Goal: Information Seeking & Learning: Learn about a topic

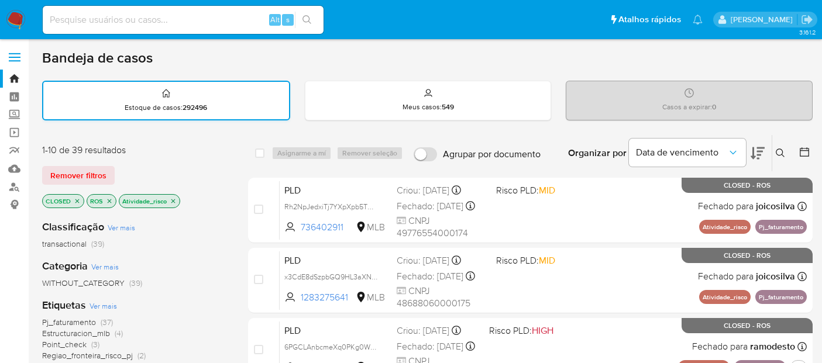
scroll to position [65, 0]
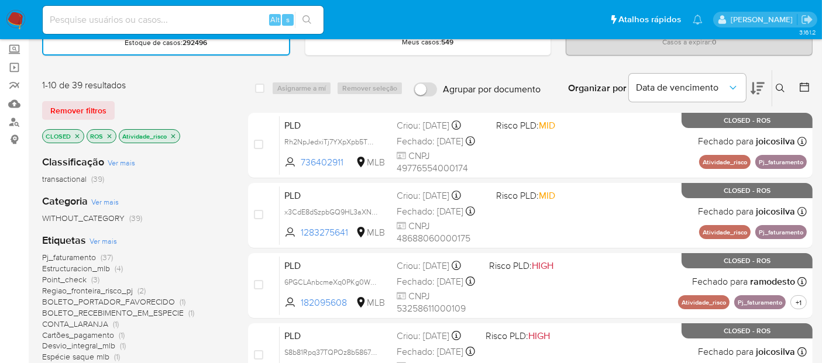
click at [13, 19] on img at bounding box center [16, 20] width 20 height 20
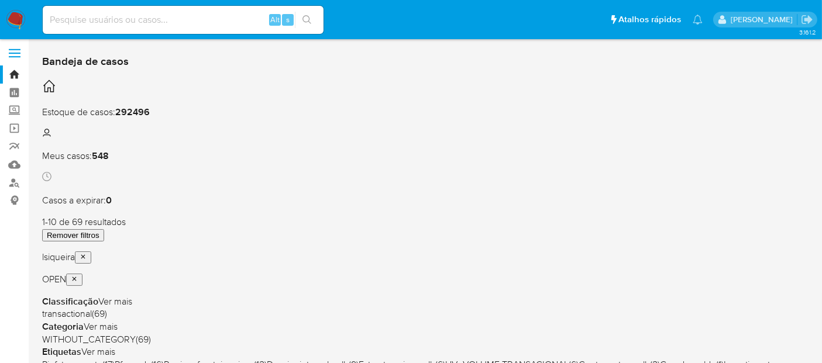
scroll to position [130, 0]
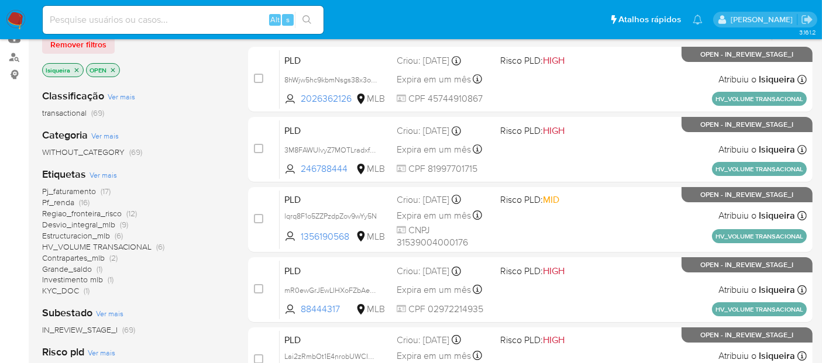
click at [68, 287] on span "KYC_DOC" at bounding box center [60, 291] width 37 height 12
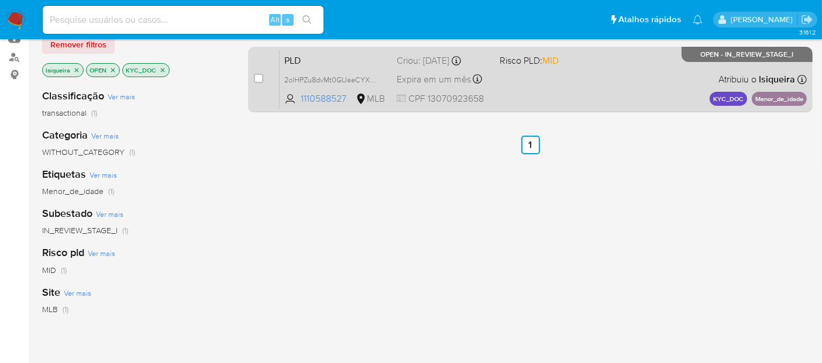
click at [618, 96] on div "PLD 2olHPZu8dvMt0GUaeCYXD8K5 1110588527 MLB Risco PLD: MID Criou: 12/09/2025 Cr…" at bounding box center [543, 79] width 527 height 59
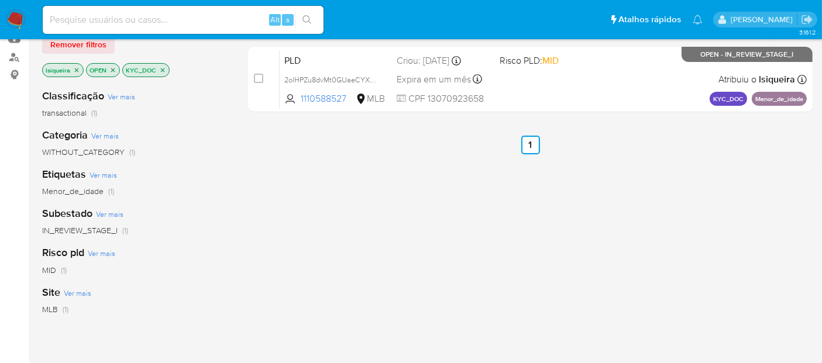
click at [161, 69] on icon "close-filter" at bounding box center [163, 70] width 4 height 4
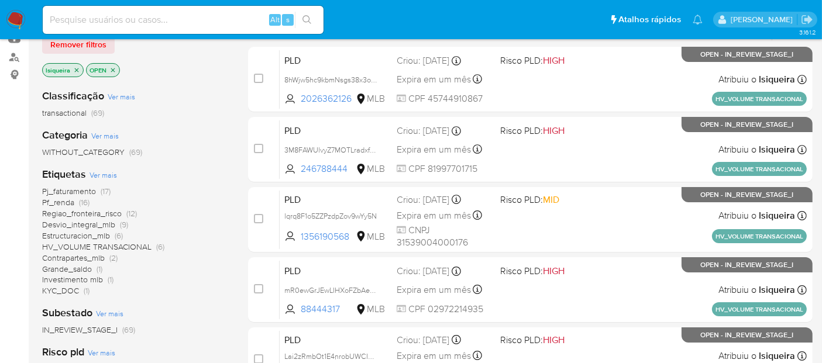
click at [65, 225] on span "Desvio_integral_mlb" at bounding box center [78, 225] width 73 height 12
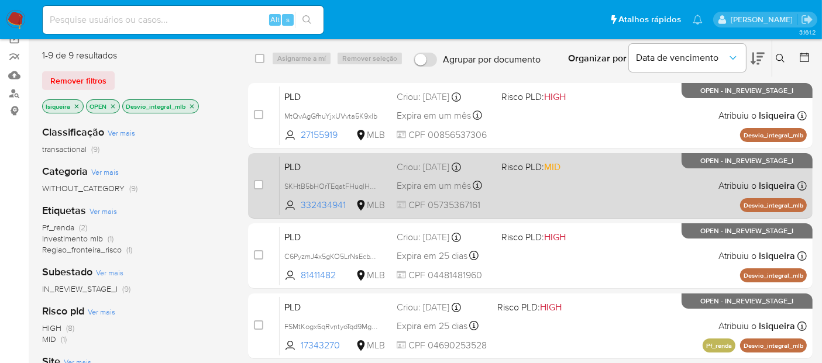
scroll to position [65, 0]
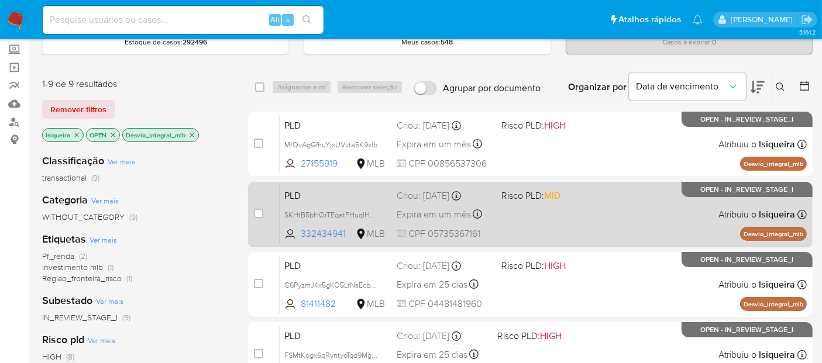
click at [570, 216] on div "PLD SKHtB5bHOrTEqatFHuqlHxe1 332434941 MLB Risco PLD: MID Criou: 12/09/2025 Cri…" at bounding box center [543, 214] width 527 height 59
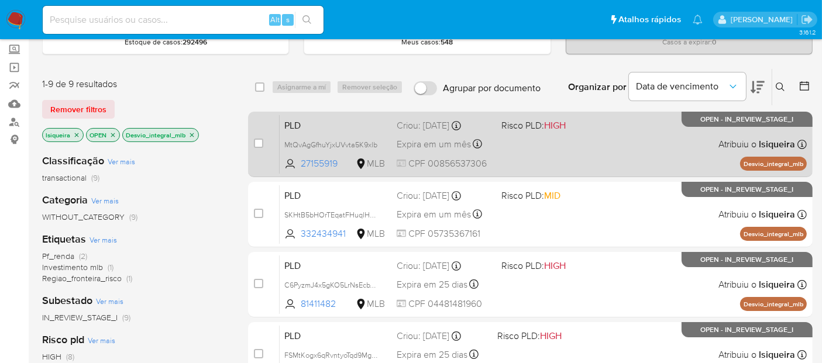
click at [588, 145] on div "PLD MtQvAgGfhuYjxUVvta5K9xlb 27155919 MLB Risco PLD: HIGH Criou: 12/09/2025 Cri…" at bounding box center [543, 144] width 527 height 59
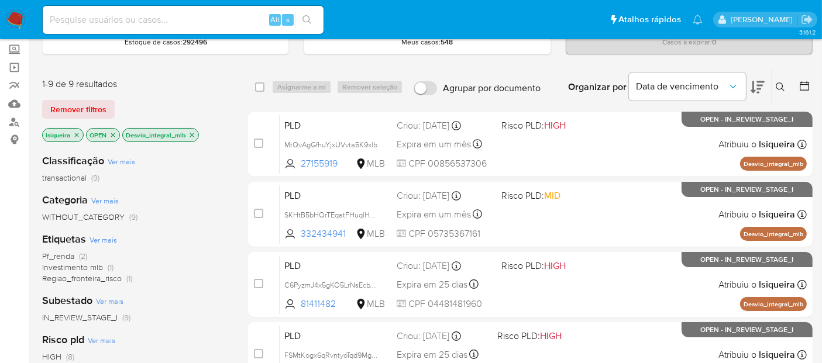
click at [119, 15] on input at bounding box center [183, 19] width 281 height 15
paste input "DYpXea8GgBrhgjRdiGcAHgRy"
type input "DYpXea8GgBrhgjRdiGcAHgRy"
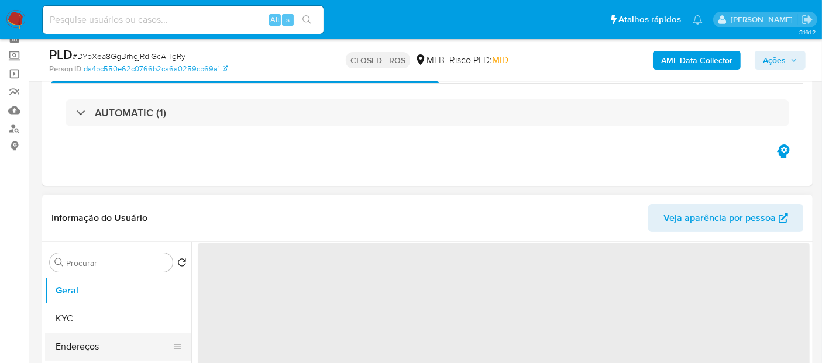
select select "10"
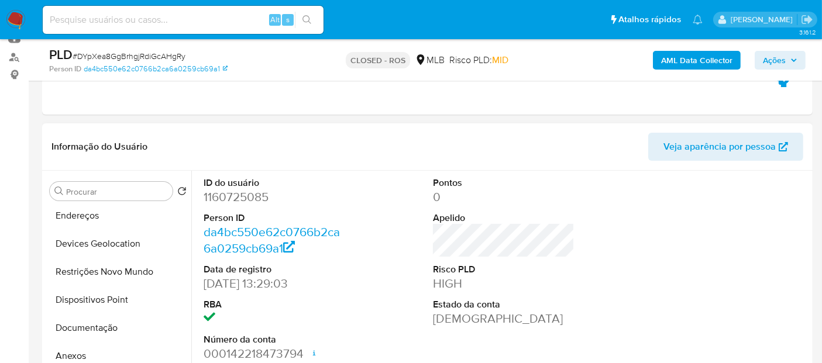
scroll to position [130, 0]
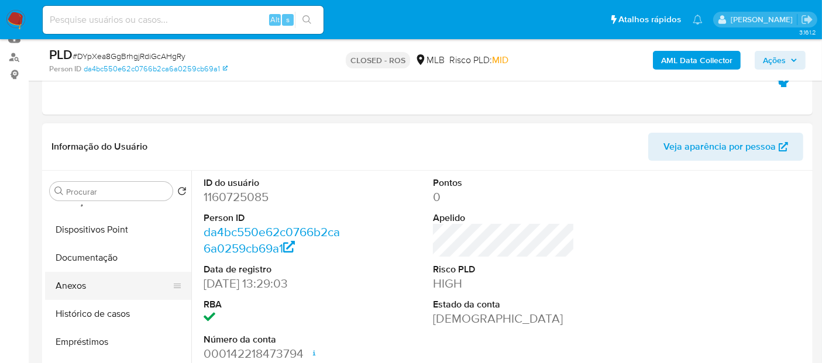
click at [88, 285] on button "Anexos" at bounding box center [113, 286] width 137 height 28
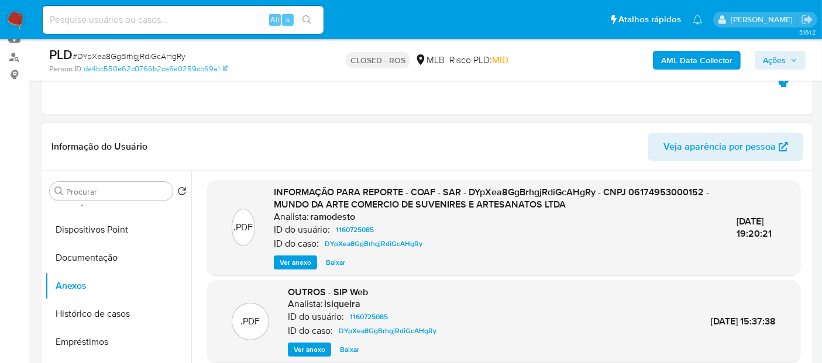
click at [299, 262] on span "Ver anexo" at bounding box center [296, 263] width 32 height 12
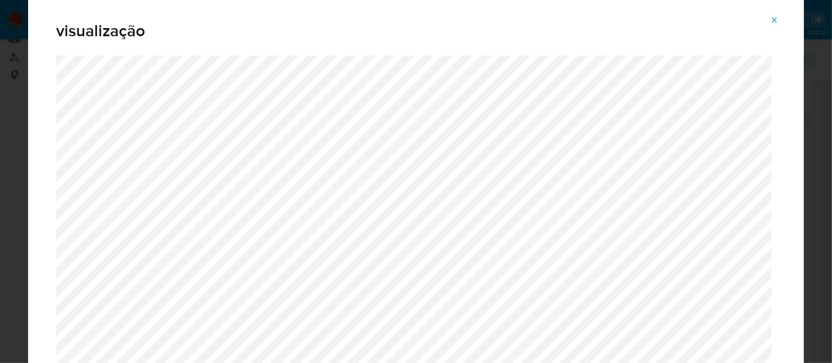
click at [777, 21] on icon "Attachment preview" at bounding box center [774, 20] width 9 height 9
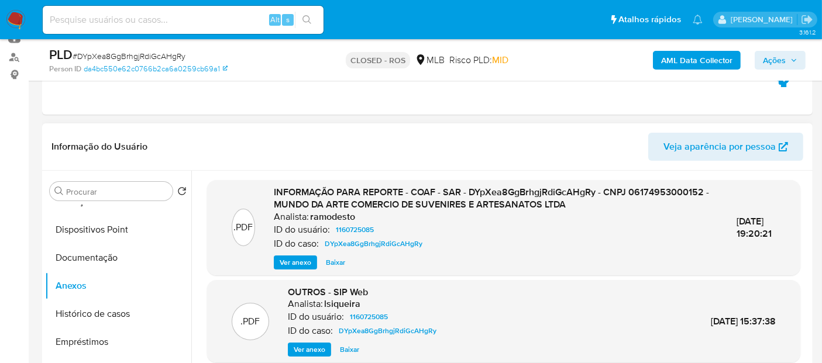
click at [9, 19] on img at bounding box center [16, 20] width 20 height 20
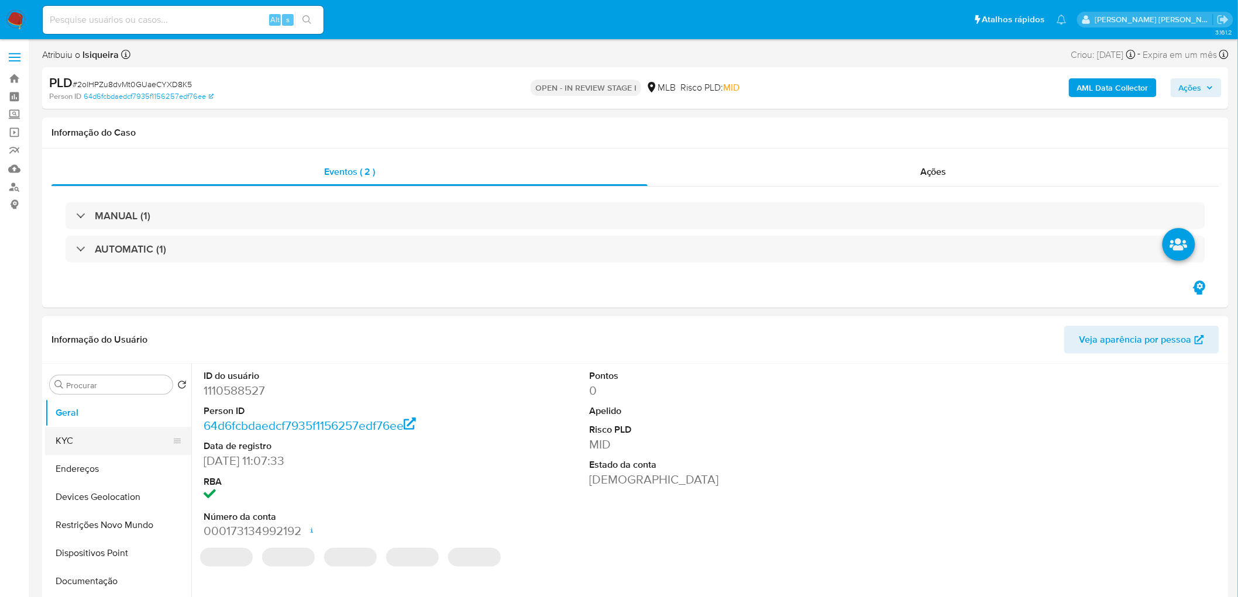
click at [111, 363] on button "KYC" at bounding box center [113, 441] width 137 height 28
select select "10"
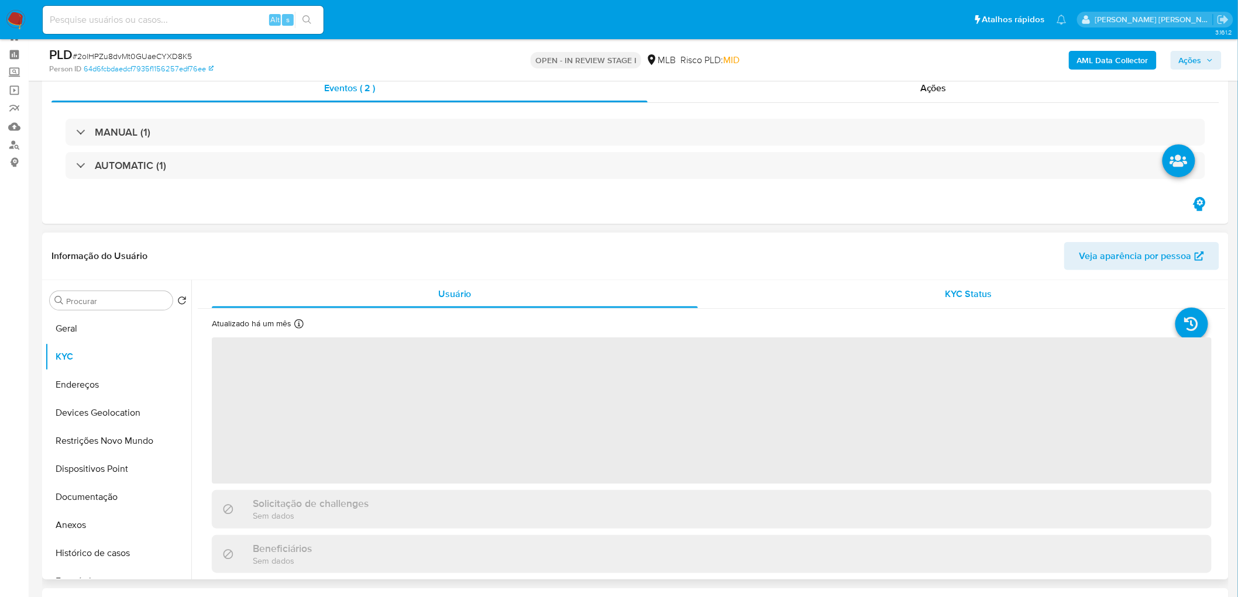
scroll to position [65, 0]
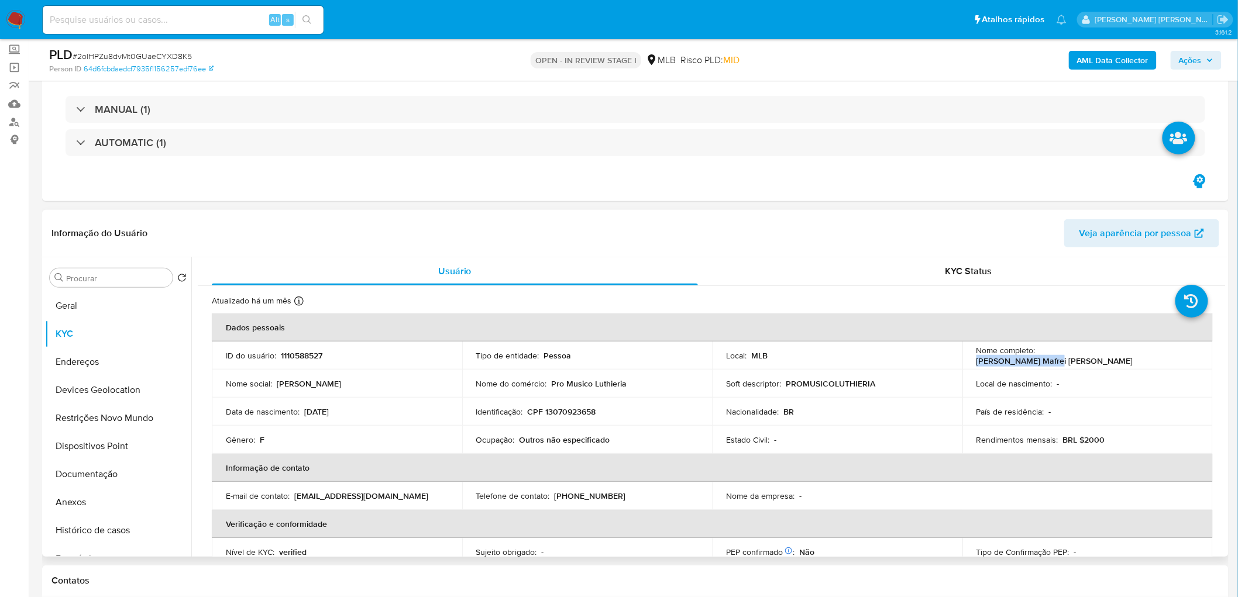
drag, startPoint x: 1126, startPoint y: 352, endPoint x: 1036, endPoint y: 356, distance: 89.6
click at [831, 356] on div "Nome completo : Sophia Mafrei Basso" at bounding box center [1087, 355] width 222 height 21
copy p "Sophia Mafrei Basso"
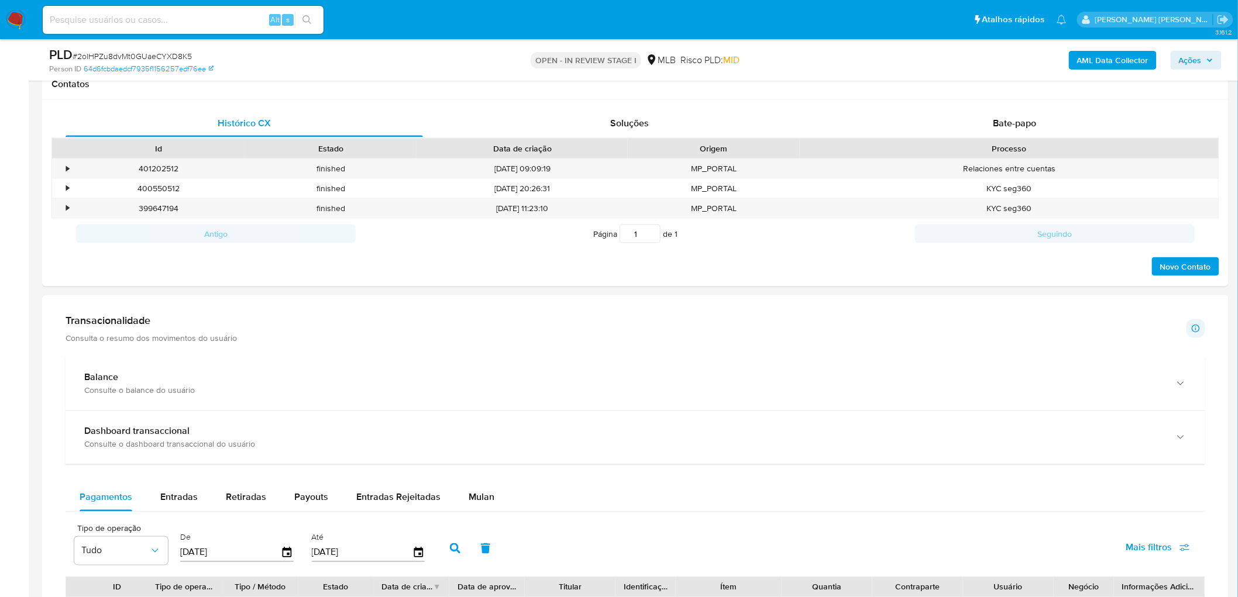
scroll to position [744, 0]
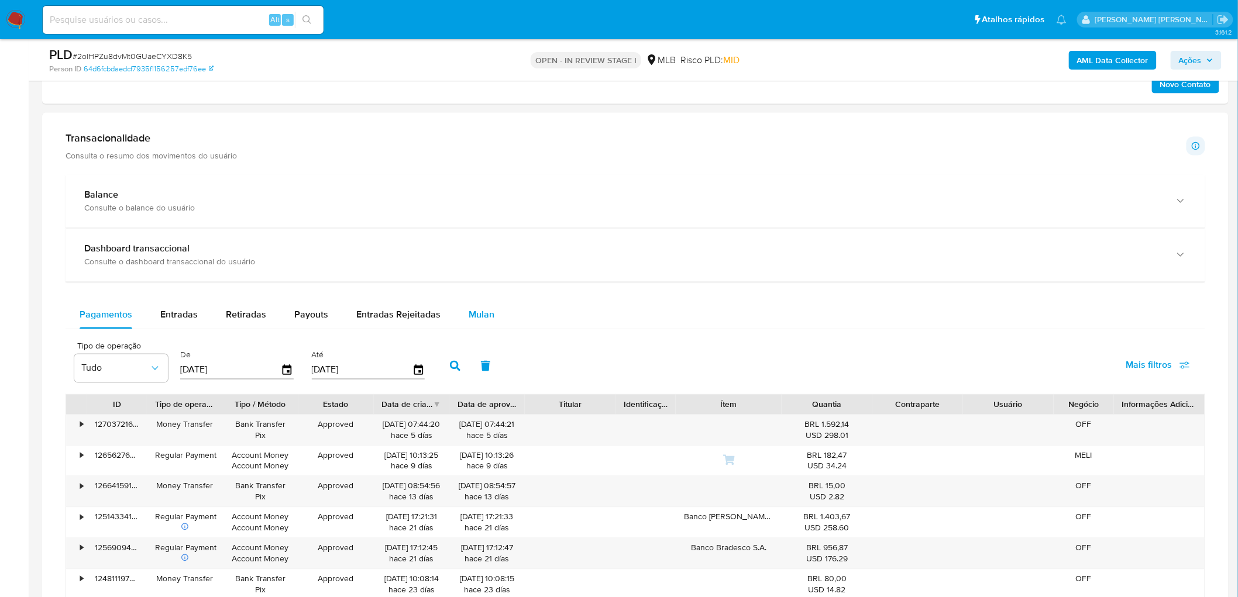
click at [472, 315] on span "Mulan" at bounding box center [482, 314] width 26 height 13
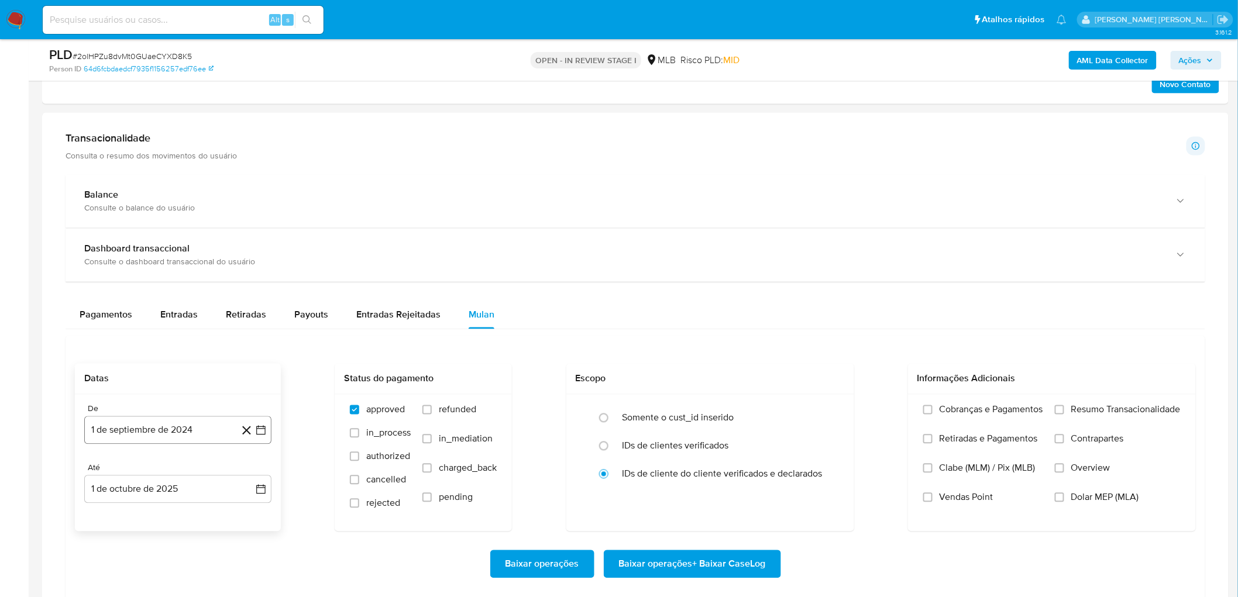
click at [153, 363] on button "1 de septiembre de 2024" at bounding box center [177, 431] width 187 height 28
click at [195, 226] on span "septiembre 2024" at bounding box center [171, 229] width 71 height 12
click at [253, 235] on icon "Año siguiente" at bounding box center [248, 239] width 14 height 14
click at [174, 349] on span "ago" at bounding box center [177, 346] width 15 height 9
click at [201, 295] on button "1" at bounding box center [201, 295] width 19 height 19
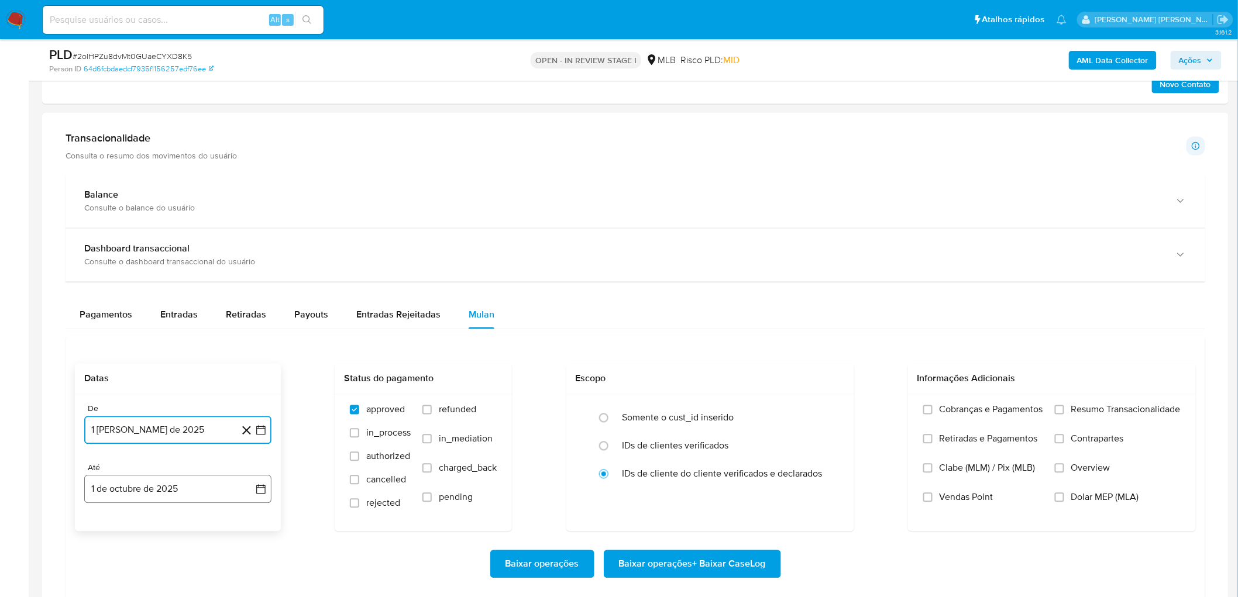
click at [135, 363] on button "1 de octubre de 2025" at bounding box center [177, 490] width 187 height 28
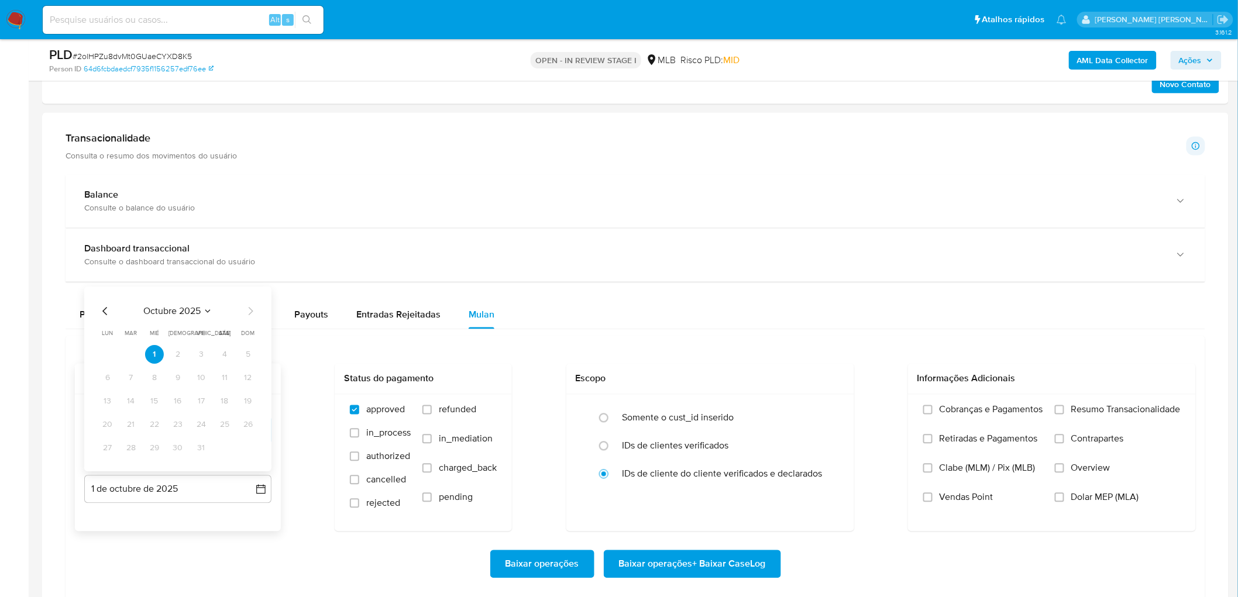
click at [102, 308] on icon "Mes anterior" at bounding box center [105, 311] width 14 height 14
click at [105, 363] on button "29" at bounding box center [107, 448] width 19 height 19
click at [831, 363] on span "Resumo Transacionalidade" at bounding box center [1125, 410] width 109 height 12
click at [831, 363] on input "Resumo Transacionalidade" at bounding box center [1059, 409] width 9 height 9
click at [831, 363] on label "Vendas Point" at bounding box center [983, 506] width 120 height 29
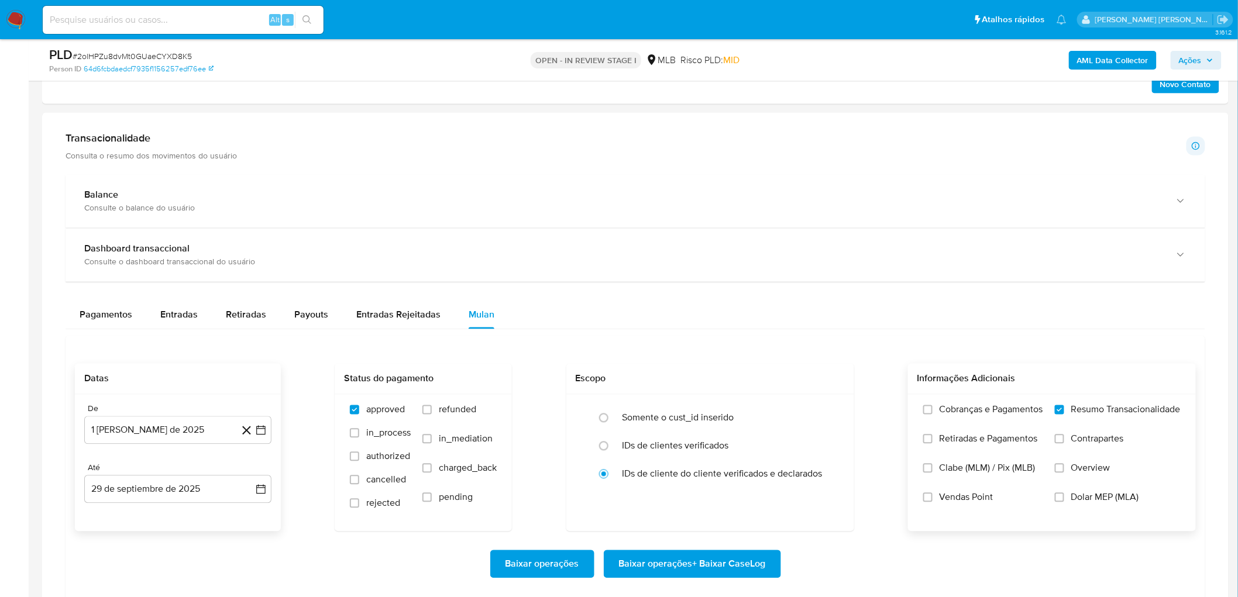
click at [831, 363] on input "Vendas Point" at bounding box center [927, 497] width 9 height 9
click at [751, 363] on span "Baixar operações + Baixar CaseLog" at bounding box center [692, 565] width 147 height 26
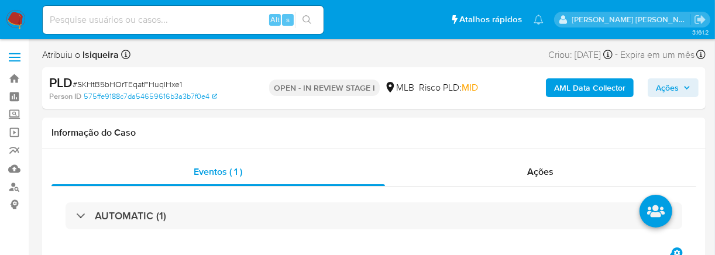
select select "10"
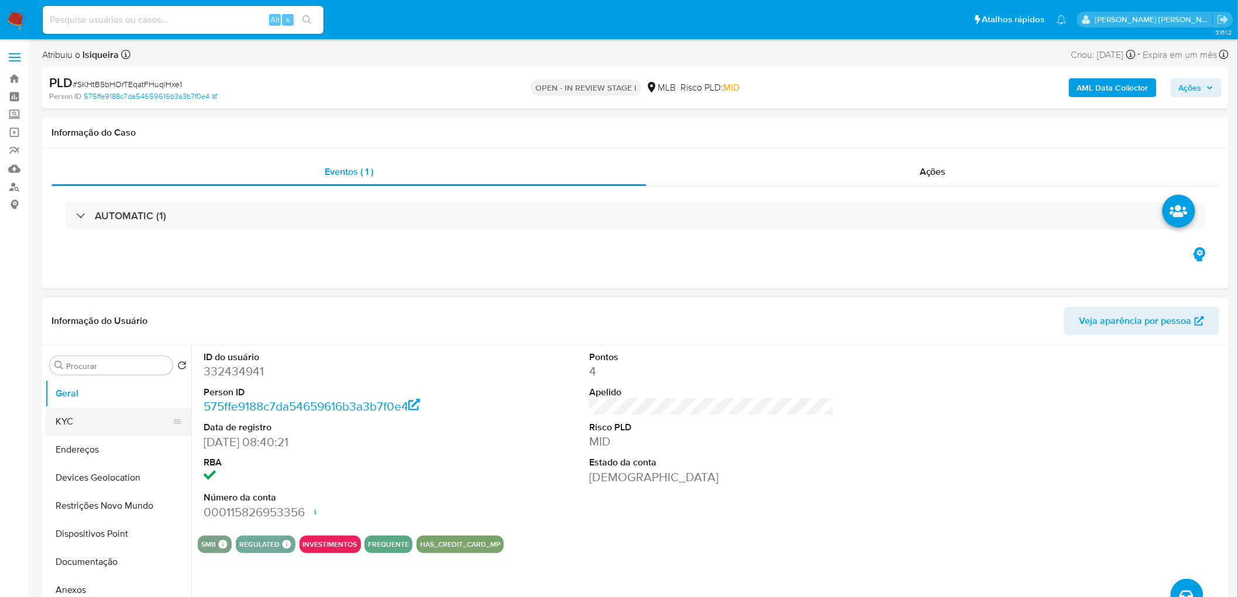
click at [109, 326] on button "KYC" at bounding box center [113, 422] width 137 height 28
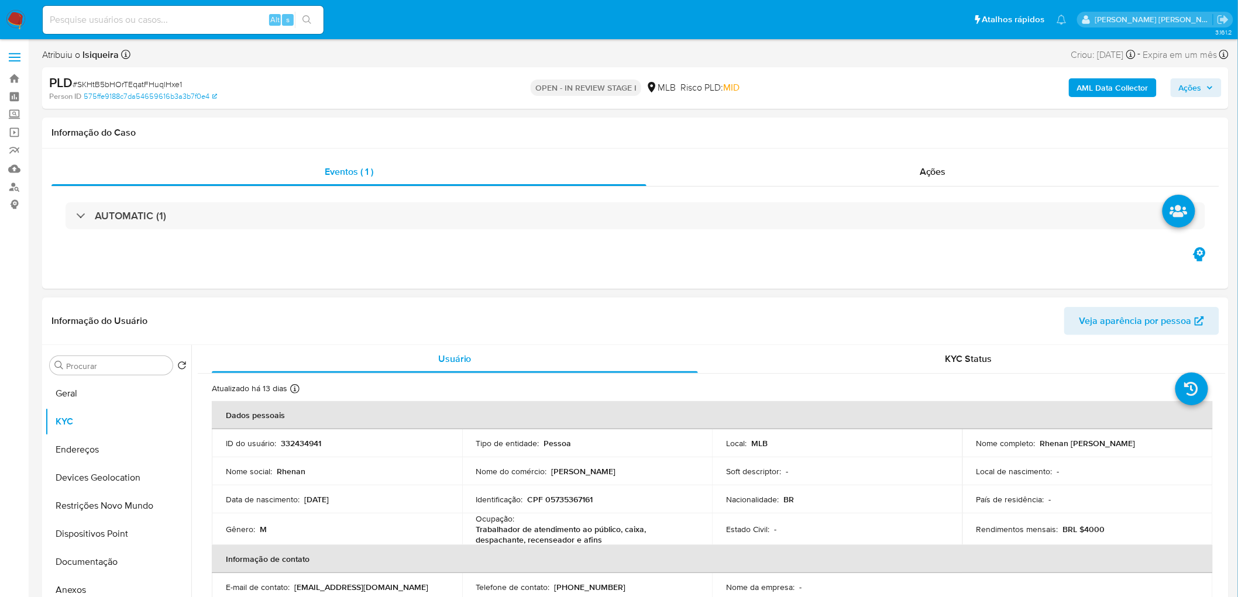
drag, startPoint x: 1166, startPoint y: 443, endPoint x: 1034, endPoint y: 442, distance: 131.6
click at [740, 326] on div "Nome completo : Rhenan Thiago Goncalves de Pina" at bounding box center [1087, 443] width 222 height 11
copy div "Rhenan Thiago Goncalves de Pina"
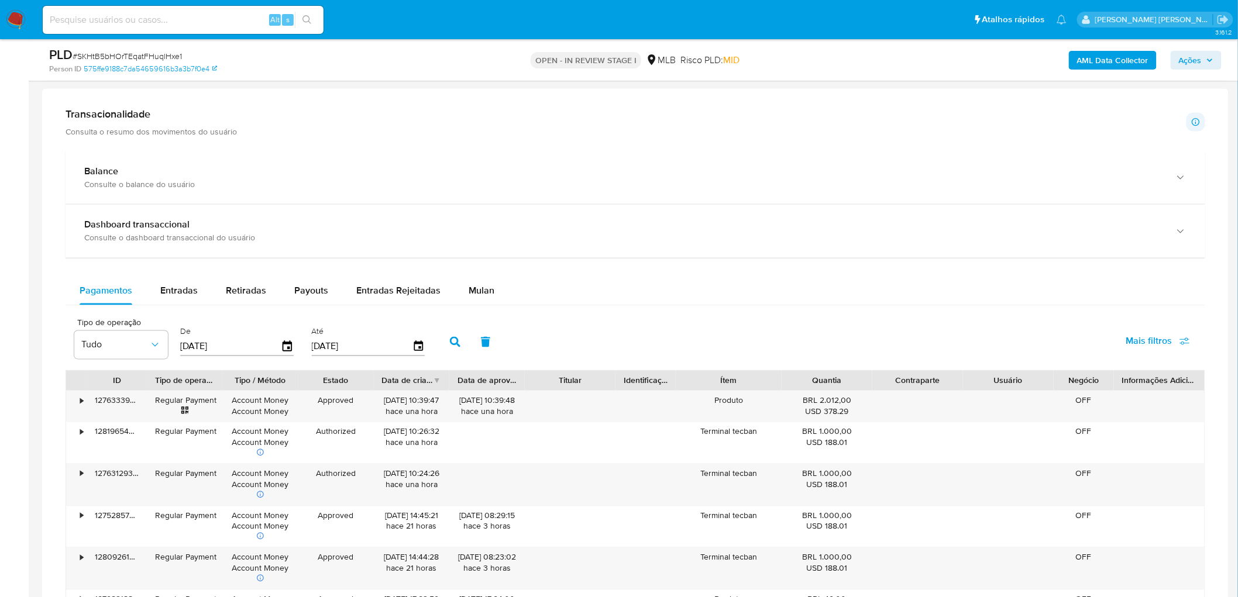
scroll to position [817, 0]
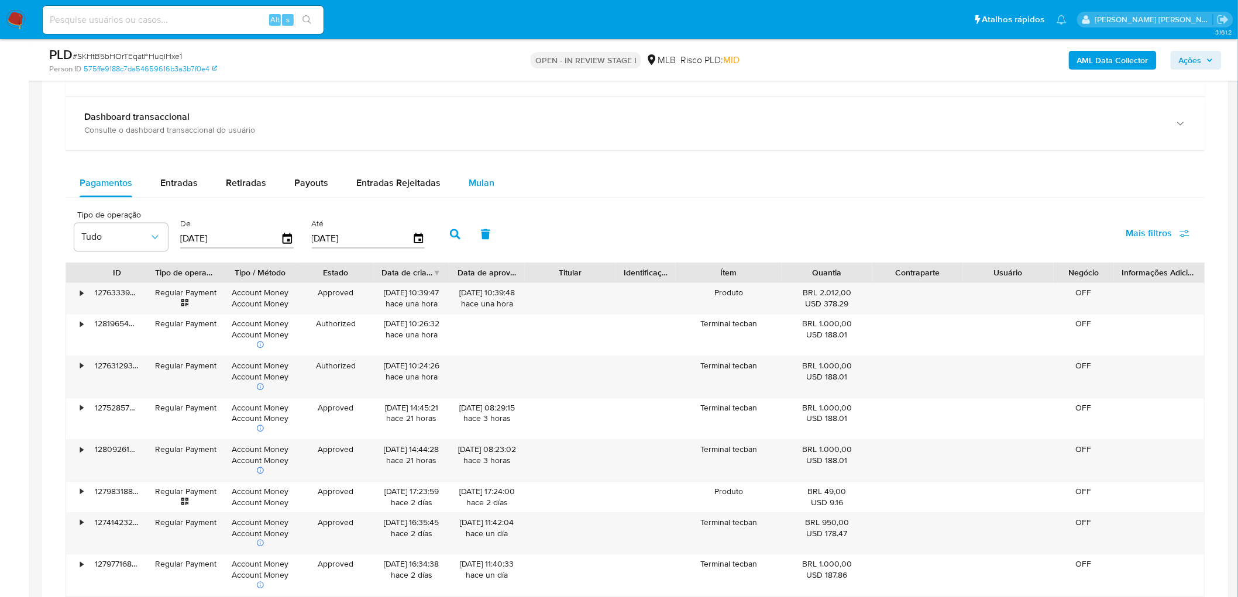
click at [475, 192] on div "Mulan" at bounding box center [482, 184] width 26 height 28
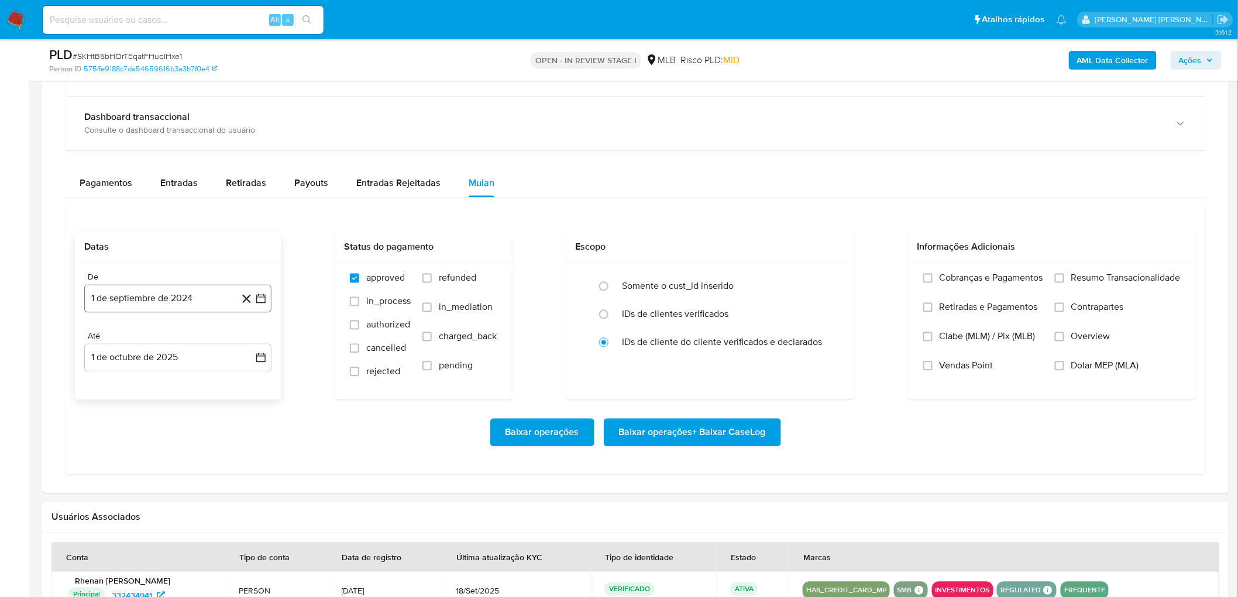
click at [115, 305] on button "1 de septiembre de 2024" at bounding box center [177, 299] width 187 height 28
click at [172, 326] on span "septiembre 2024" at bounding box center [171, 342] width 71 height 12
click at [178, 326] on div "2024 2024 ene feb mar abr may jun jul ago sep oct nov dic" at bounding box center [176, 416] width 185 height 198
click at [249, 326] on icon "Año siguiente" at bounding box center [248, 342] width 14 height 14
click at [179, 326] on span "ago" at bounding box center [177, 449] width 15 height 9
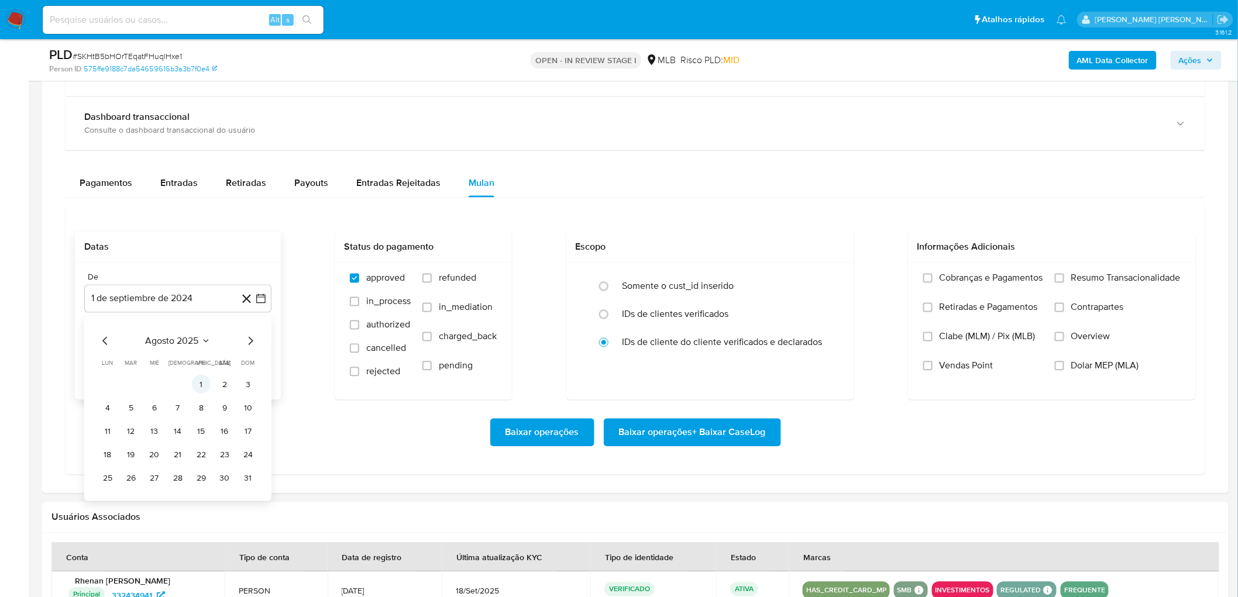
click at [195, 326] on button "1" at bounding box center [201, 385] width 19 height 19
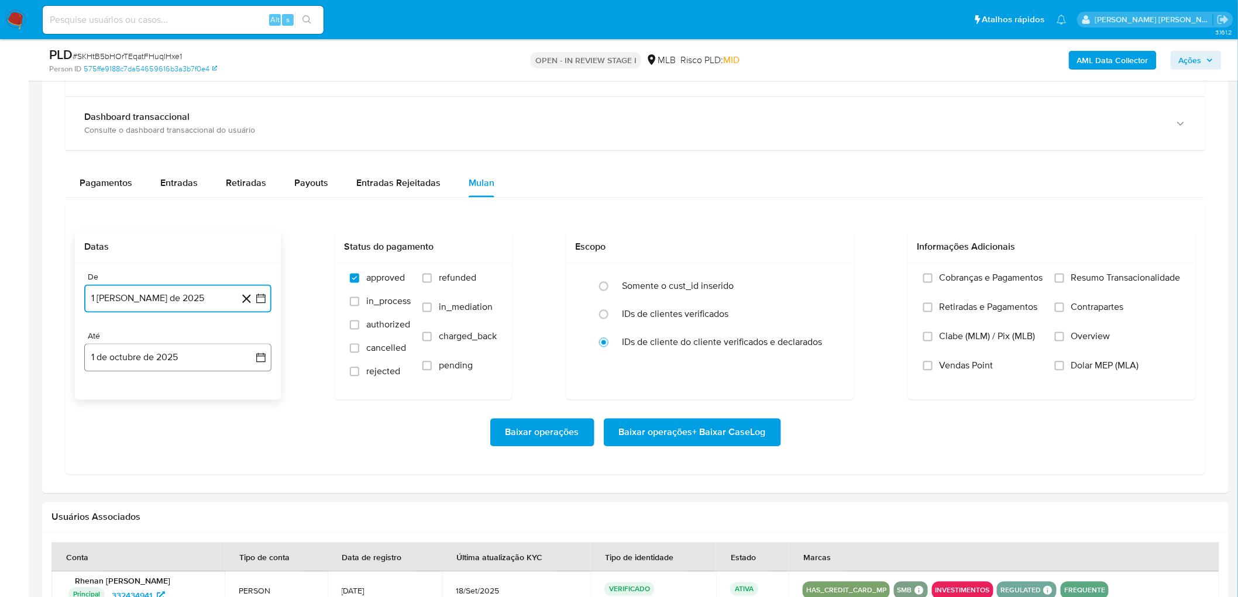
click at [192, 326] on button "1 de octubre de 2025" at bounding box center [177, 358] width 187 height 28
click at [106, 326] on icon "Mes anterior" at bounding box center [105, 401] width 14 height 14
click at [102, 326] on button "29" at bounding box center [107, 537] width 19 height 19
click at [740, 283] on span "Resumo Transacionalidade" at bounding box center [1125, 279] width 109 height 12
click at [740, 283] on input "Resumo Transacionalidade" at bounding box center [1059, 278] width 9 height 9
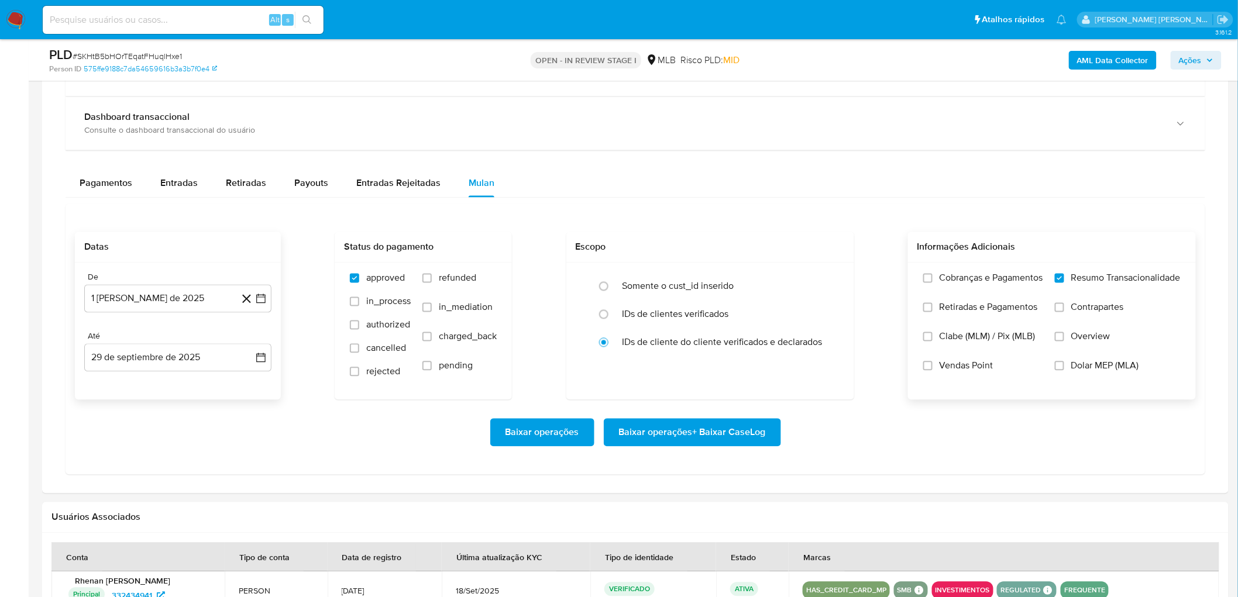
click at [740, 326] on span "Vendas Point" at bounding box center [967, 366] width 54 height 12
click at [740, 326] on input "Vendas Point" at bounding box center [927, 366] width 9 height 9
click at [734, 326] on span "Baixar operações + Baixar CaseLog" at bounding box center [692, 433] width 147 height 26
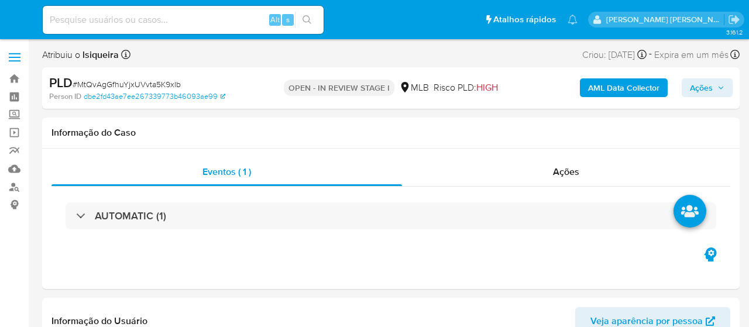
select select "10"
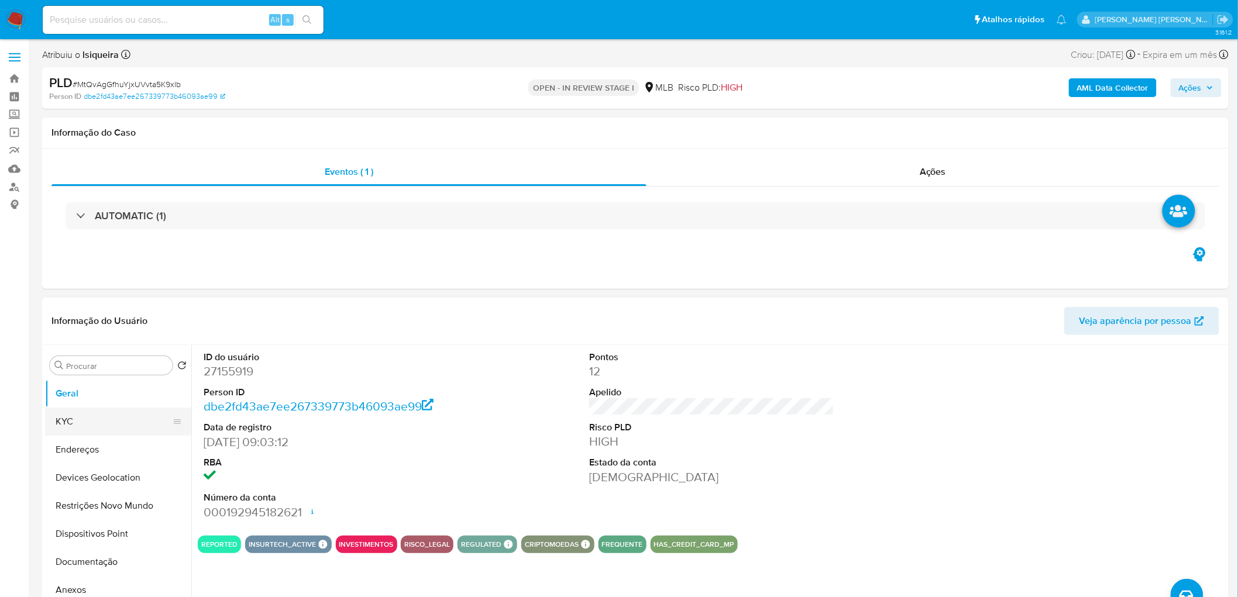
click at [106, 326] on button "KYC" at bounding box center [113, 422] width 137 height 28
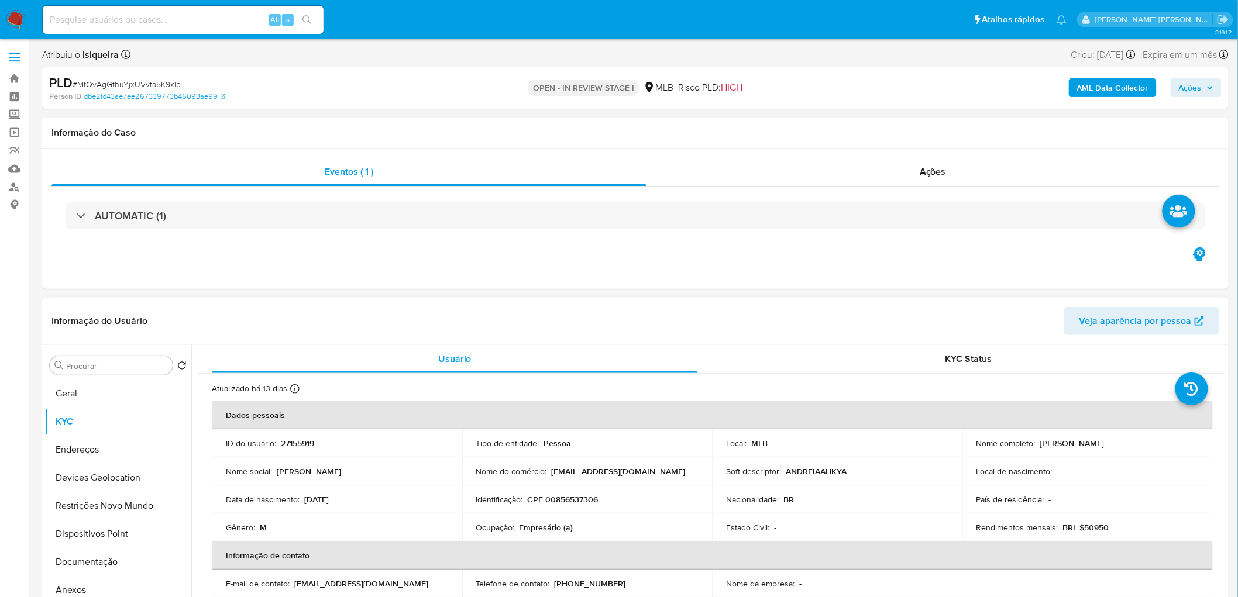
drag, startPoint x: 1115, startPoint y: 439, endPoint x: 1037, endPoint y: 441, distance: 78.4
click at [748, 326] on div "Nome completo : [PERSON_NAME]" at bounding box center [1087, 443] width 222 height 11
copy p "[PERSON_NAME]"
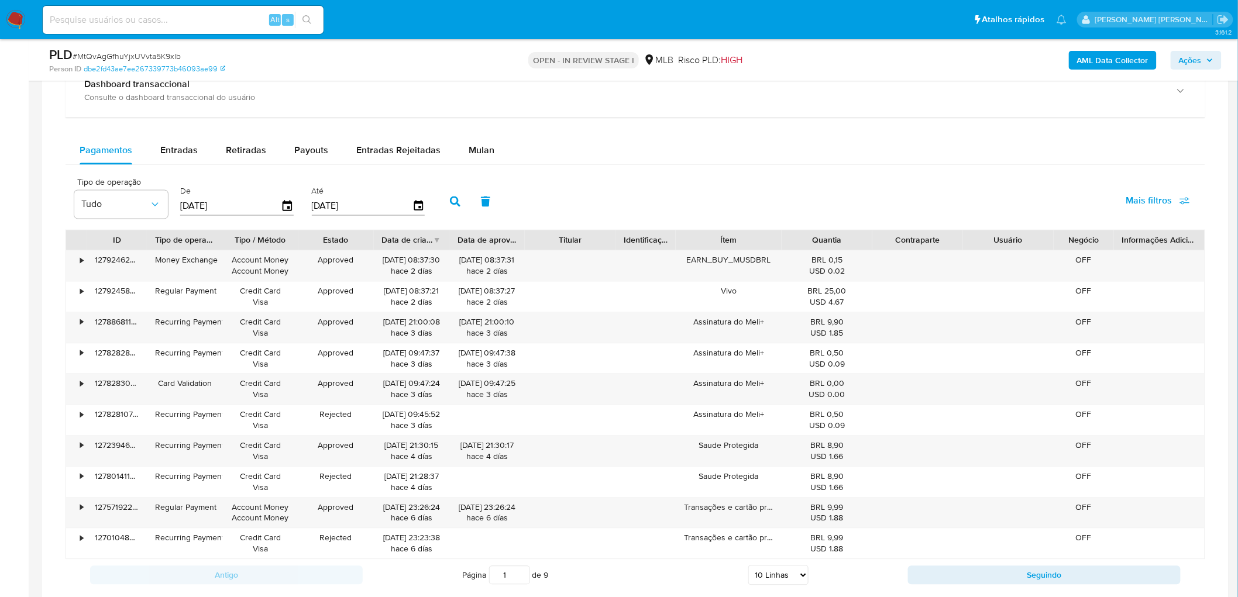
scroll to position [858, 0]
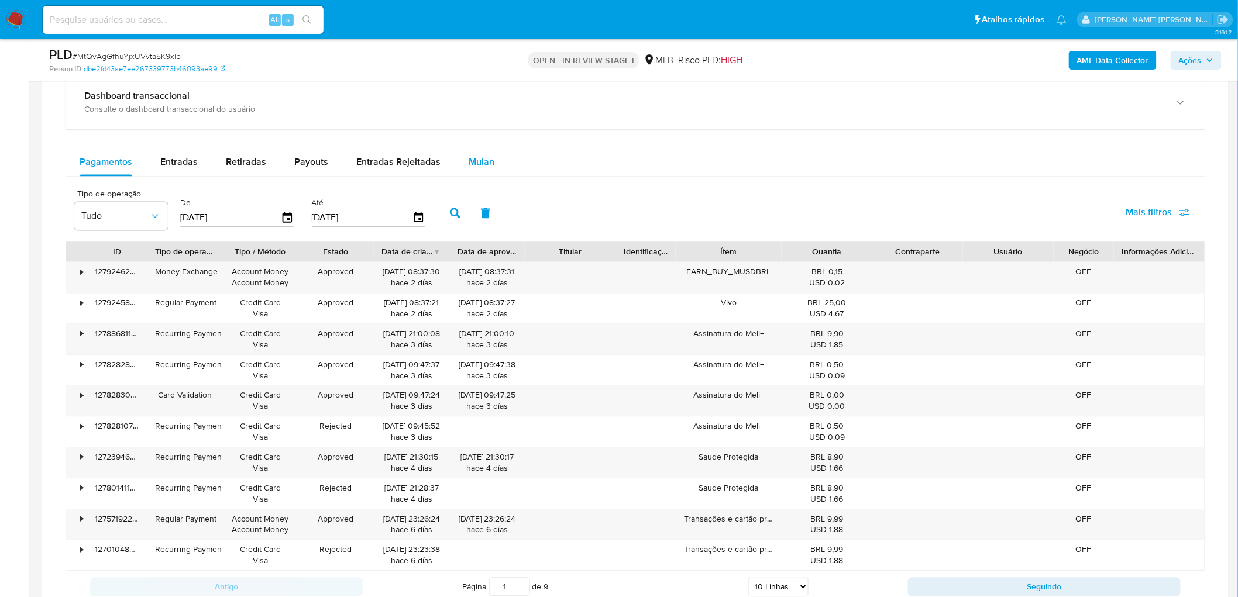
click at [483, 164] on span "Mulan" at bounding box center [482, 162] width 26 height 13
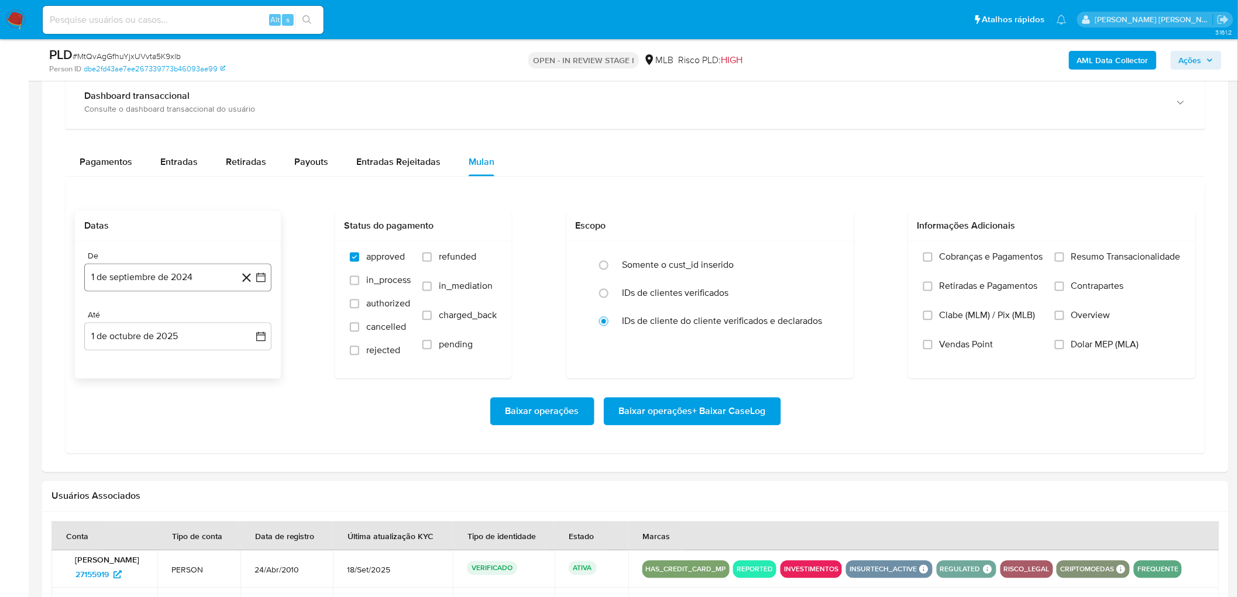
click at [130, 281] on button "1 de septiembre de 2024" at bounding box center [177, 278] width 187 height 28
click at [164, 319] on span "septiembre 2024" at bounding box center [171, 321] width 71 height 12
click at [250, 319] on icon "Año siguiente" at bounding box center [248, 321] width 14 height 14
click at [183, 326] on span "ago" at bounding box center [177, 428] width 15 height 9
click at [208, 326] on button "1" at bounding box center [201, 364] width 19 height 19
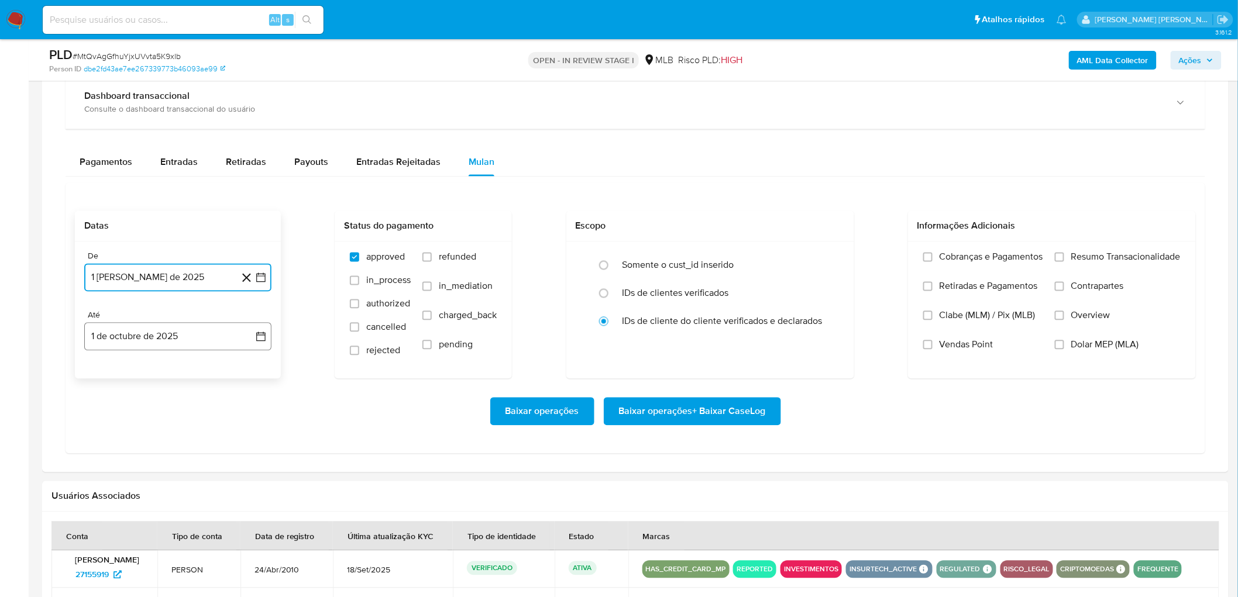
click at [167, 326] on button "1 de octubre de 2025" at bounding box center [177, 337] width 187 height 28
click at [104, 326] on icon "Mes anterior" at bounding box center [105, 380] width 14 height 14
click at [104, 326] on button "29" at bounding box center [107, 516] width 19 height 19
click at [748, 260] on span "Resumo Transacionalidade" at bounding box center [1125, 258] width 109 height 12
click at [748, 260] on input "Resumo Transacionalidade" at bounding box center [1059, 257] width 9 height 9
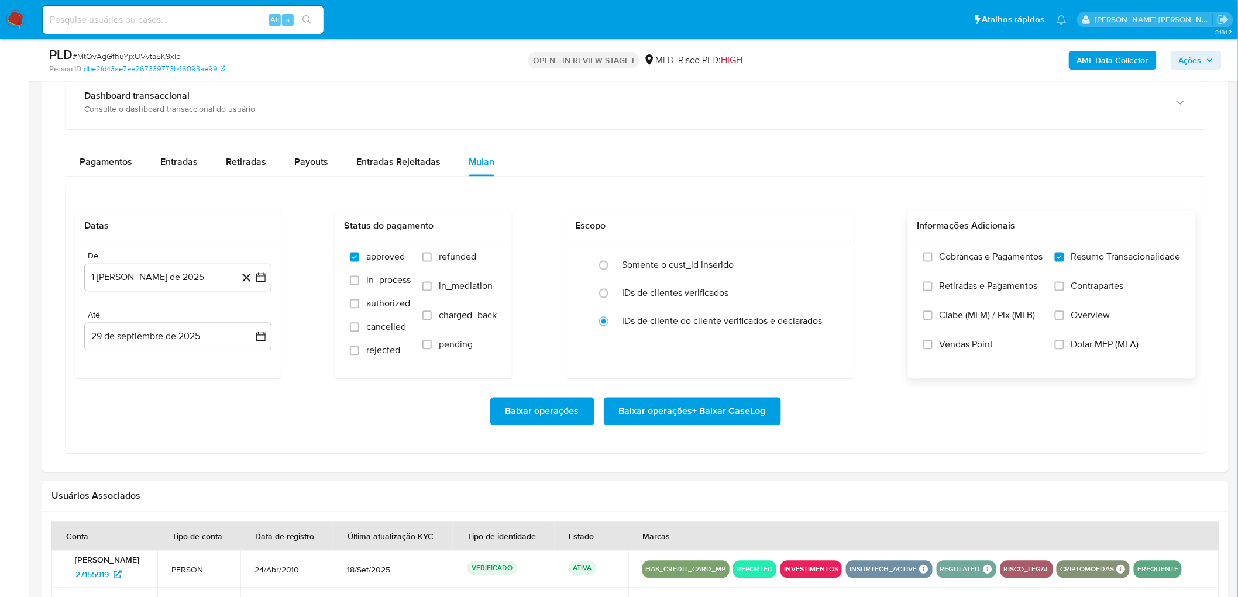
click at [748, 326] on div "Cobranças e Pagamentos Retiradas e Pagamentos Clabe (MLM) / Pix (MLB) Vendas Po…" at bounding box center [983, 310] width 120 height 117
click at [748, 326] on span "Vendas Point" at bounding box center [967, 345] width 54 height 12
click at [748, 326] on input "Vendas Point" at bounding box center [927, 345] width 9 height 9
click at [662, 326] on span "Baixar operações + Baixar CaseLog" at bounding box center [692, 412] width 147 height 26
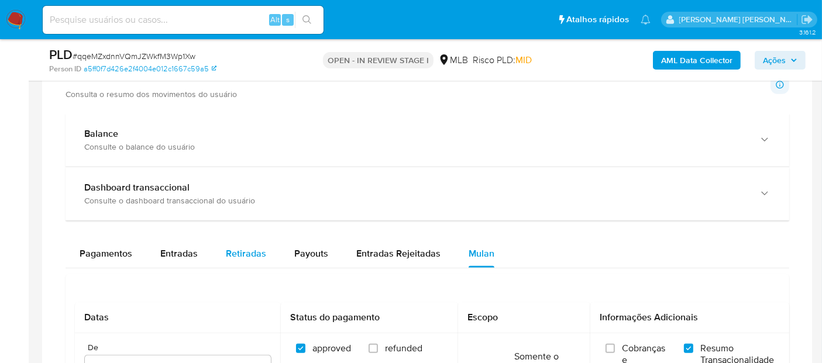
scroll to position [826, 0]
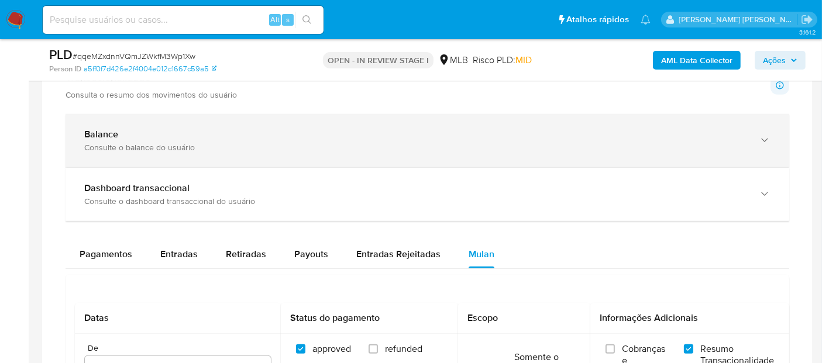
click at [232, 142] on div "Consulte o balance do usuário" at bounding box center [415, 147] width 663 height 11
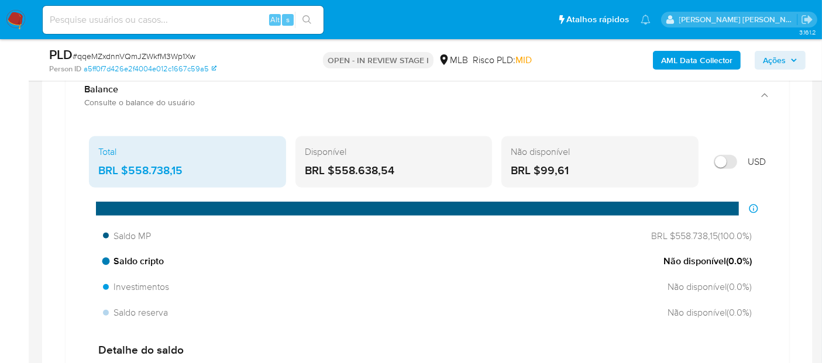
scroll to position [890, 0]
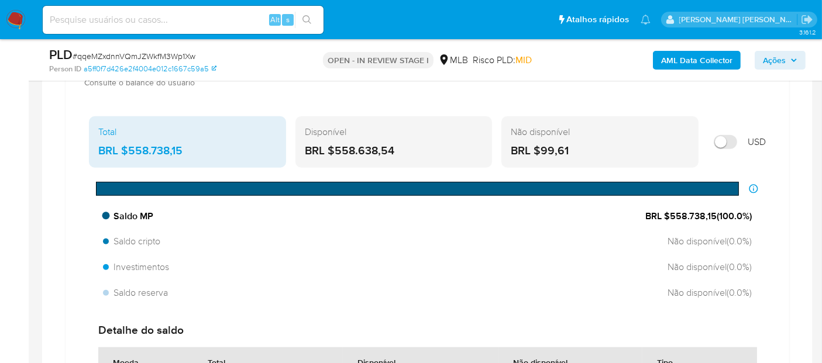
drag, startPoint x: 717, startPoint y: 212, endPoint x: 670, endPoint y: 211, distance: 46.8
click at [670, 211] on span "BRL $558.738,15 ( 100.0 %)" at bounding box center [698, 216] width 106 height 13
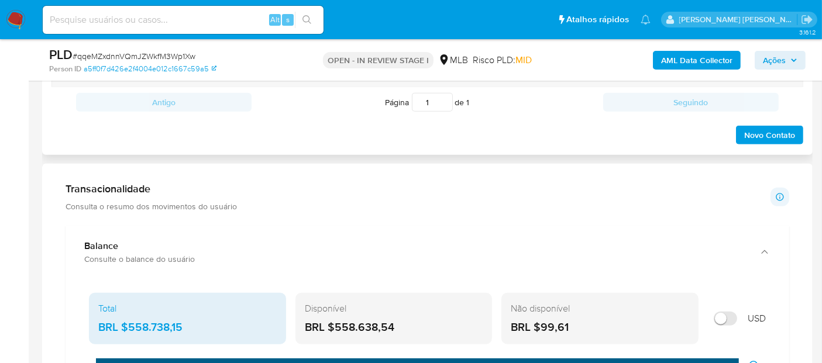
scroll to position [761, 0]
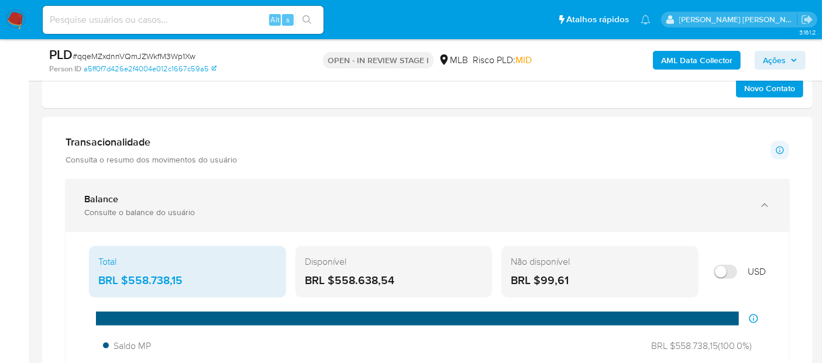
click at [236, 212] on div "Consulte o balance do usuário" at bounding box center [415, 212] width 663 height 11
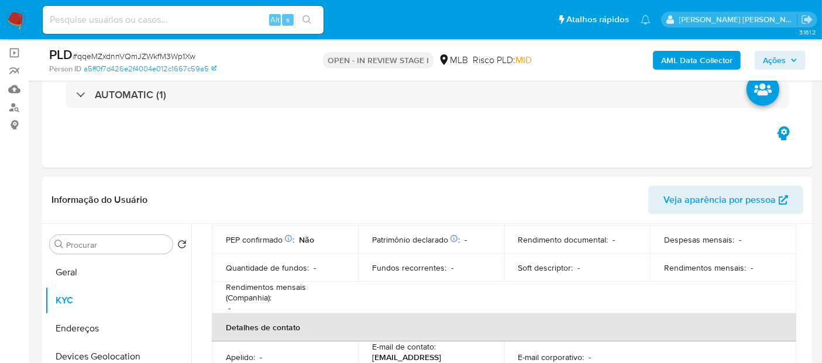
scroll to position [74, 0]
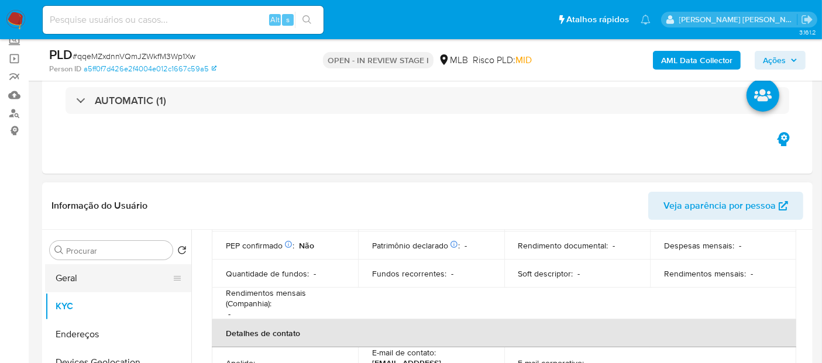
click at [113, 281] on button "Geral" at bounding box center [113, 278] width 137 height 28
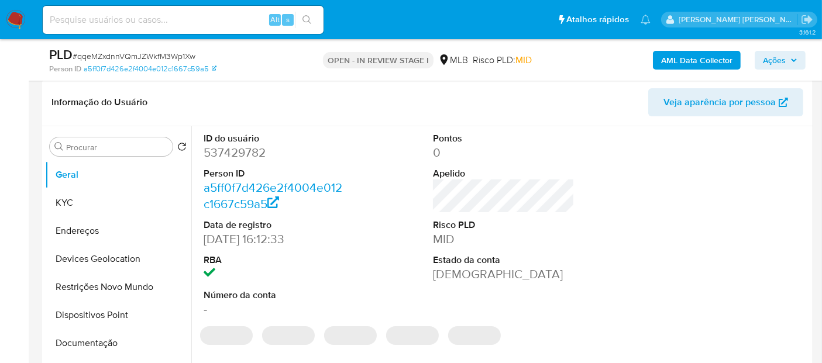
scroll to position [204, 0]
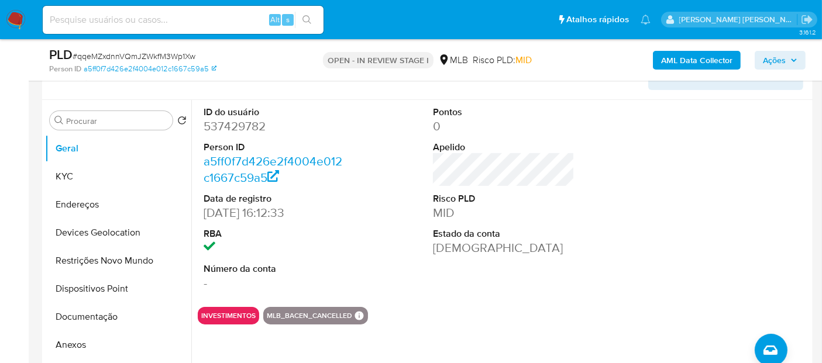
click at [228, 128] on dd "537429782" at bounding box center [275, 126] width 142 height 16
copy dd "537429782"
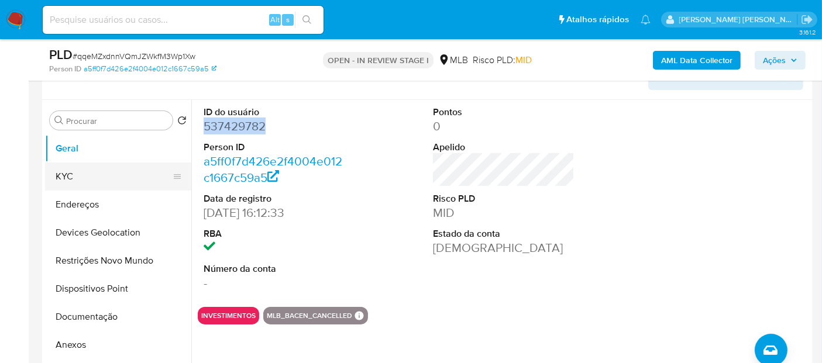
click at [64, 167] on button "KYC" at bounding box center [113, 177] width 137 height 28
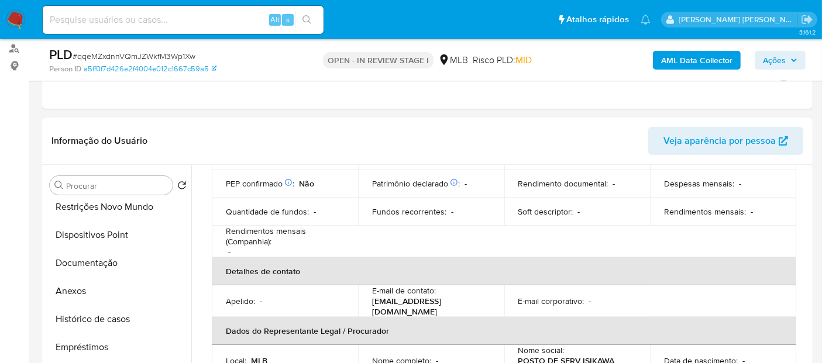
scroll to position [130, 0]
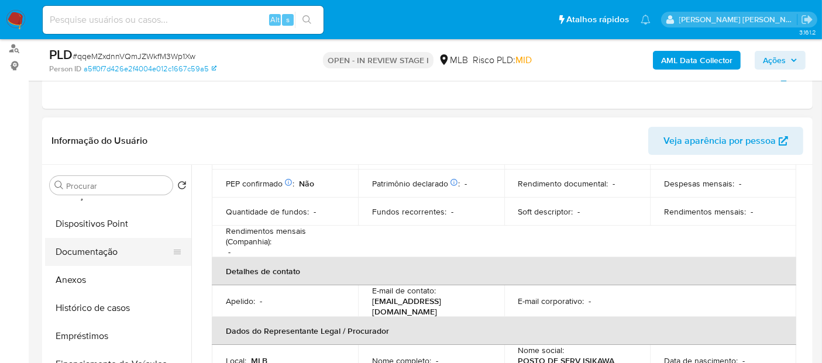
click at [105, 252] on button "Documentação" at bounding box center [113, 252] width 137 height 28
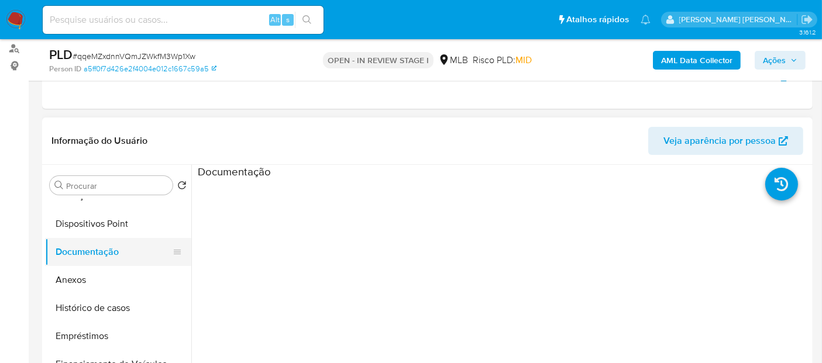
click at [104, 251] on button "Documentação" at bounding box center [113, 252] width 137 height 28
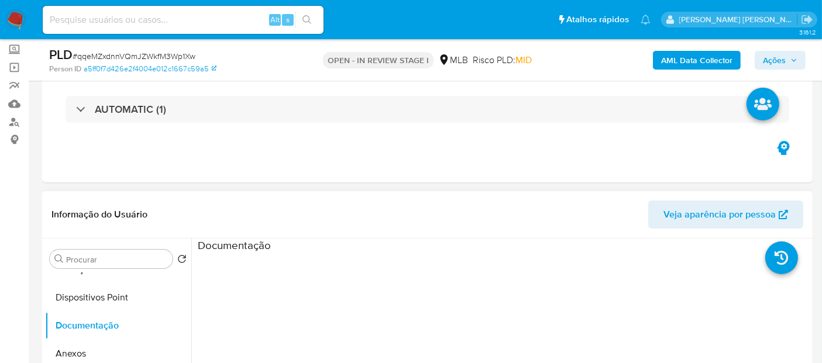
scroll to position [260, 0]
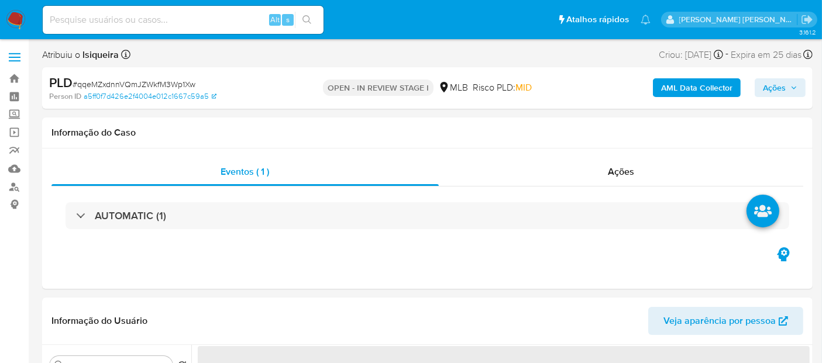
select select "10"
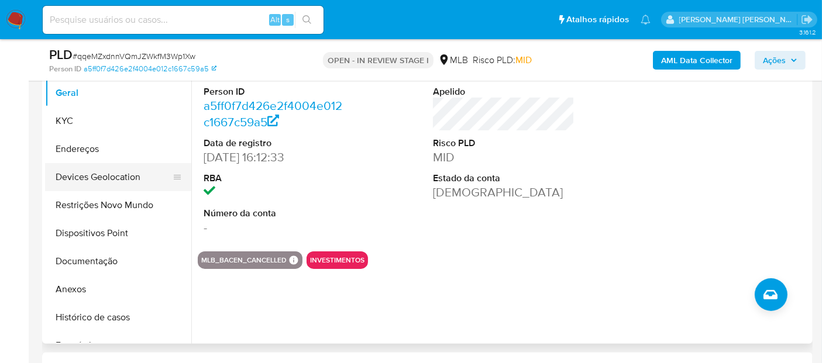
scroll to position [260, 0]
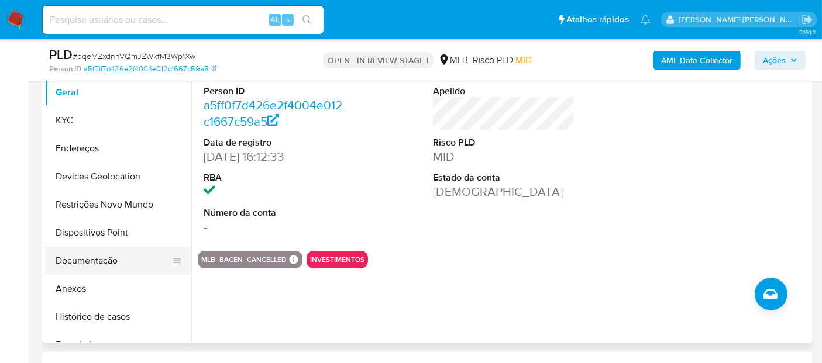
click at [88, 258] on button "Documentação" at bounding box center [113, 261] width 137 height 28
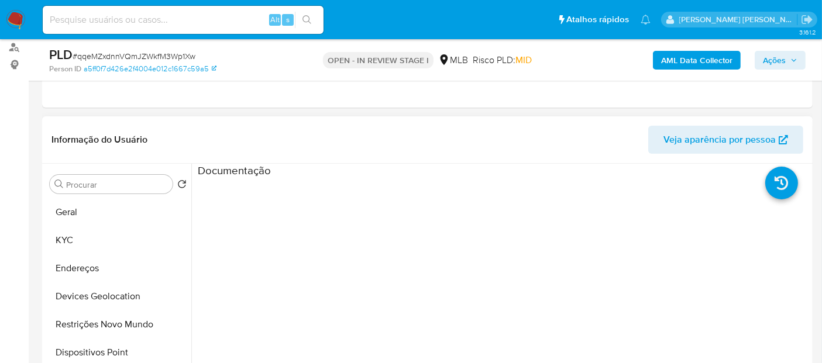
scroll to position [130, 0]
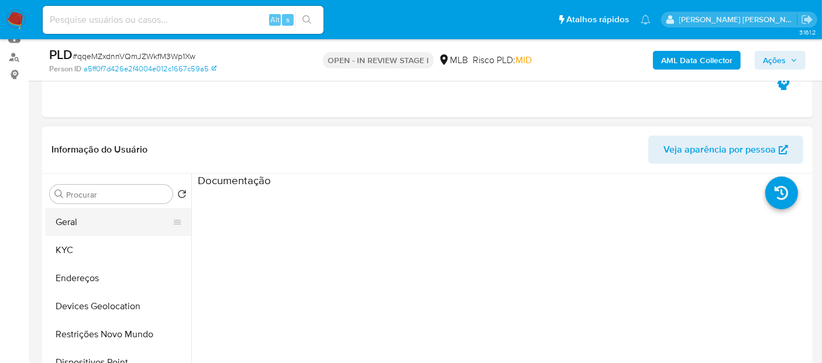
click at [101, 219] on button "Geral" at bounding box center [113, 222] width 137 height 28
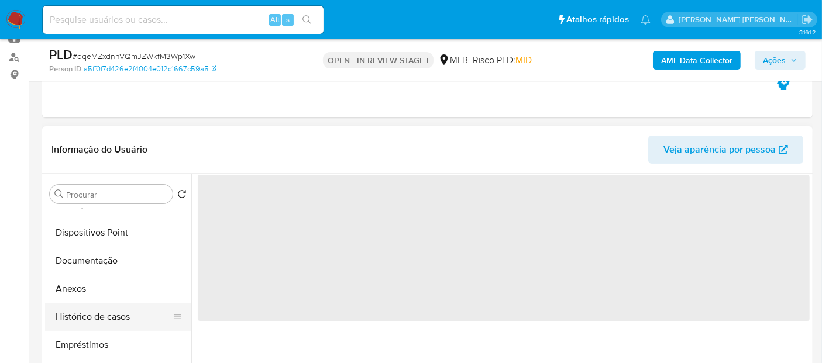
click at [97, 318] on button "Histórico de casos" at bounding box center [113, 317] width 137 height 28
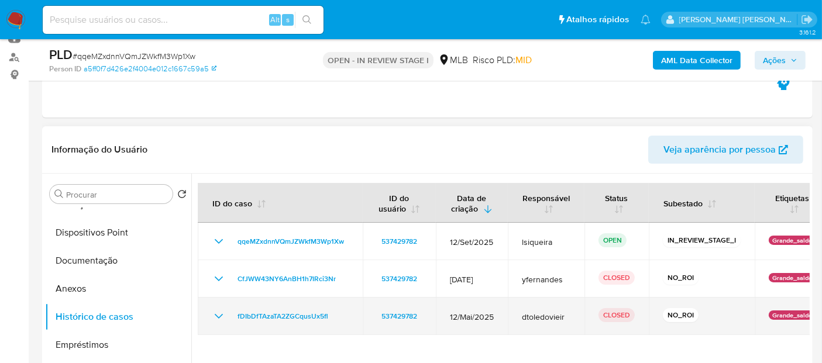
scroll to position [195, 0]
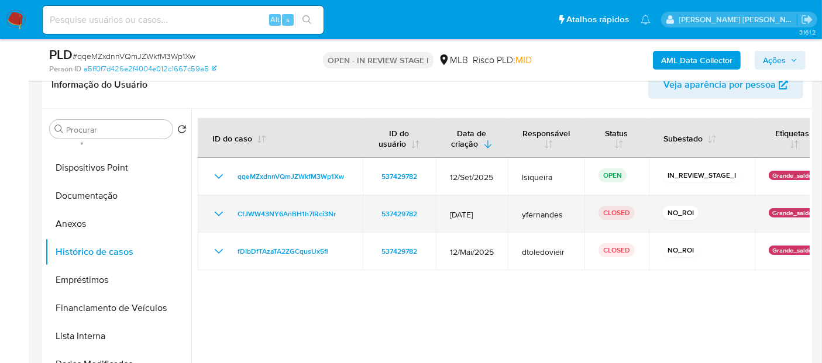
click at [215, 209] on icon "Mostrar/Ocultar" at bounding box center [219, 214] width 14 height 14
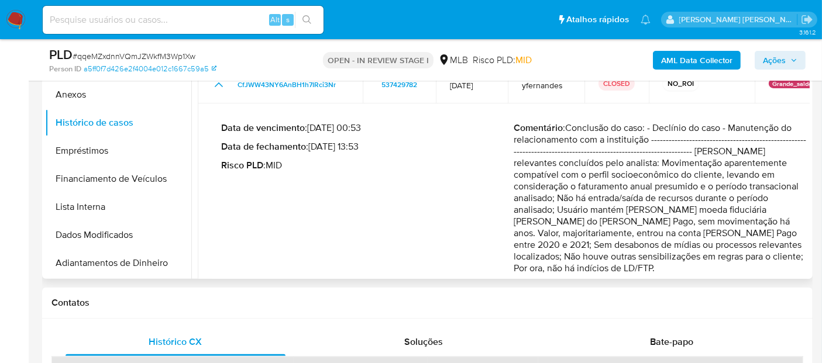
scroll to position [325, 0]
click at [82, 99] on button "Anexos" at bounding box center [113, 94] width 137 height 28
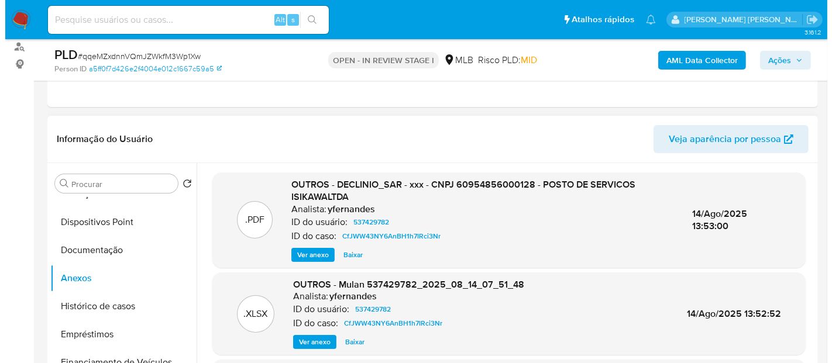
scroll to position [130, 0]
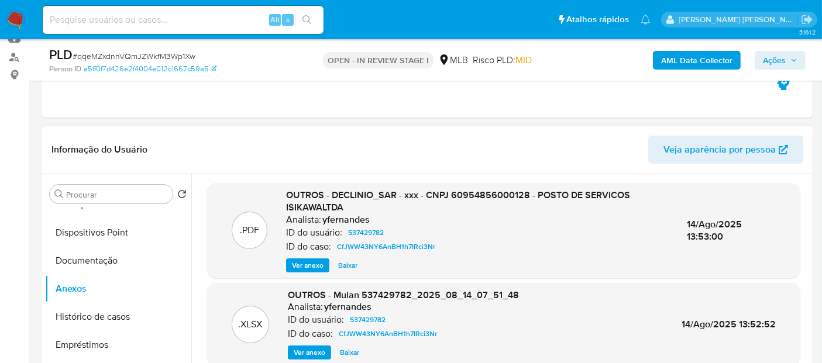
click at [307, 262] on span "Ver anexo" at bounding box center [308, 266] width 32 height 12
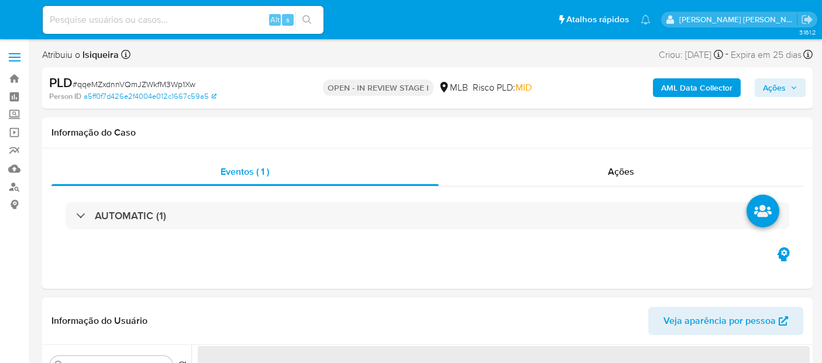
select select "10"
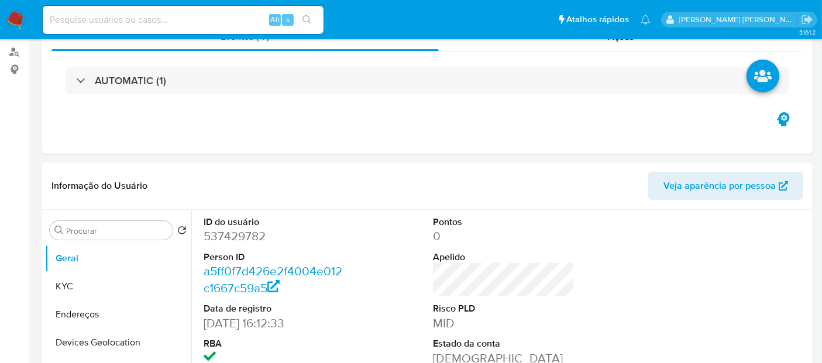
scroll to position [260, 0]
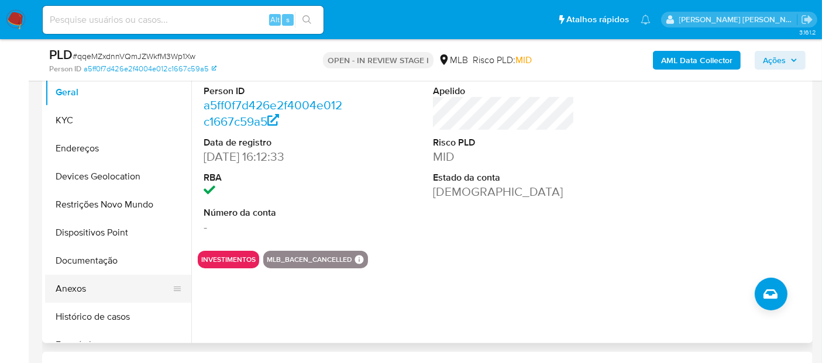
click at [84, 296] on button "Anexos" at bounding box center [113, 289] width 137 height 28
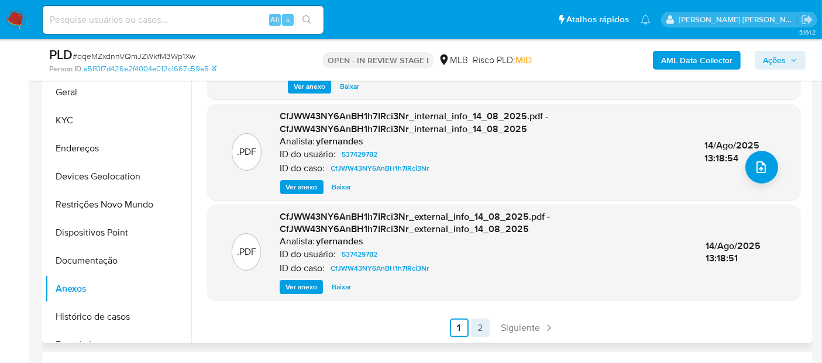
click at [477, 328] on link "2" at bounding box center [480, 328] width 19 height 19
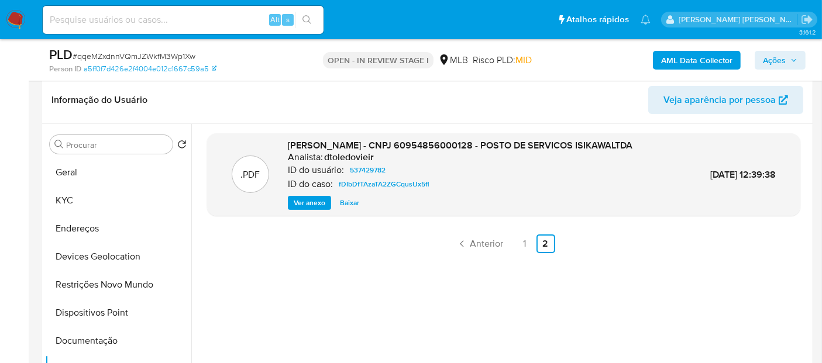
scroll to position [65, 0]
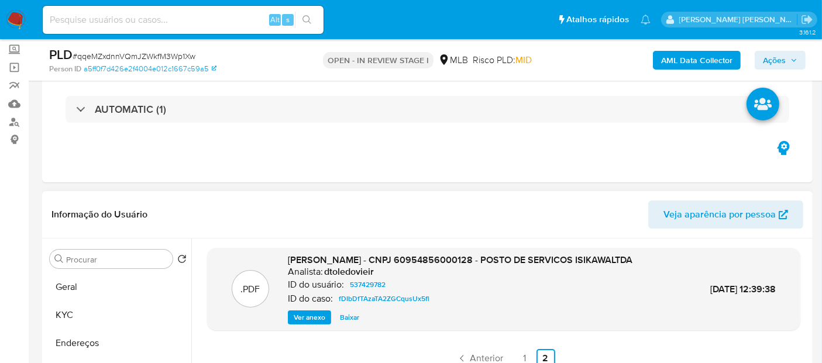
click at [302, 318] on span "Ver anexo" at bounding box center [310, 318] width 32 height 12
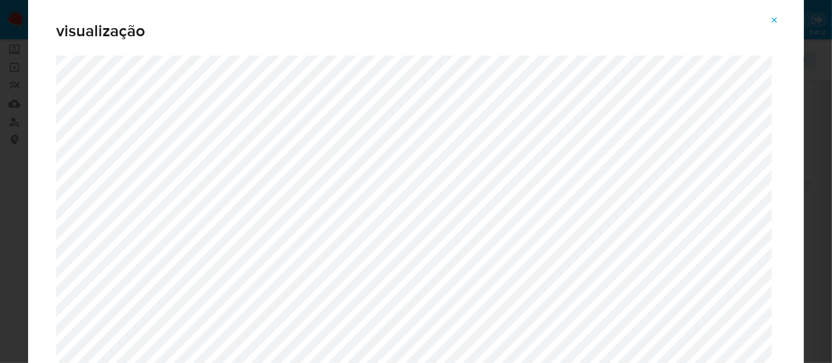
click at [779, 18] on icon "Attachment preview" at bounding box center [774, 20] width 9 height 9
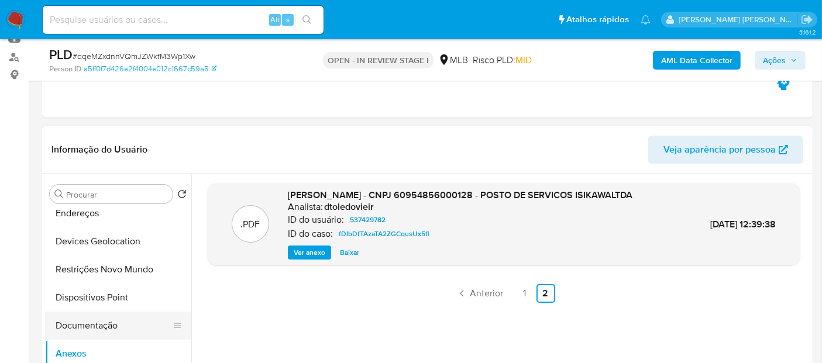
click at [108, 327] on button "Documentação" at bounding box center [113, 326] width 137 height 28
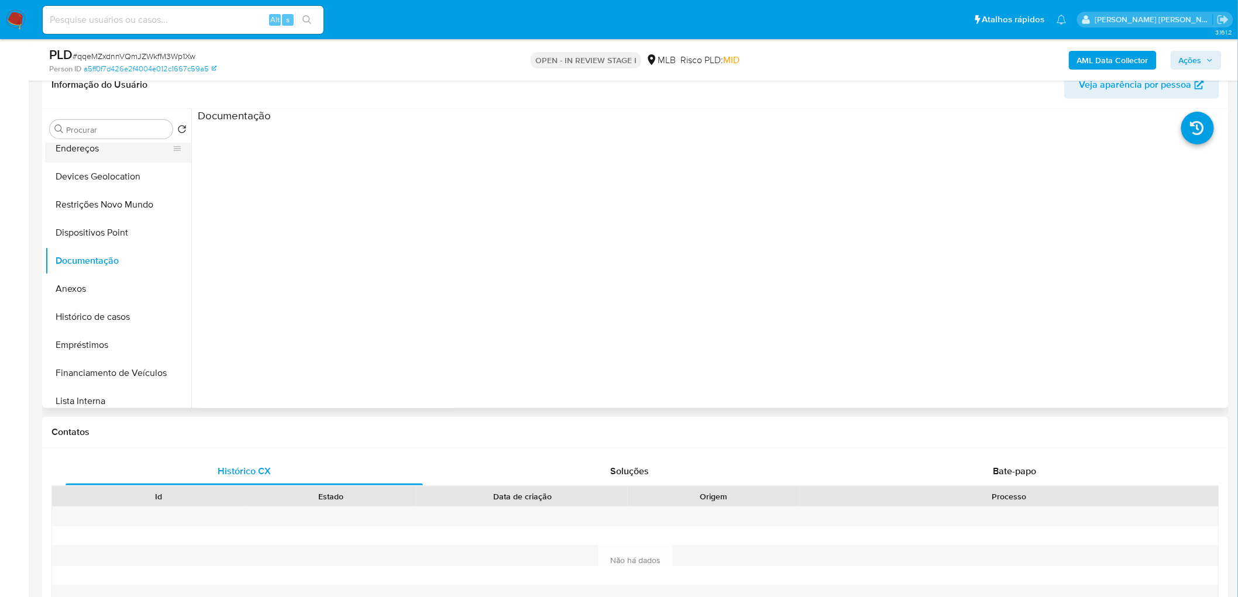
scroll to position [0, 0]
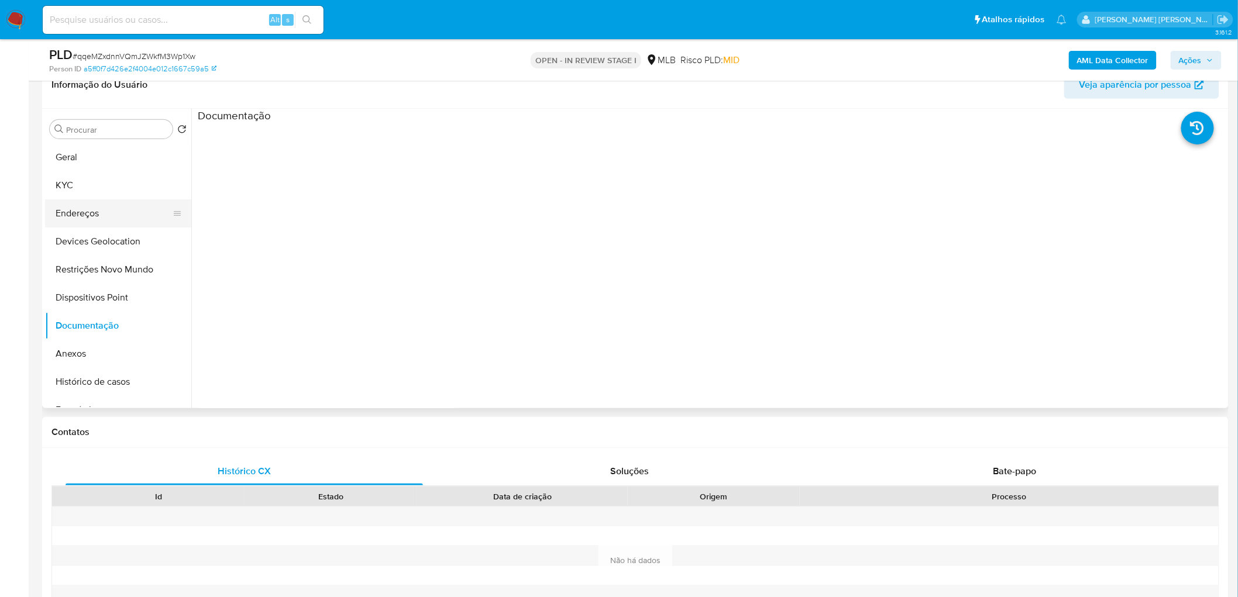
click at [129, 159] on button "Geral" at bounding box center [118, 157] width 146 height 28
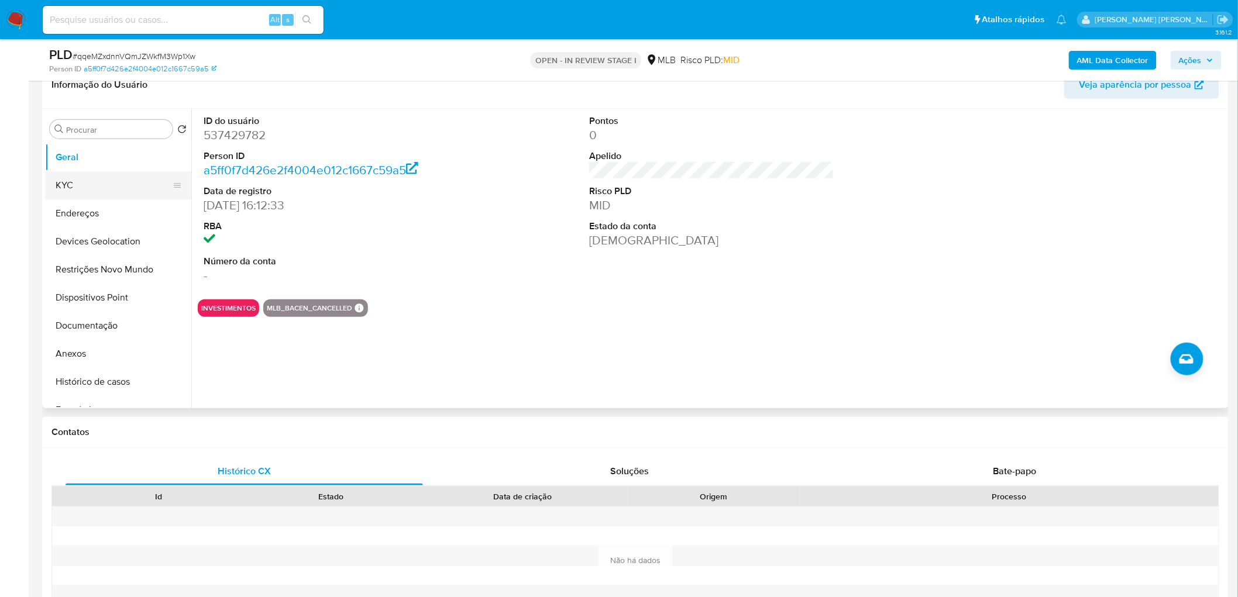
click at [113, 179] on button "KYC" at bounding box center [113, 185] width 137 height 28
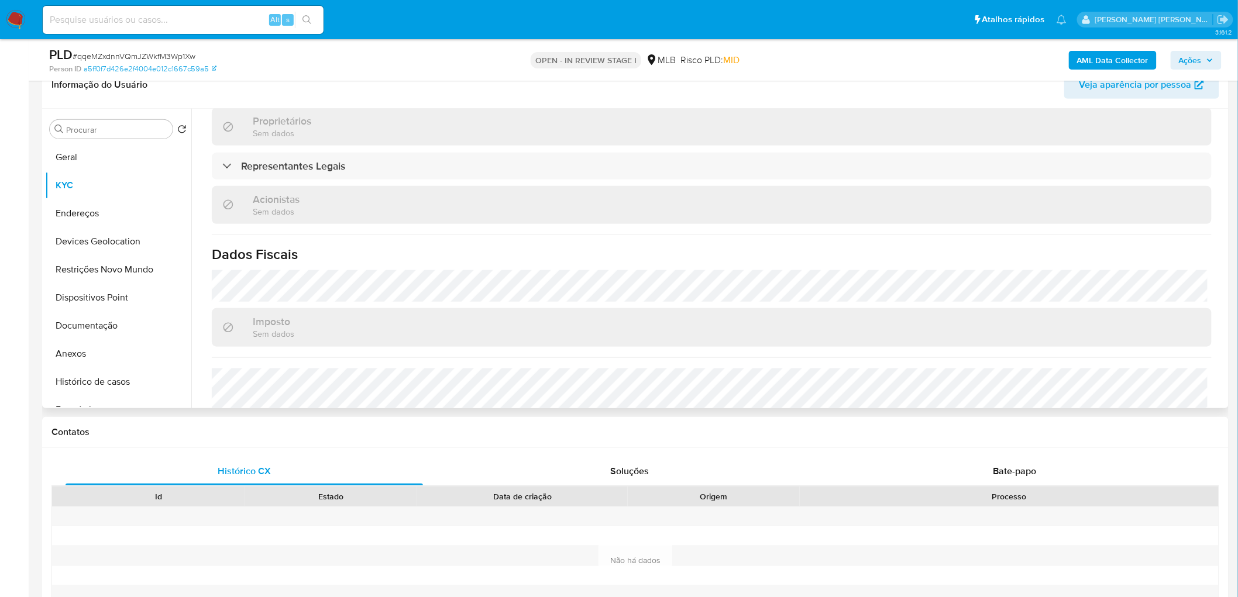
scroll to position [673, 0]
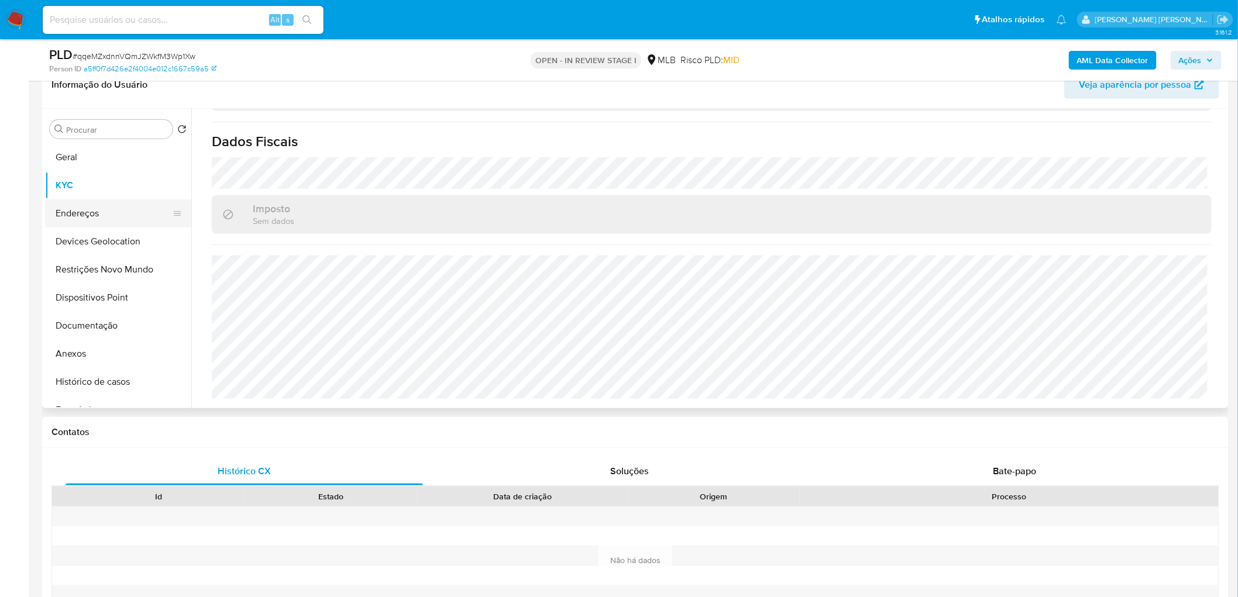
click at [135, 219] on button "Endereços" at bounding box center [113, 214] width 137 height 28
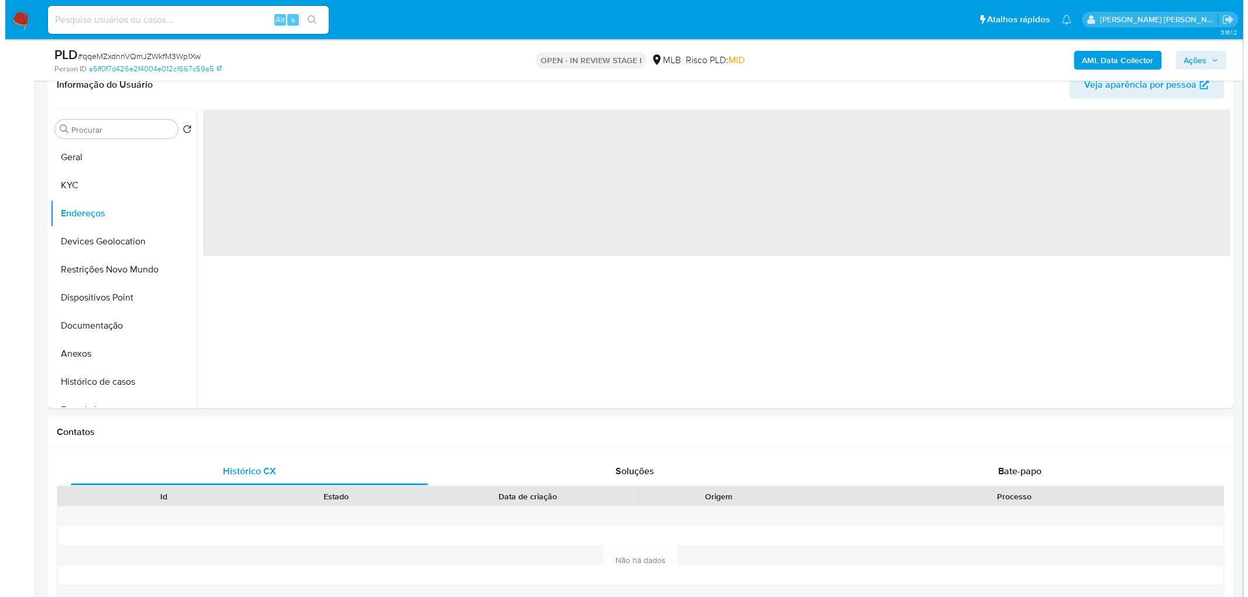
scroll to position [0, 0]
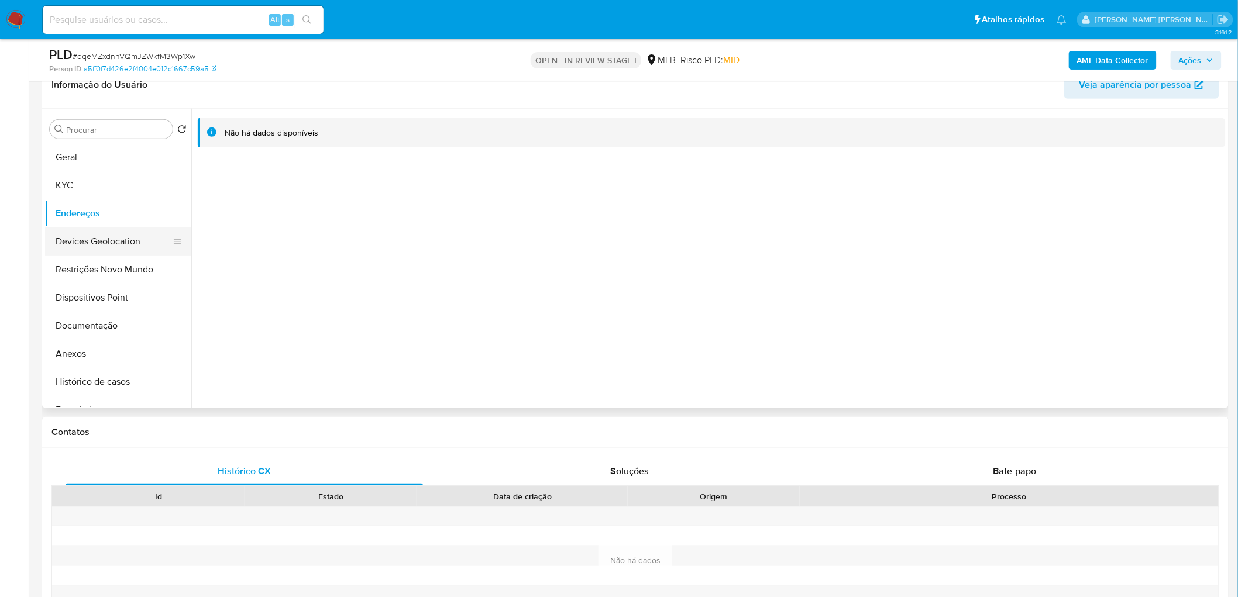
click at [114, 240] on button "Devices Geolocation" at bounding box center [113, 242] width 137 height 28
drag, startPoint x: 113, startPoint y: 273, endPoint x: 106, endPoint y: 276, distance: 7.6
click at [113, 273] on button "Restrições Novo Mundo" at bounding box center [113, 270] width 137 height 28
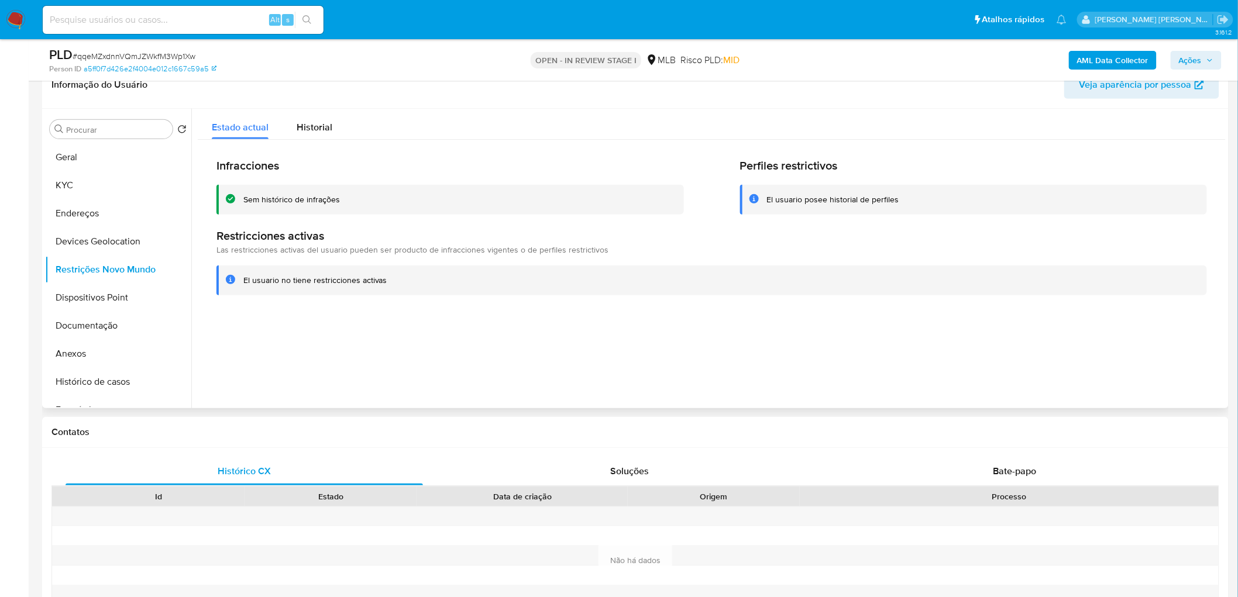
click at [496, 363] on div at bounding box center [708, 259] width 1034 height 300
click at [115, 295] on button "Dispositivos Point" at bounding box center [113, 298] width 137 height 28
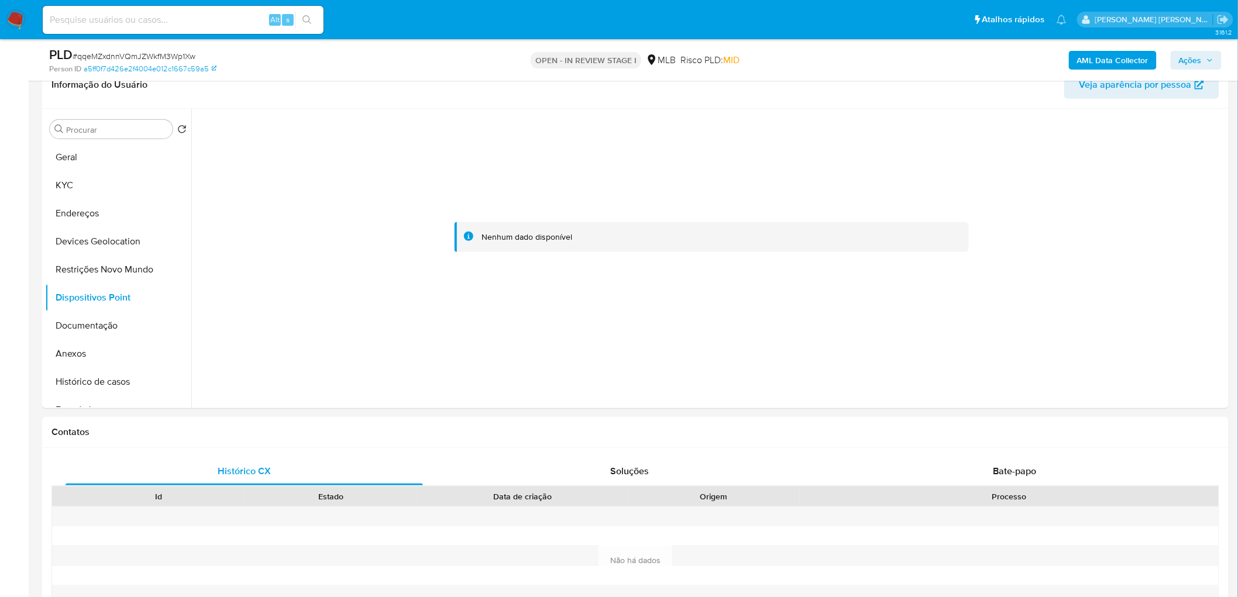
click at [821, 57] on b "AML Data Collector" at bounding box center [1112, 60] width 71 height 19
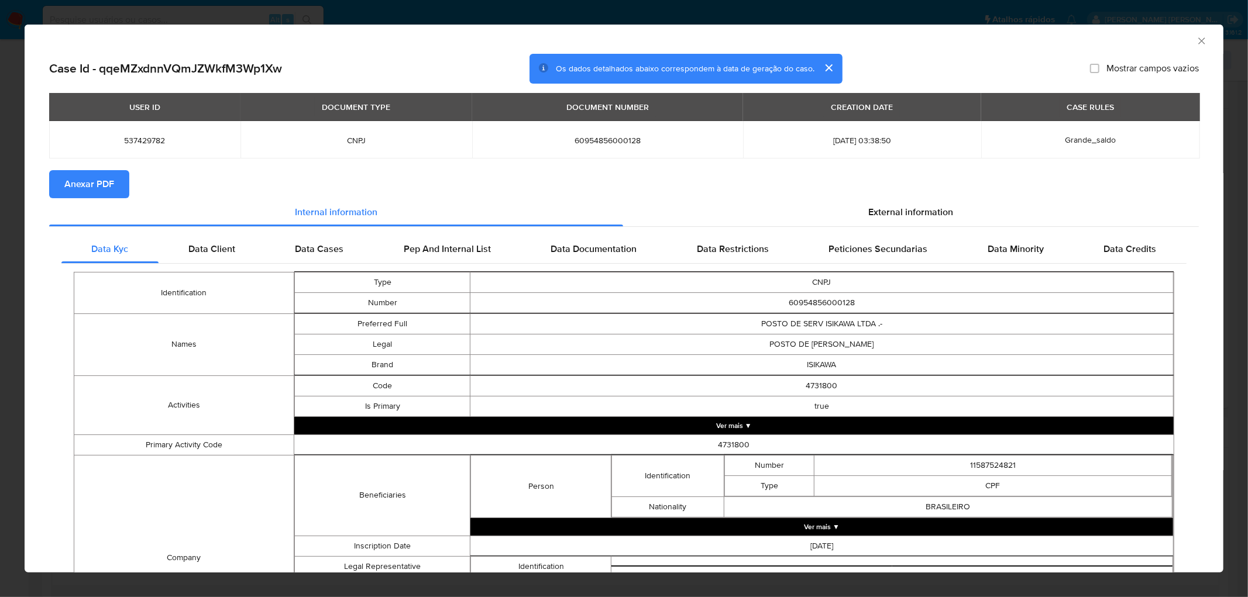
click at [85, 180] on span "Anexar PDF" at bounding box center [89, 184] width 50 height 26
click at [821, 37] on icon "Fechar a janela" at bounding box center [1202, 41] width 12 height 12
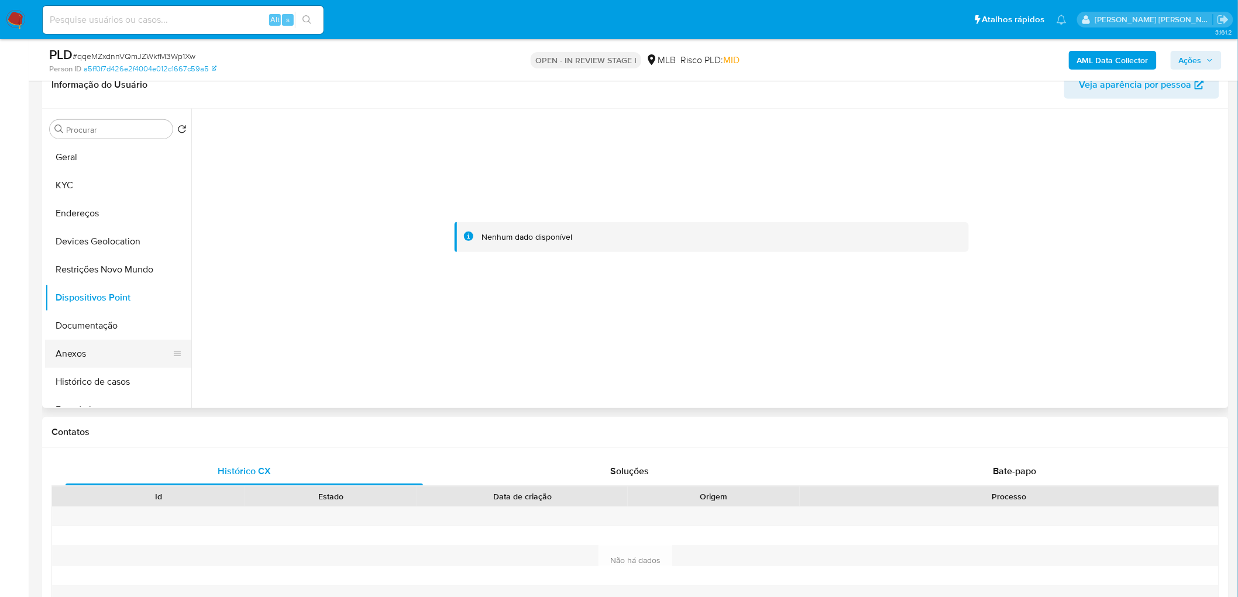
click at [91, 348] on button "Anexos" at bounding box center [113, 354] width 137 height 28
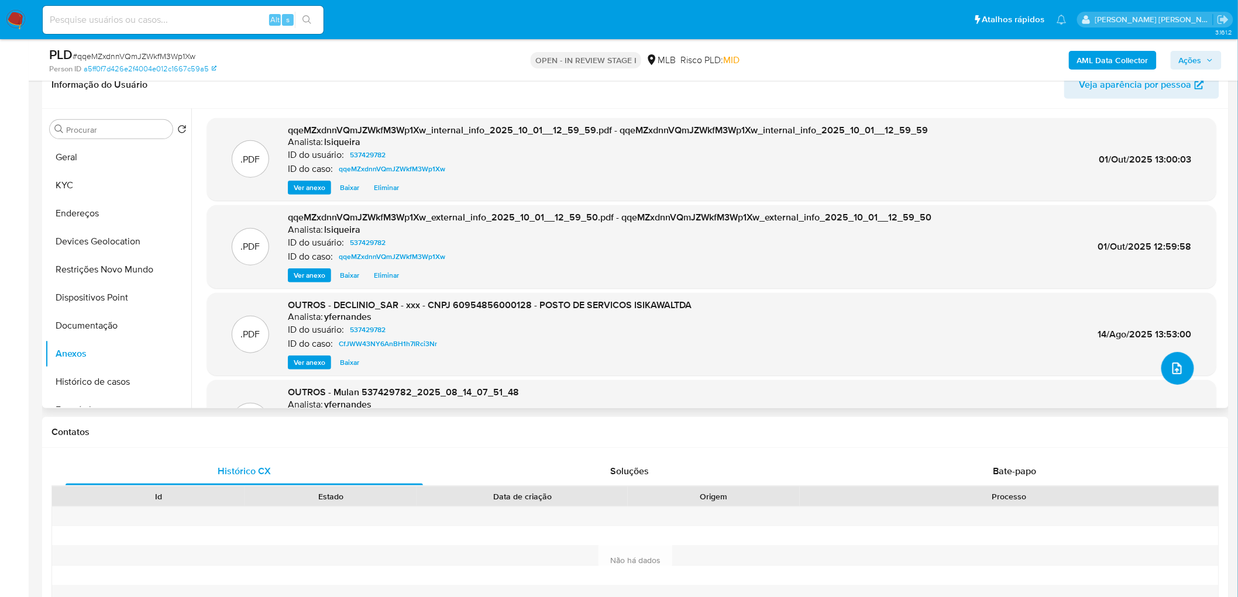
click at [821, 363] on icon "upload-file" at bounding box center [1176, 369] width 9 height 12
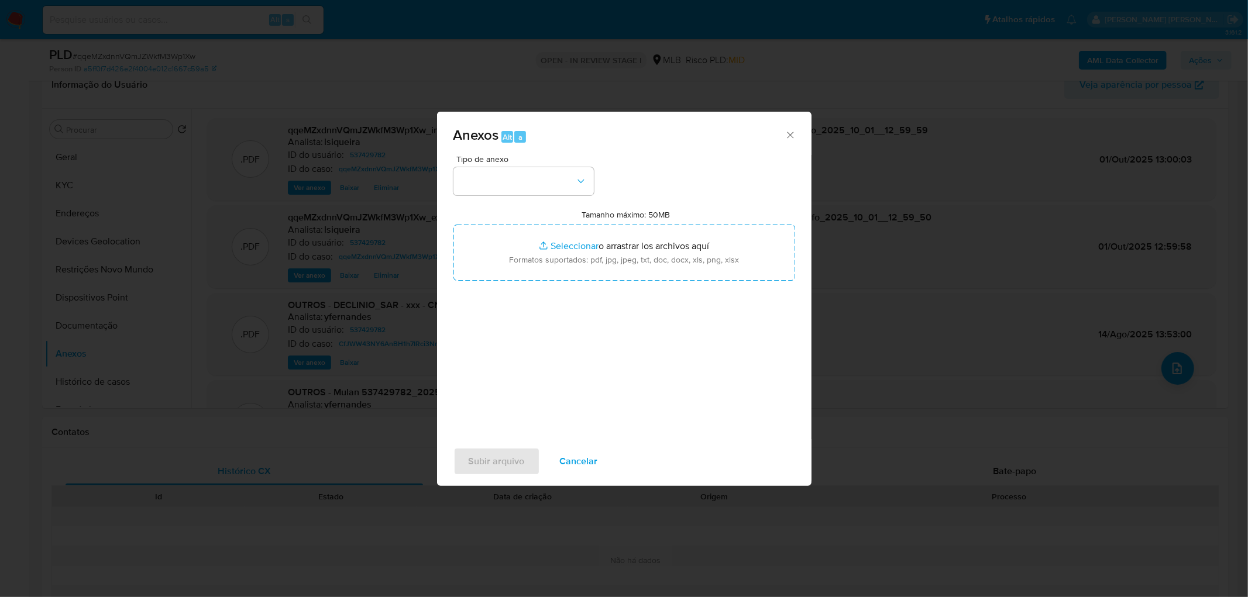
click at [463, 163] on span "Tipo de anexo" at bounding box center [526, 159] width 140 height 8
click at [482, 184] on button "button" at bounding box center [523, 181] width 140 height 28
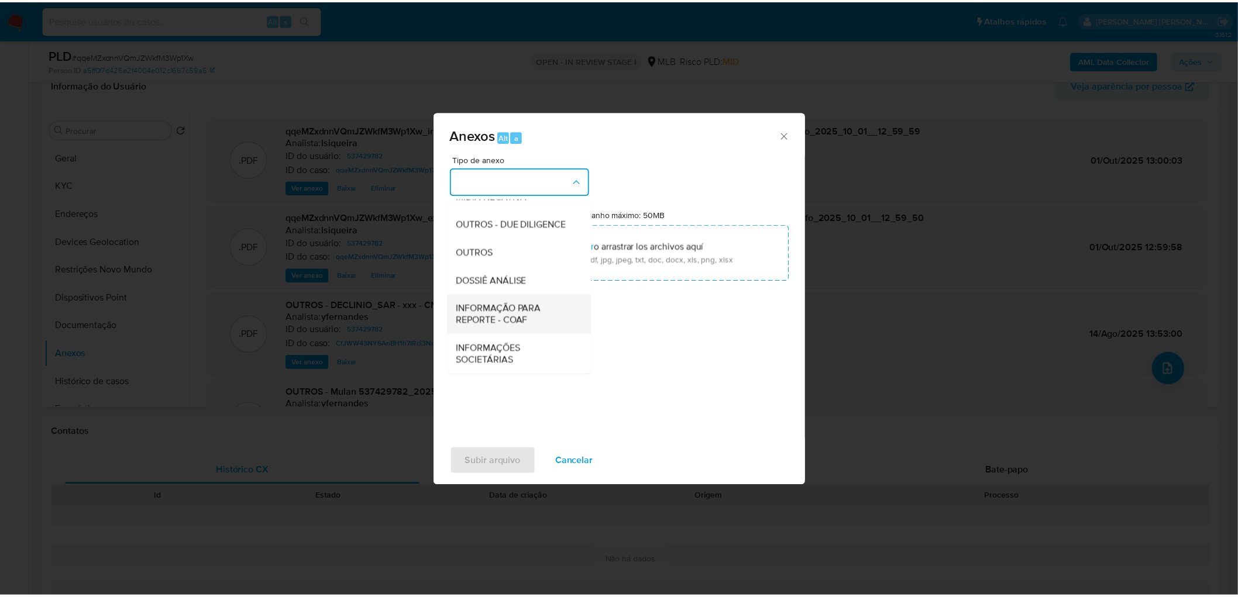
scroll to position [180, 0]
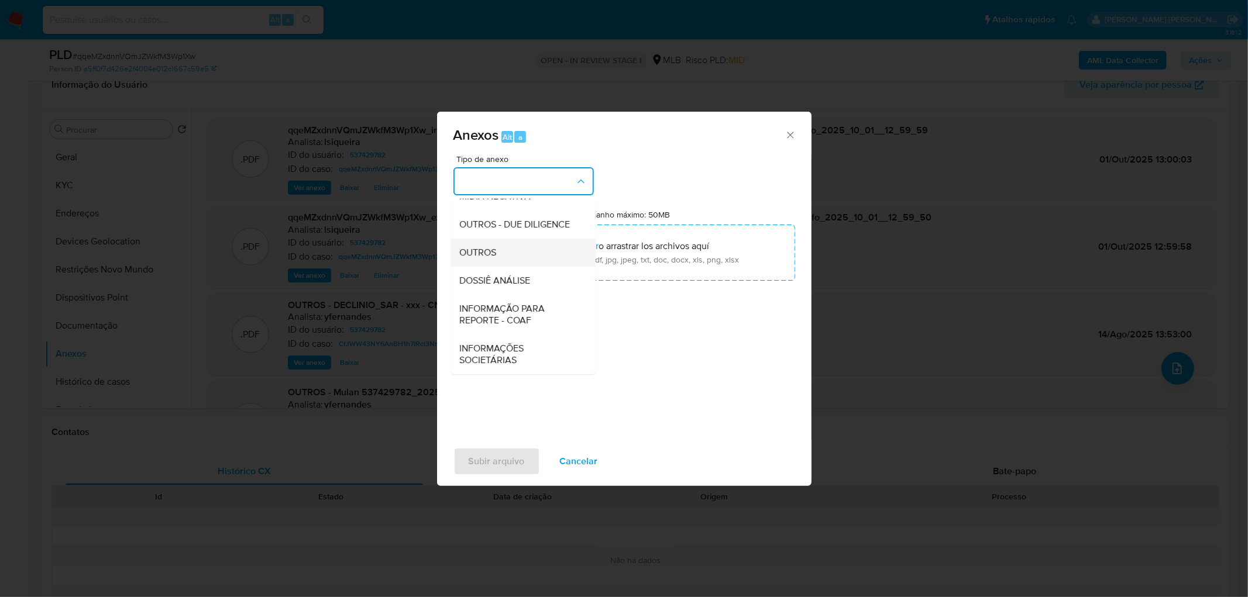
click at [514, 243] on div "OUTROS" at bounding box center [519, 253] width 119 height 28
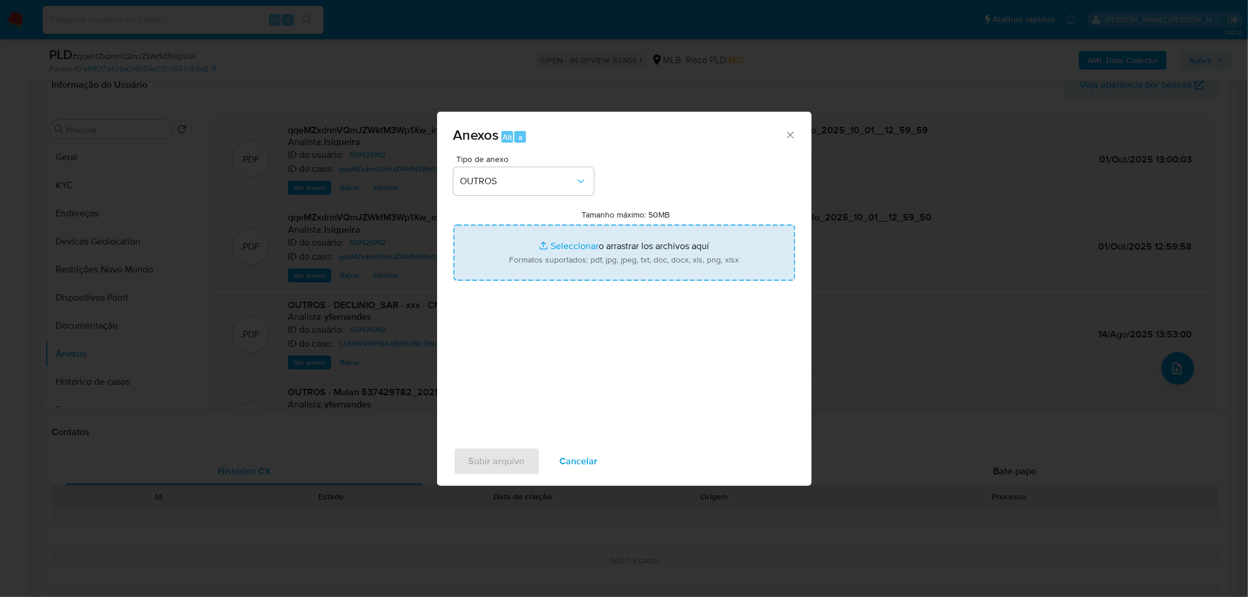
click at [621, 249] on input "Tamanho máximo: 50MB Seleccionar archivos" at bounding box center [624, 253] width 342 height 56
type input "C:\fakepath\SAR - XXXX - CNPJ 60954856000128 - POSTO DE SERVICOS ISIKAWALTDA.pdf"
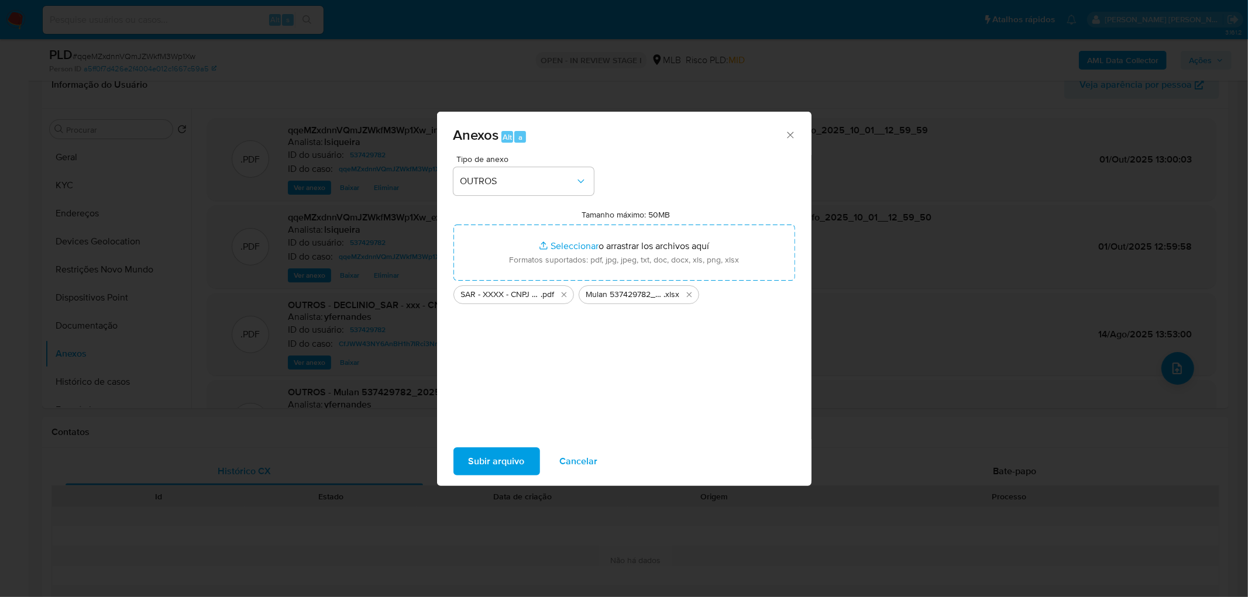
click at [508, 363] on span "Subir arquivo" at bounding box center [497, 462] width 56 height 26
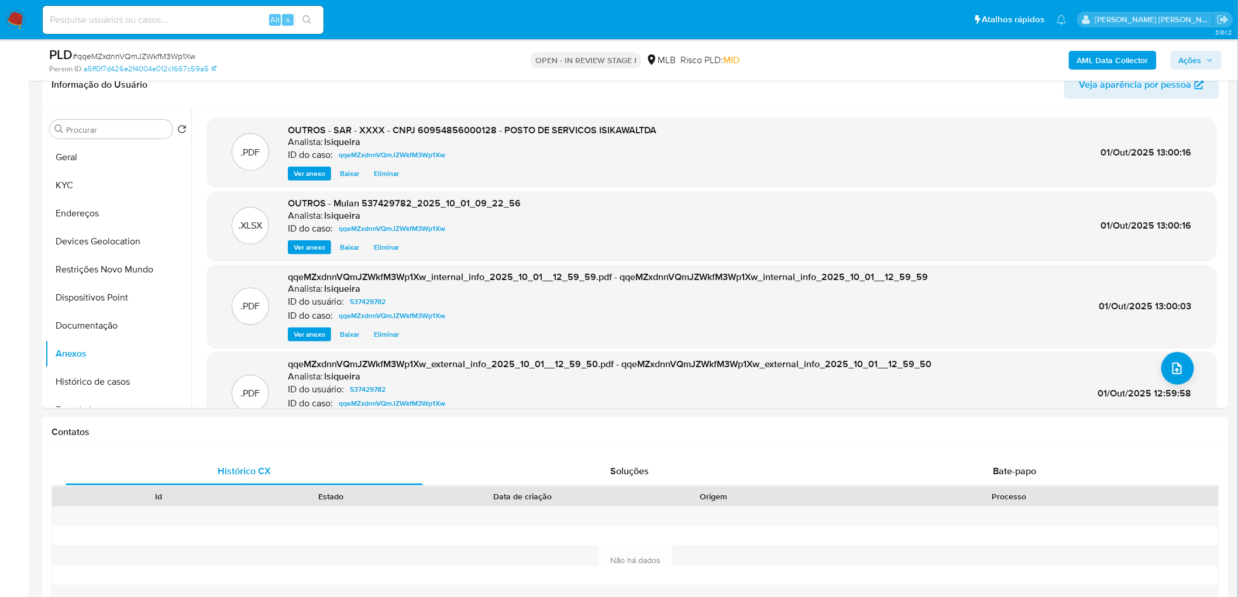
click at [821, 60] on span "Ações" at bounding box center [1190, 60] width 23 height 19
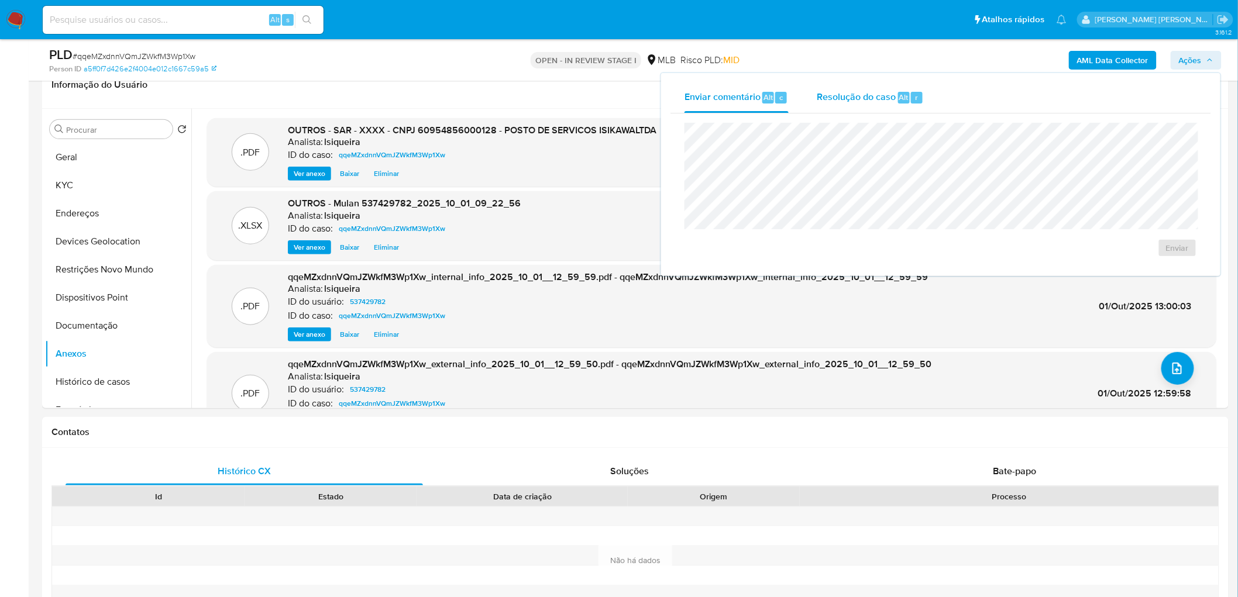
click at [821, 98] on span "Resolução do caso" at bounding box center [856, 96] width 79 height 13
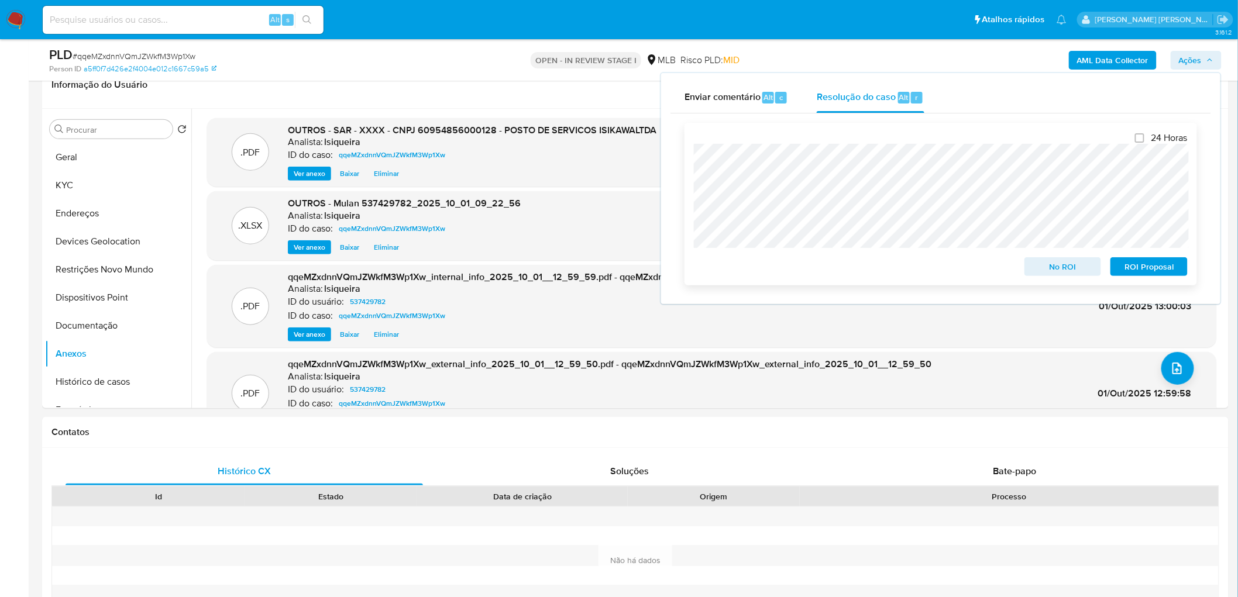
click at [821, 266] on span "ROI Proposal" at bounding box center [1149, 267] width 61 height 16
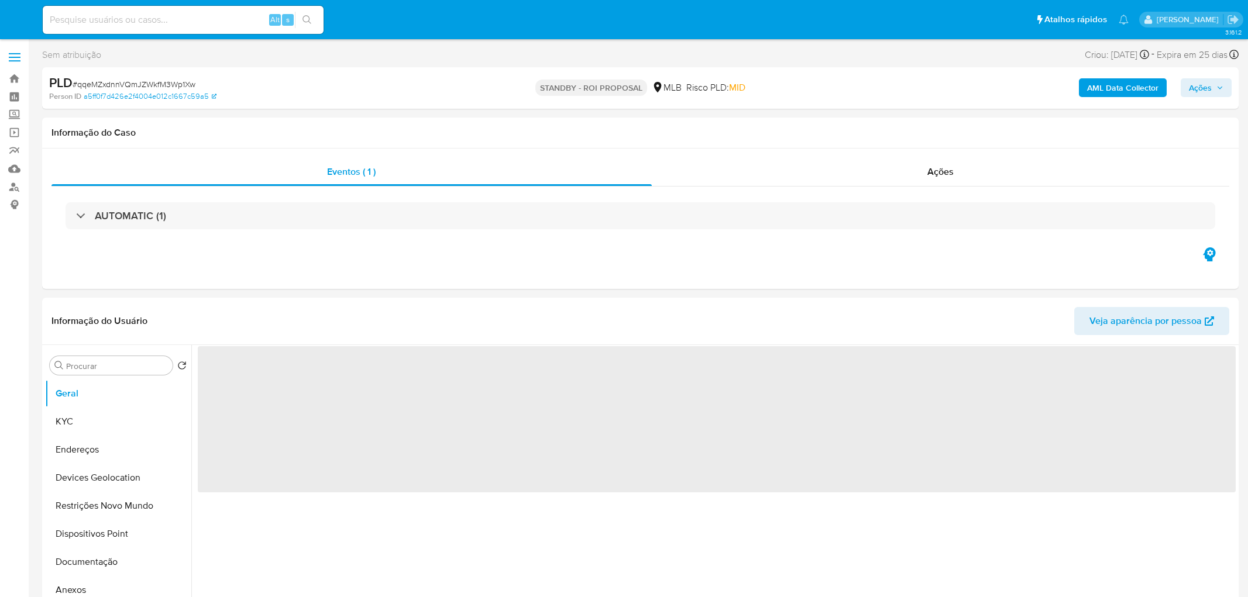
select select "10"
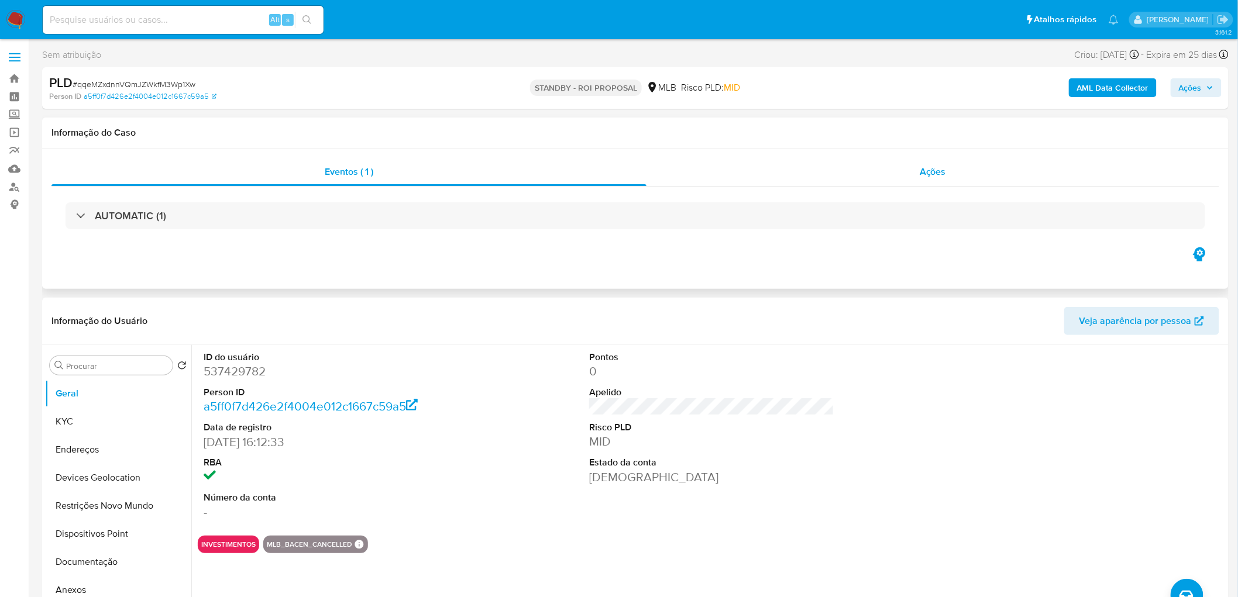
click at [851, 167] on div "Ações" at bounding box center [933, 172] width 573 height 28
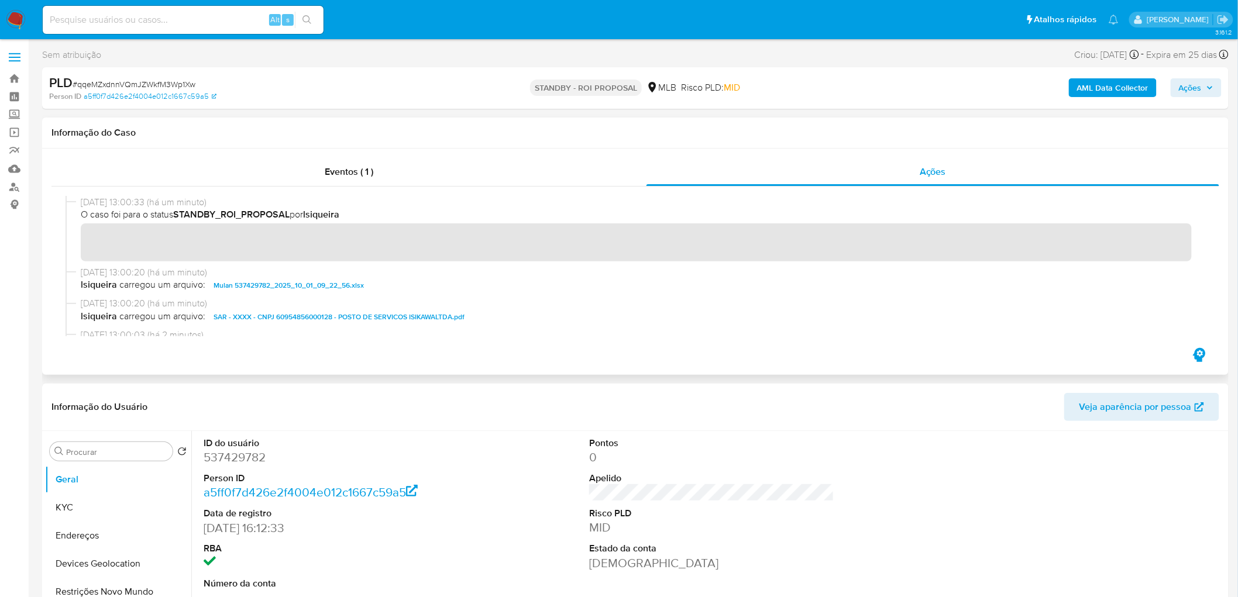
scroll to position [65, 0]
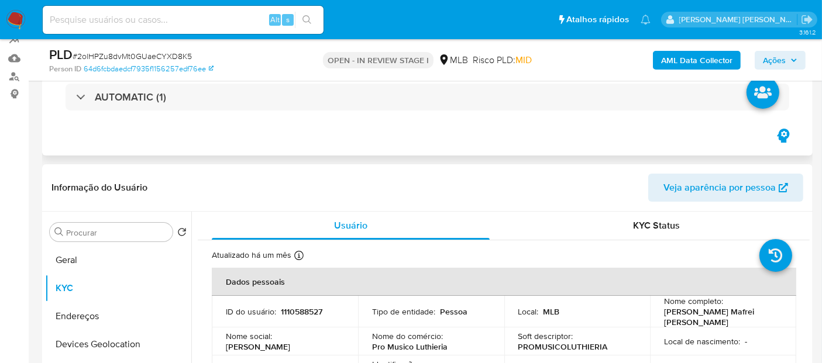
scroll to position [130, 0]
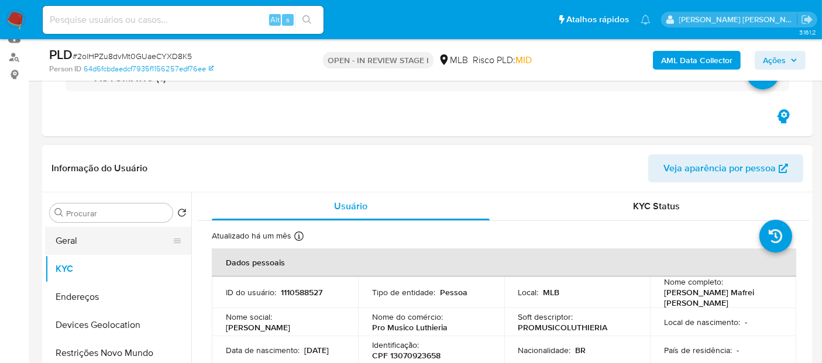
click at [108, 245] on button "Geral" at bounding box center [113, 241] width 137 height 28
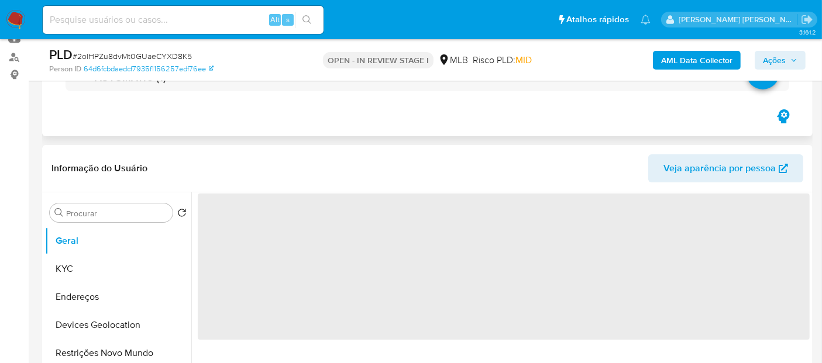
scroll to position [195, 0]
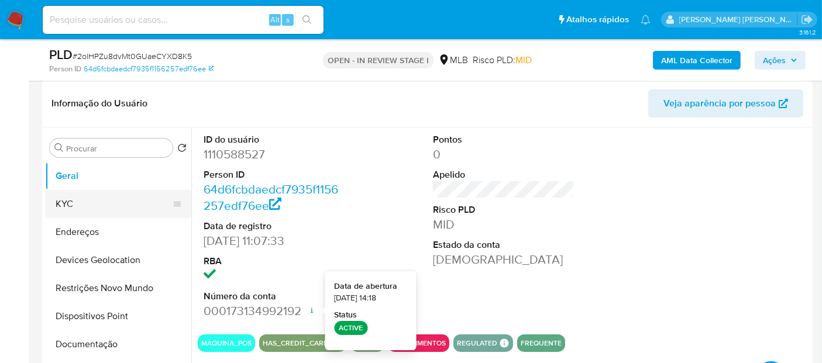
click at [91, 201] on button "KYC" at bounding box center [113, 204] width 137 height 28
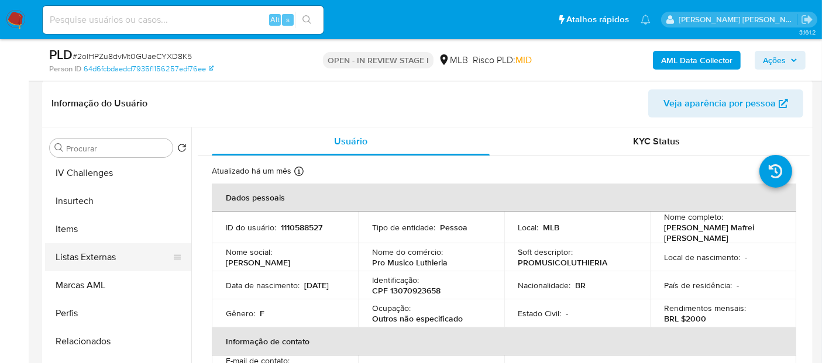
scroll to position [606, 0]
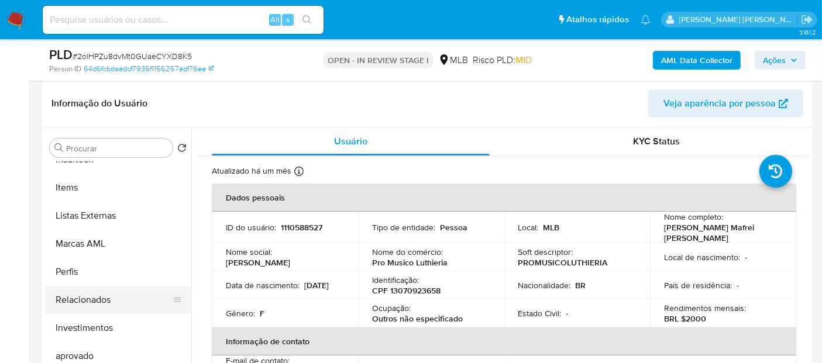
click at [106, 295] on button "Relacionados" at bounding box center [113, 300] width 137 height 28
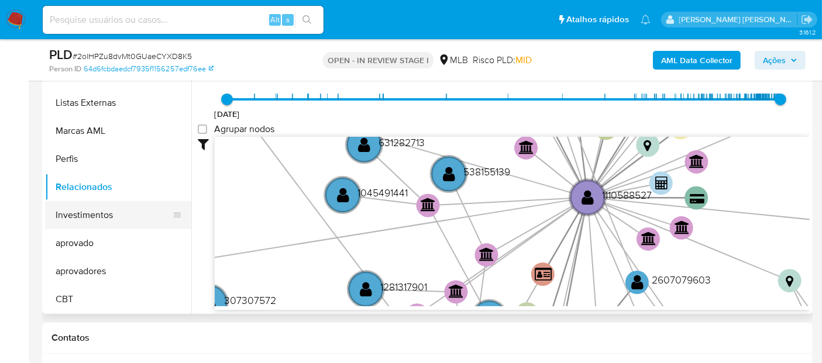
scroll to position [325, 0]
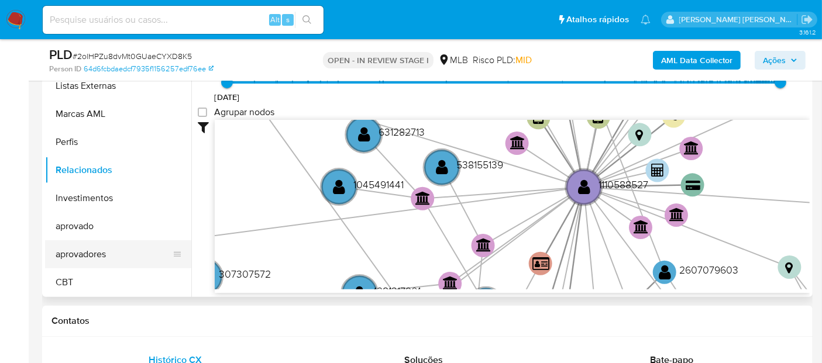
click at [99, 254] on button "aprovadores" at bounding box center [113, 254] width 137 height 28
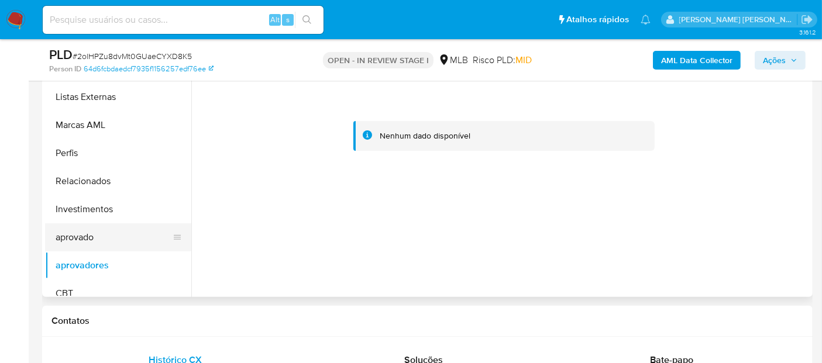
scroll to position [606, 0]
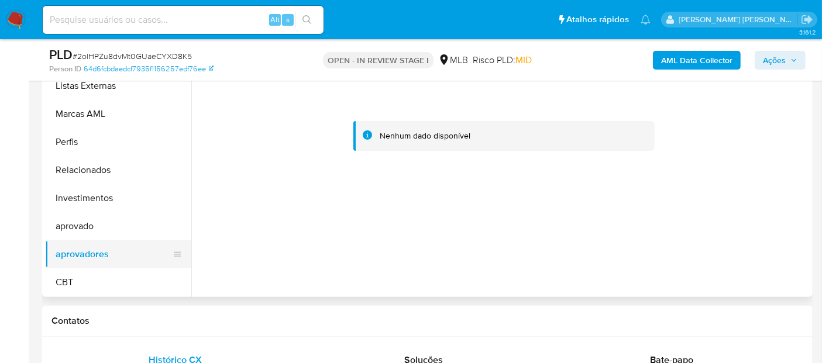
click at [103, 250] on button "aprovadores" at bounding box center [113, 254] width 137 height 28
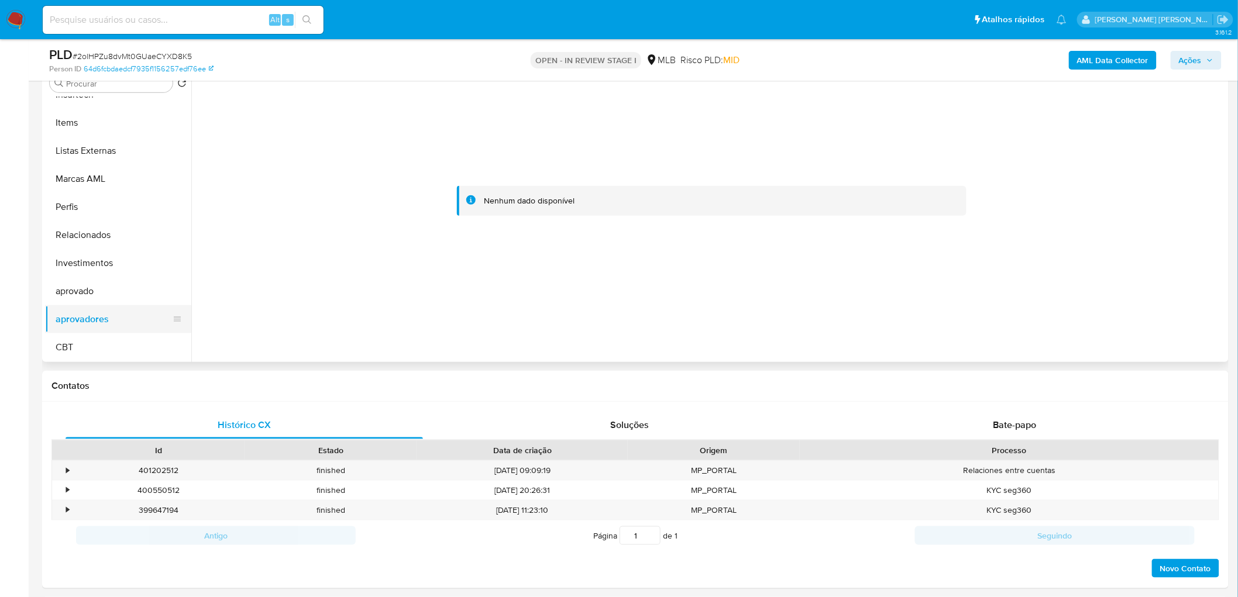
click at [86, 318] on button "aprovadores" at bounding box center [113, 319] width 137 height 28
click at [90, 291] on button "aprovado" at bounding box center [113, 291] width 137 height 28
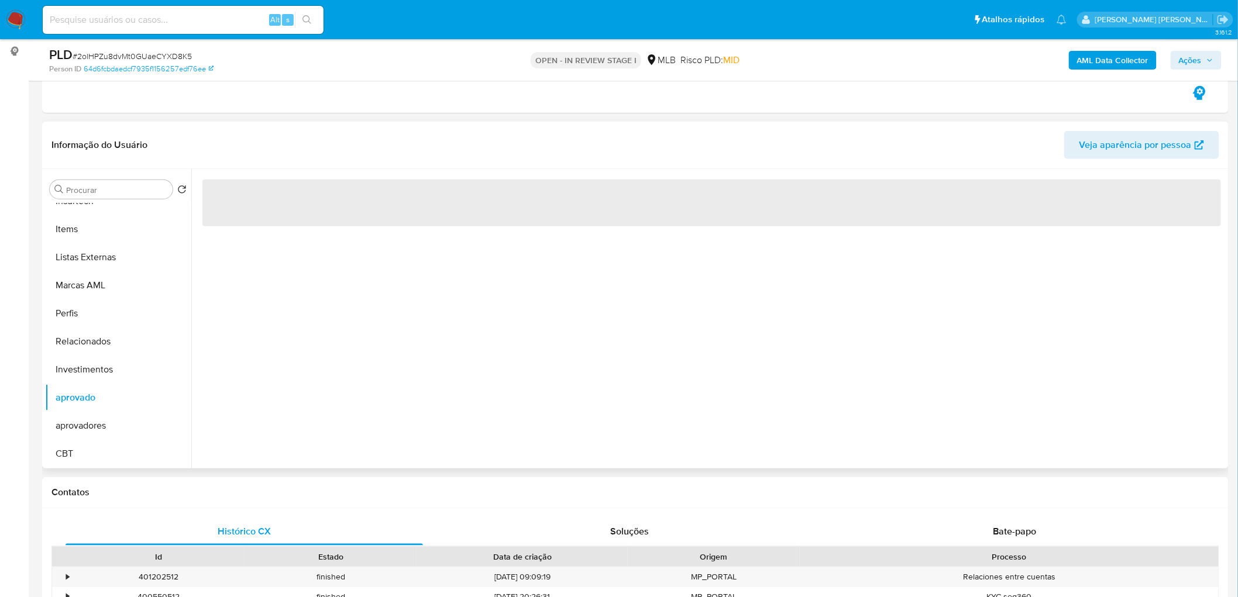
scroll to position [130, 0]
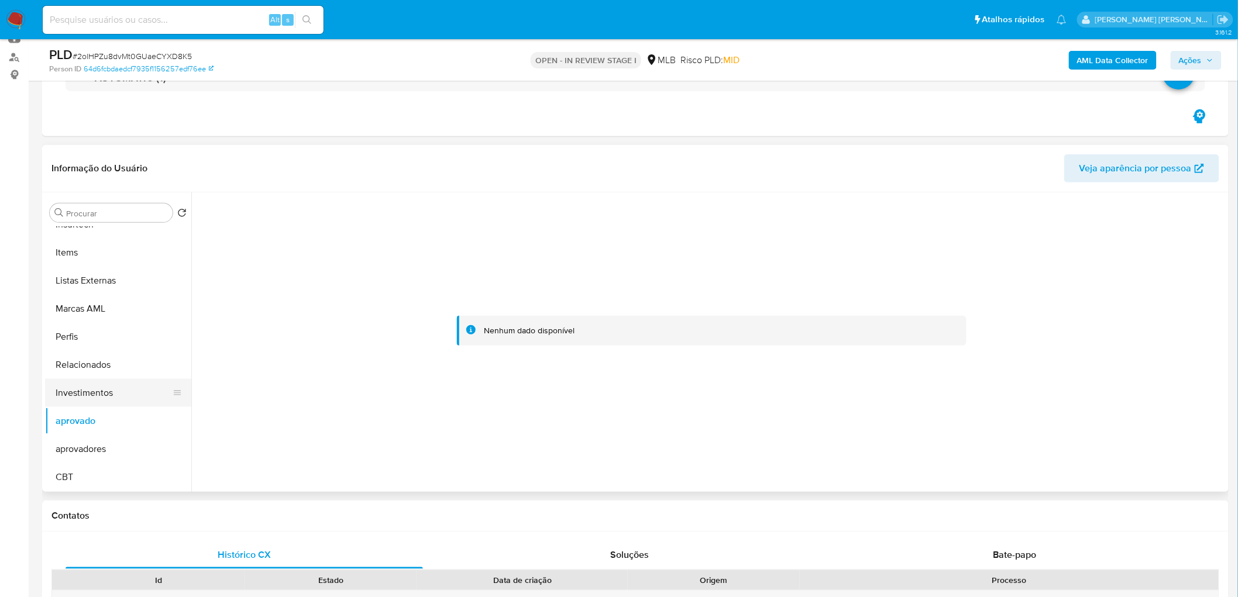
click at [82, 394] on button "Investimentos" at bounding box center [113, 393] width 137 height 28
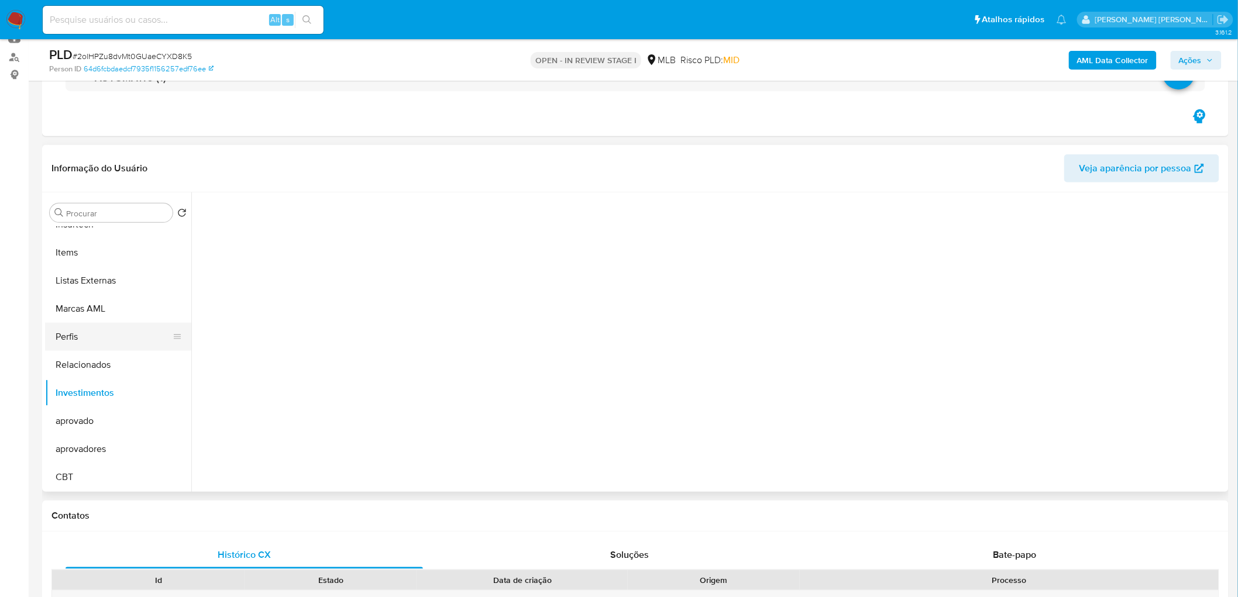
click at [108, 342] on button "Perfis" at bounding box center [113, 337] width 137 height 28
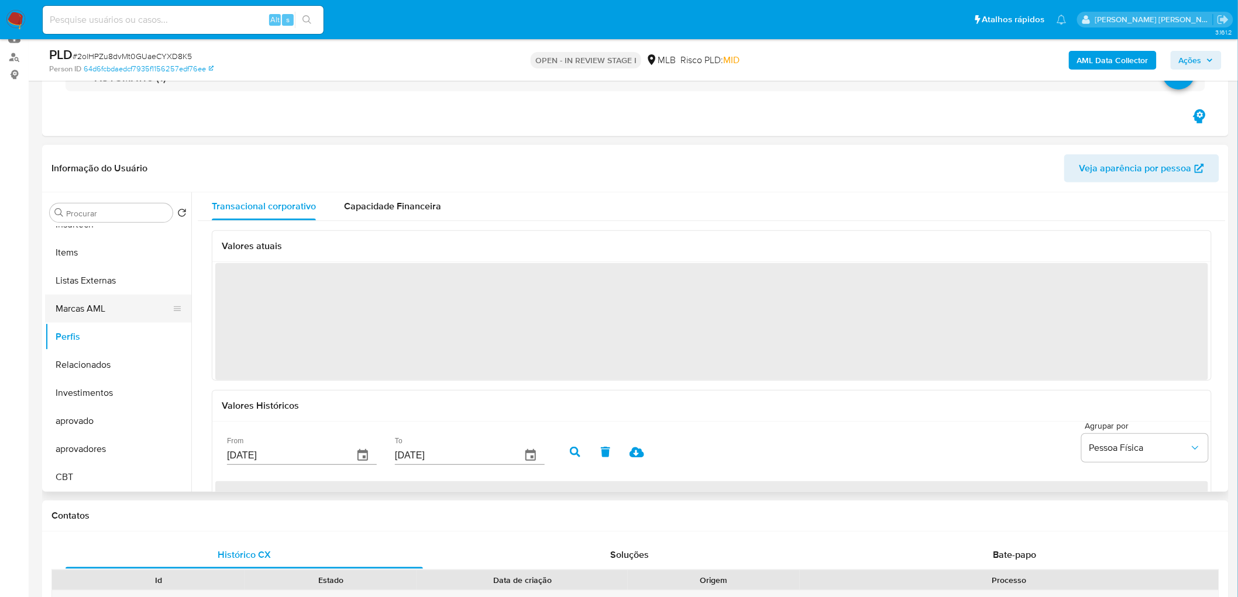
click at [128, 308] on button "Marcas AML" at bounding box center [113, 309] width 137 height 28
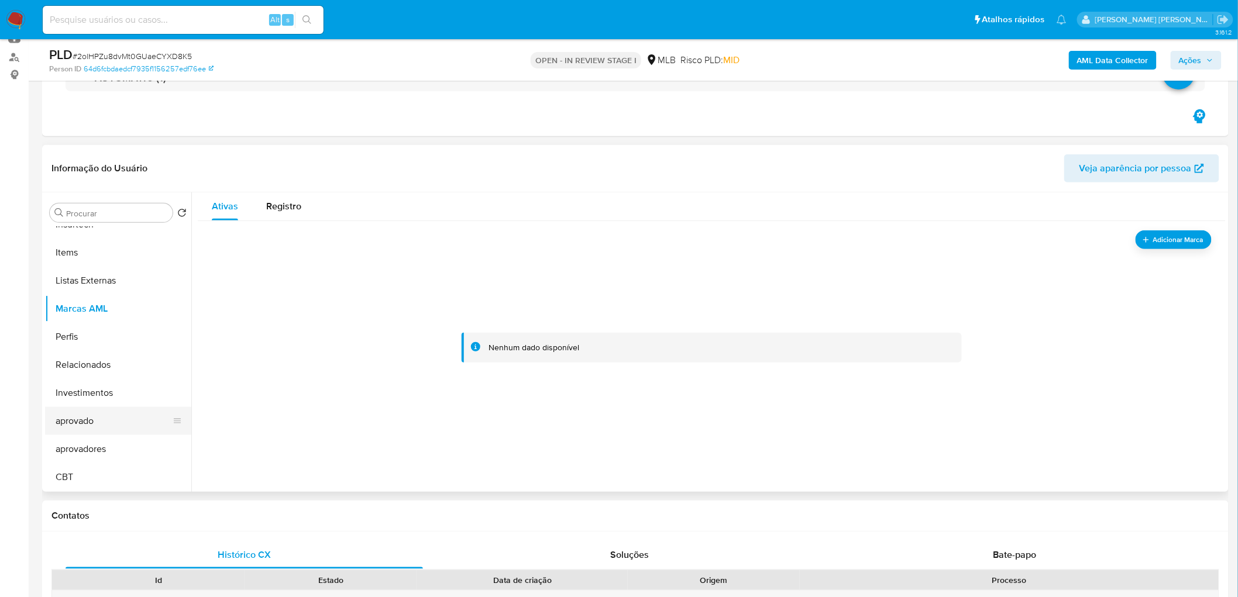
scroll to position [607, 0]
click at [91, 466] on button "CBT" at bounding box center [113, 477] width 137 height 28
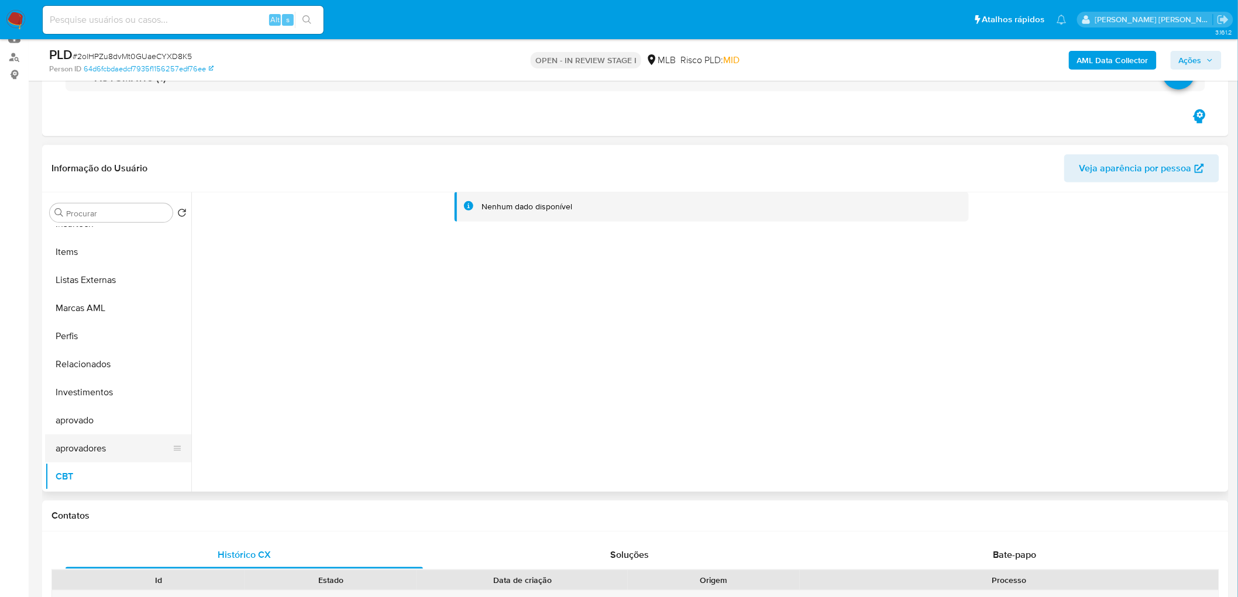
click at [103, 446] on button "aprovadores" at bounding box center [113, 449] width 137 height 28
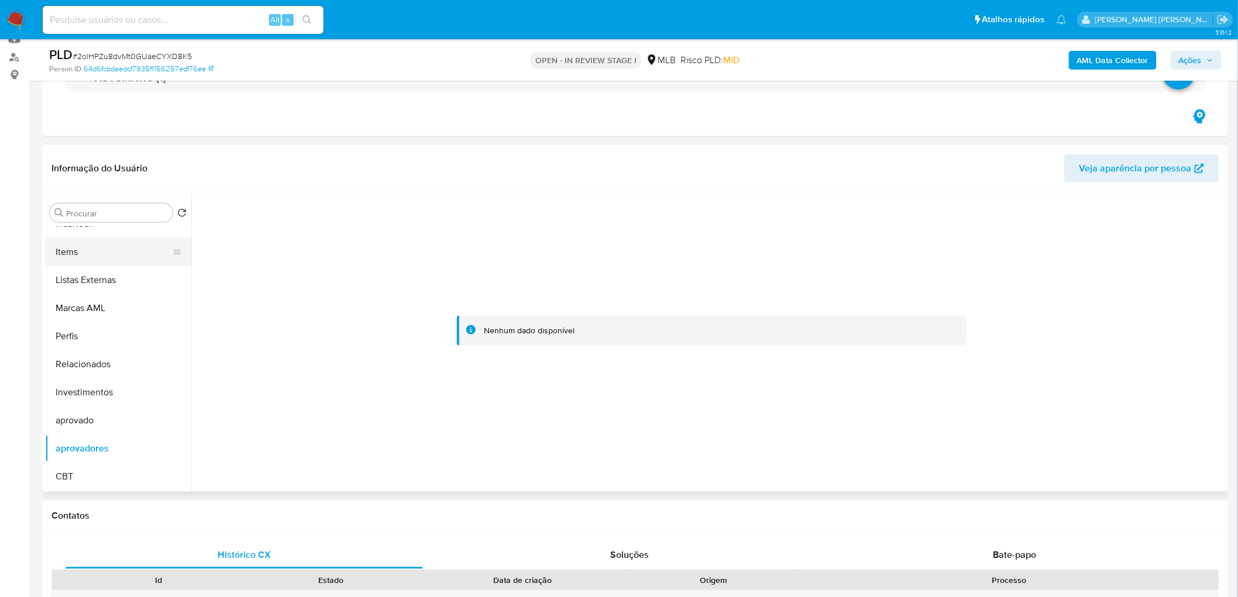
click at [104, 253] on button "Items" at bounding box center [113, 252] width 137 height 28
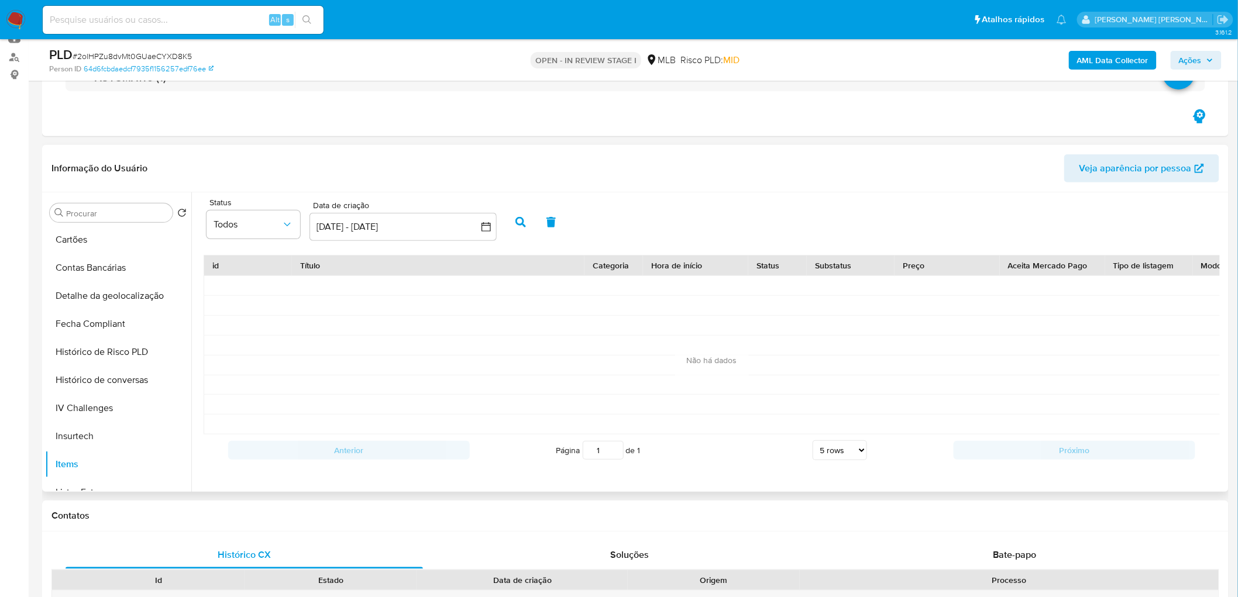
scroll to position [347, 0]
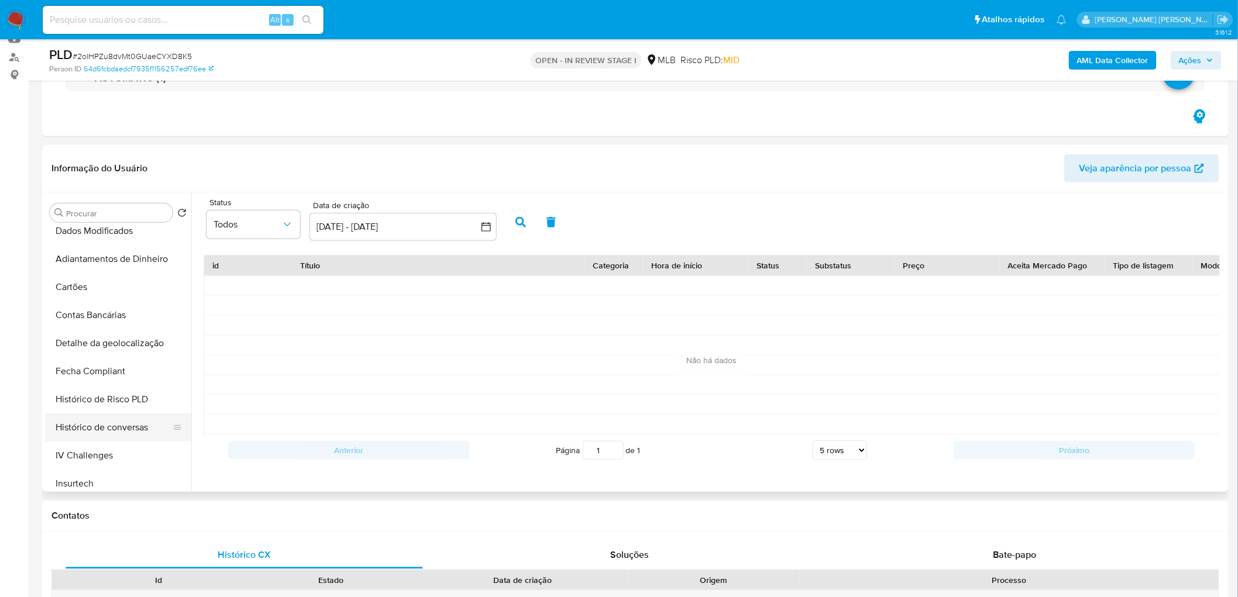
click at [105, 429] on button "Histórico de conversas" at bounding box center [113, 428] width 137 height 28
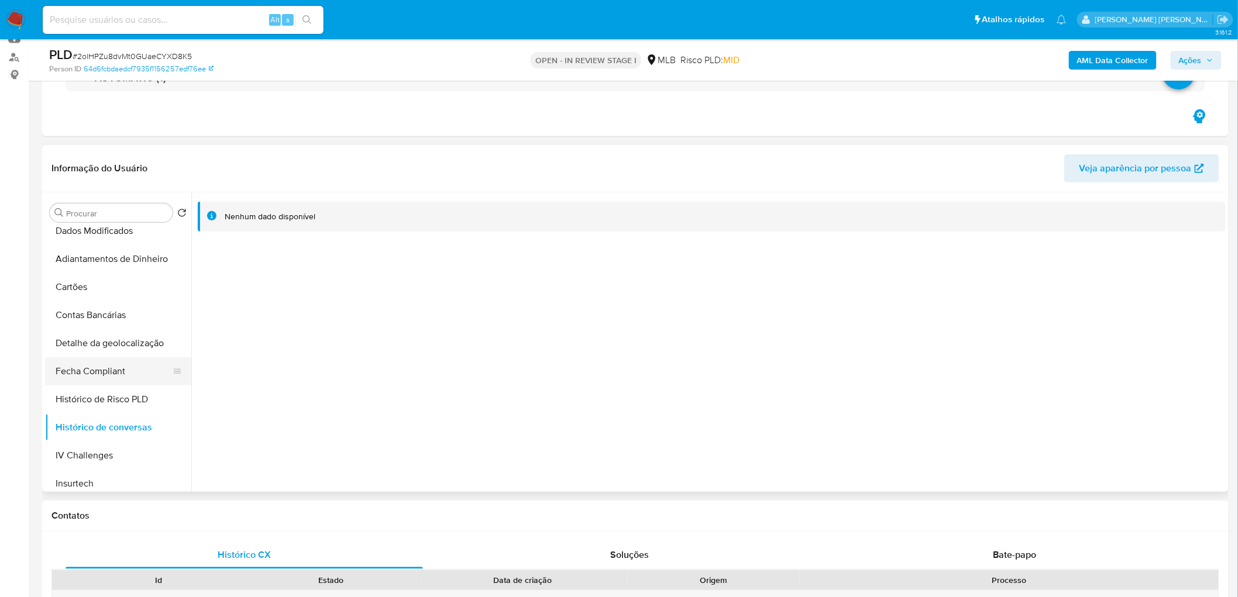
click at [101, 378] on button "Fecha Compliant" at bounding box center [113, 371] width 137 height 28
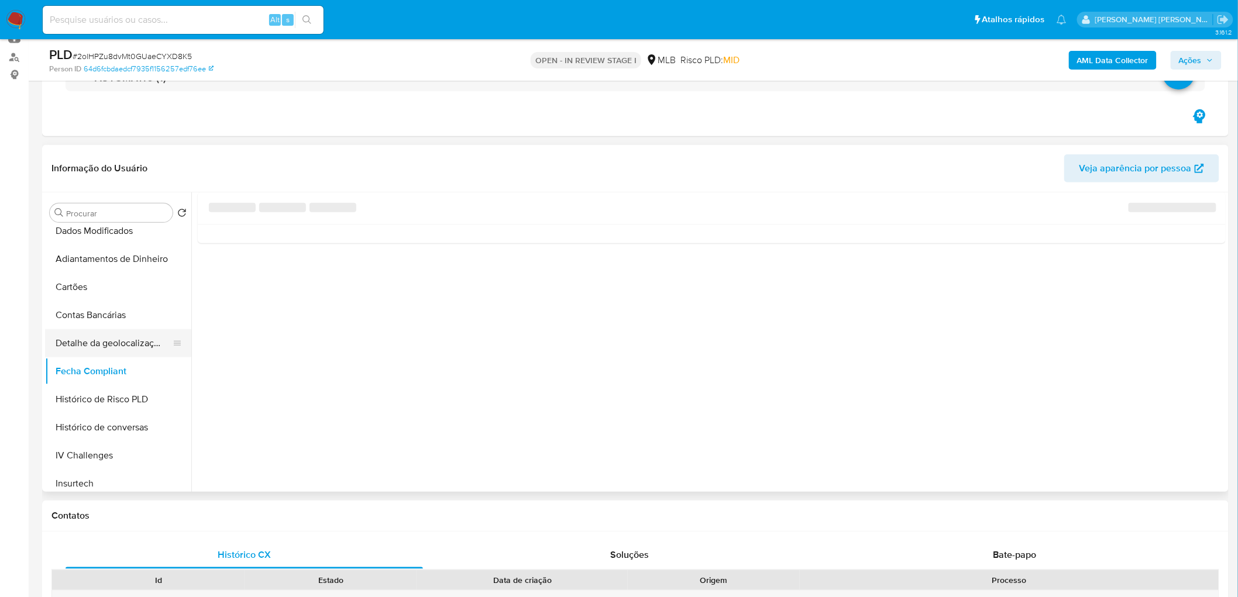
click at [108, 342] on button "Detalhe da geolocalização" at bounding box center [113, 343] width 137 height 28
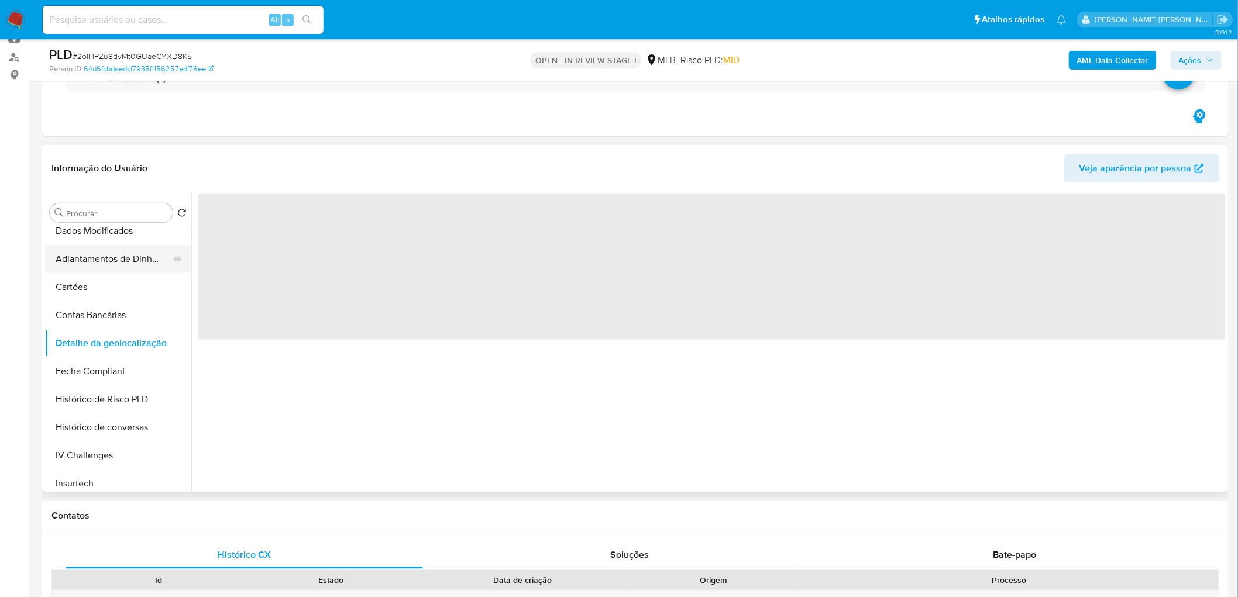
click at [106, 267] on button "Adiantamentos de Dinheiro" at bounding box center [113, 259] width 137 height 28
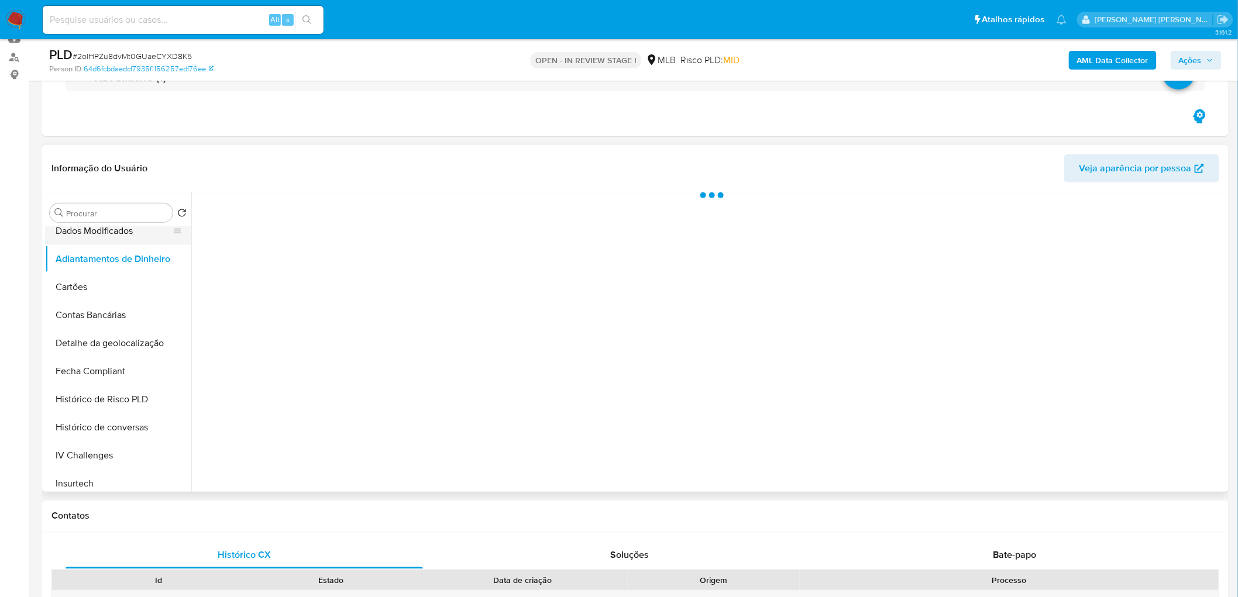
click at [111, 243] on button "Dados Modificados" at bounding box center [113, 231] width 137 height 28
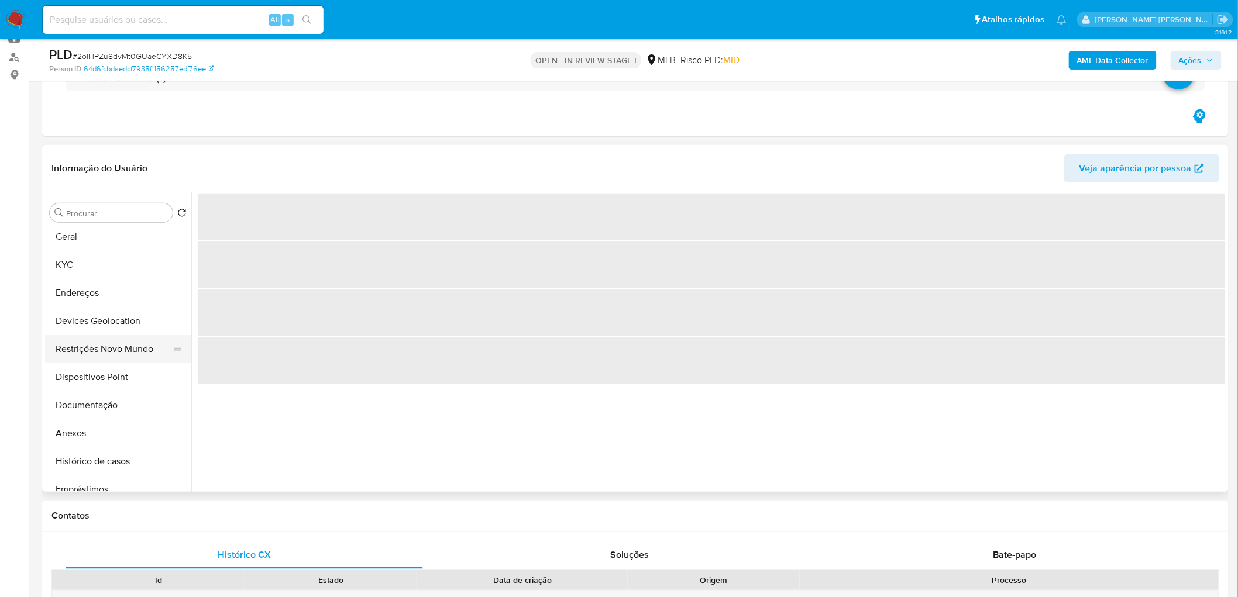
scroll to position [0, 0]
click at [120, 271] on button "KYC" at bounding box center [113, 269] width 137 height 28
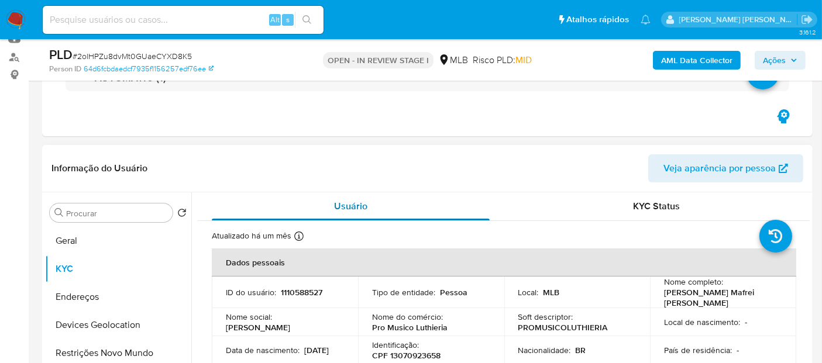
scroll to position [195, 0]
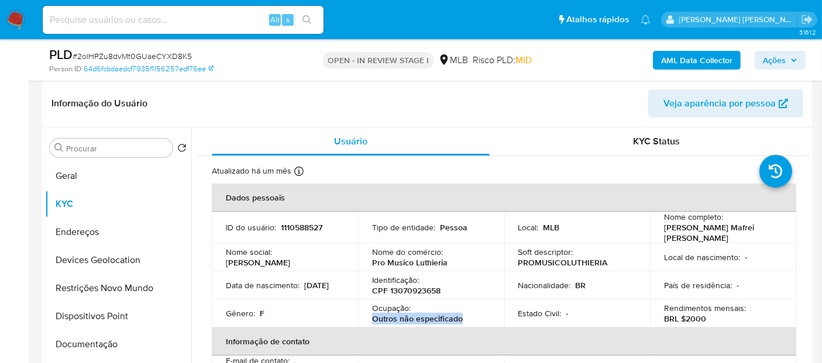
drag, startPoint x: 481, startPoint y: 317, endPoint x: 362, endPoint y: 314, distance: 118.8
click at [362, 314] on td "Ocupação : Outros não especificado" at bounding box center [431, 314] width 146 height 28
copy p "Outros não especificado"
click at [94, 343] on button "Documentação" at bounding box center [113, 345] width 137 height 28
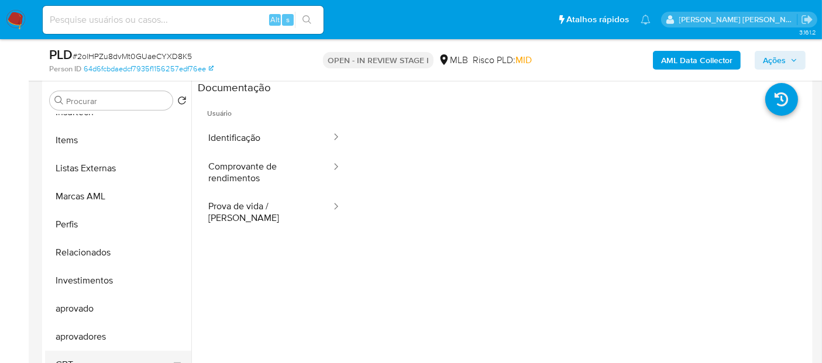
scroll to position [260, 0]
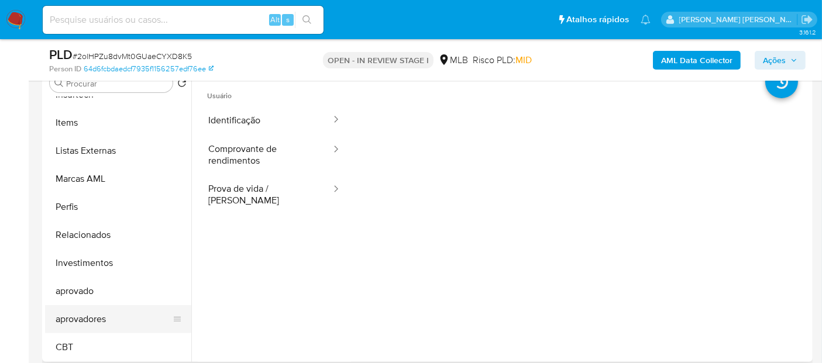
click at [106, 321] on button "aprovadores" at bounding box center [113, 319] width 137 height 28
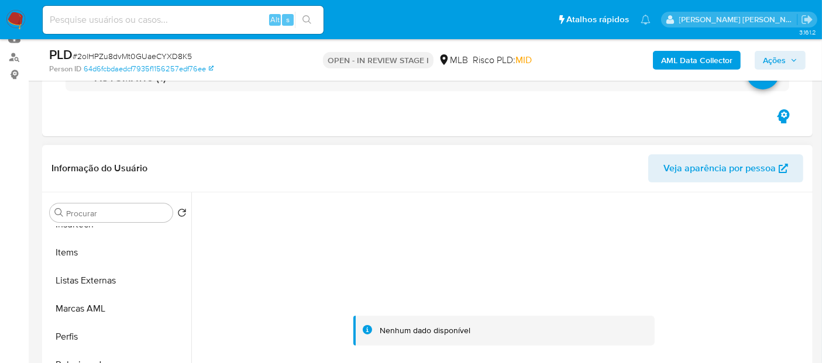
scroll to position [195, 0]
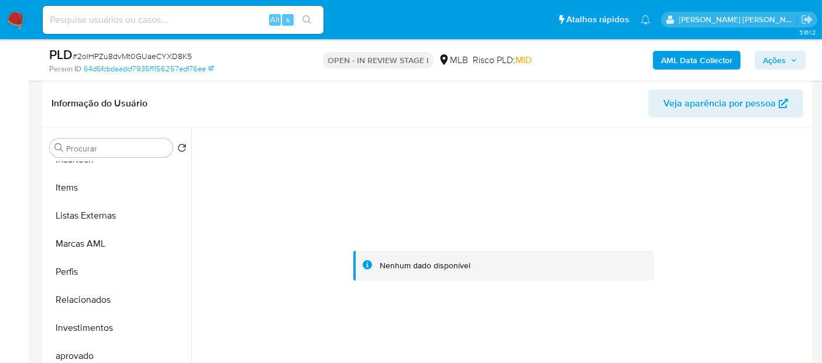
drag, startPoint x: 488, startPoint y: 269, endPoint x: 376, endPoint y: 269, distance: 112.3
click at [376, 269] on div "Nenhum dado disponível" at bounding box center [503, 266] width 301 height 30
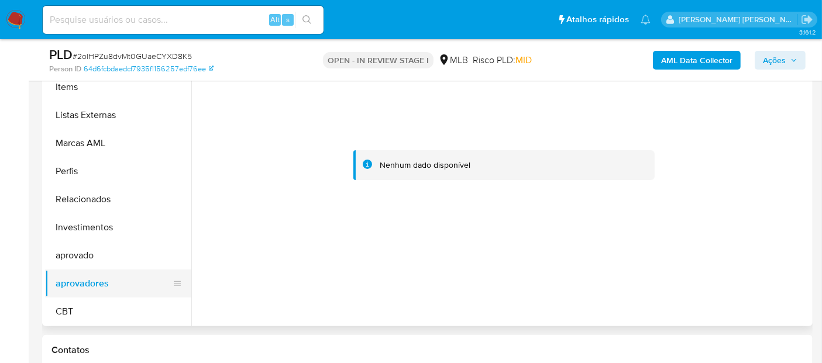
scroll to position [325, 0]
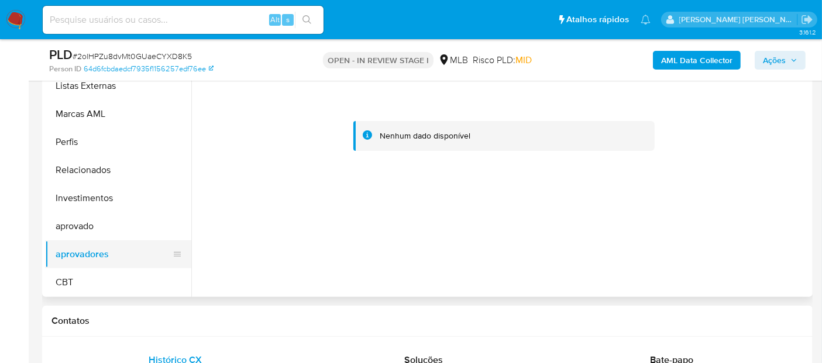
click at [102, 260] on button "aprovadores" at bounding box center [113, 254] width 137 height 28
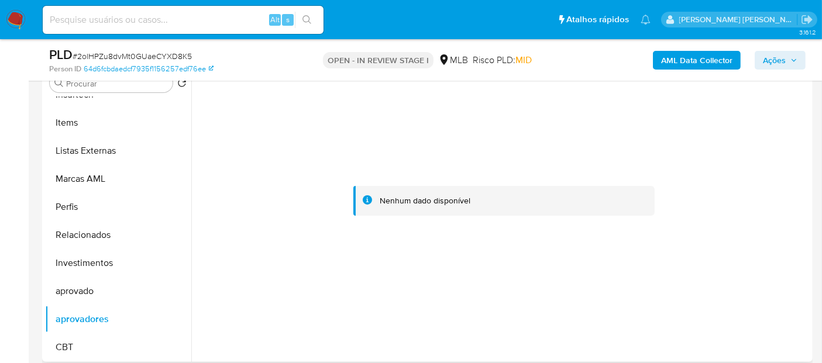
click at [416, 145] on div at bounding box center [503, 200] width 603 height 257
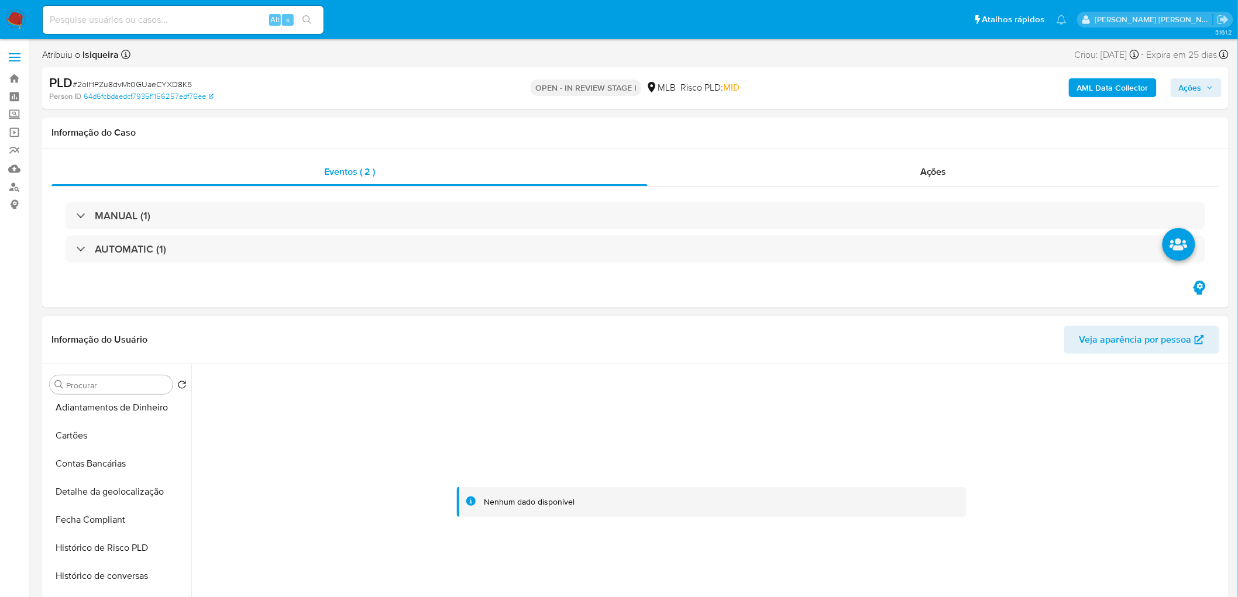
scroll to position [347, 0]
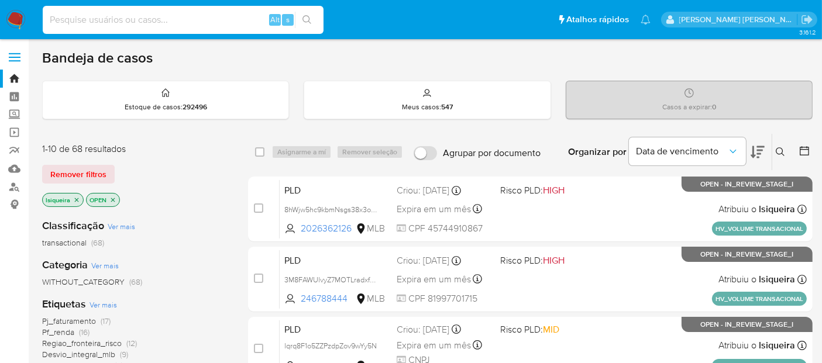
click at [166, 26] on input at bounding box center [183, 19] width 281 height 15
paste input "lzBPyIkn7b2tDFubjuIo5xHz"
type input "lzBPyIkn7b2tDFubjuIo5xHz"
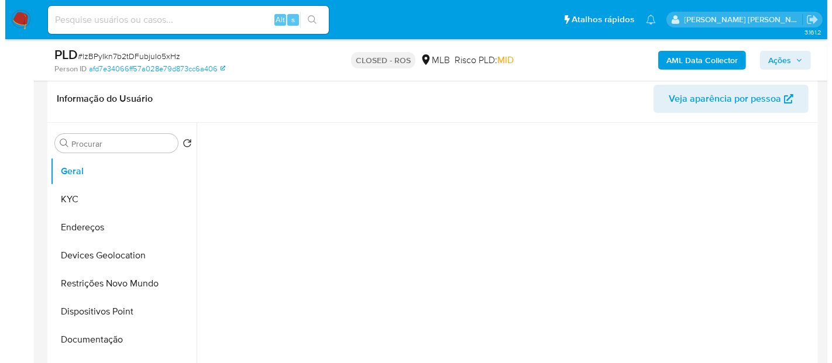
scroll to position [195, 0]
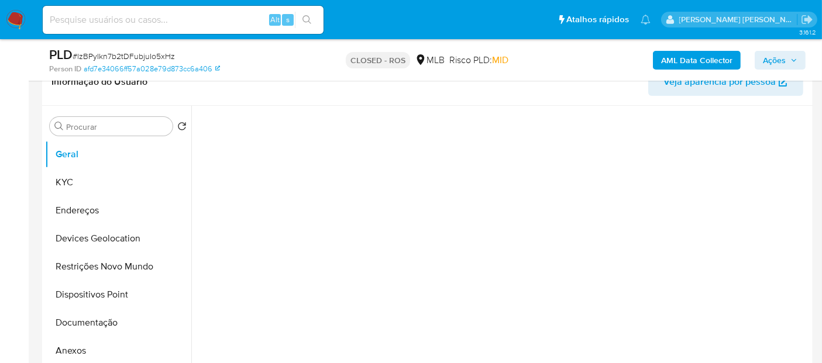
select select "10"
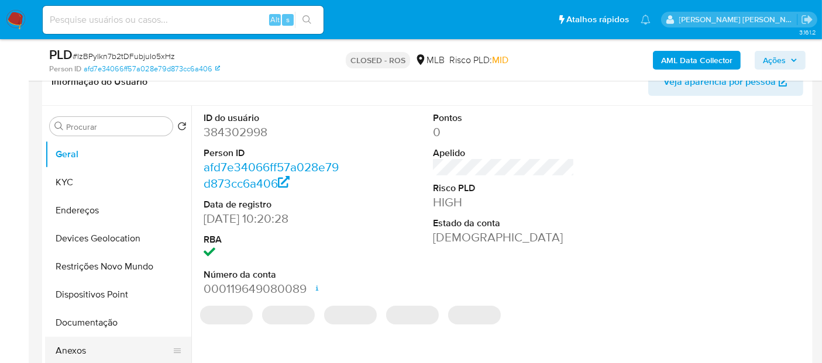
click at [94, 345] on button "Anexos" at bounding box center [113, 351] width 137 height 28
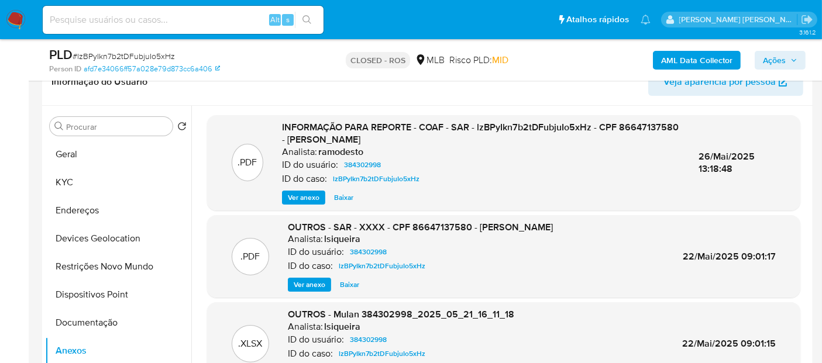
click at [299, 200] on span "Ver anexo" at bounding box center [304, 198] width 32 height 12
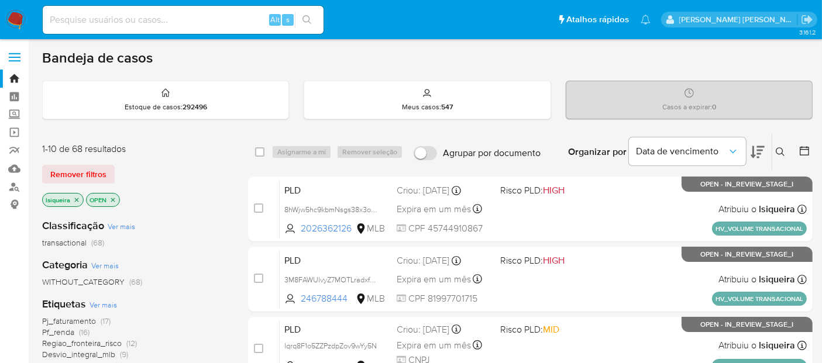
click at [160, 20] on input at bounding box center [183, 19] width 281 height 15
paste input "wBd9daFw6YAE5kVBM4MShqhA"
type input "wBd9daFw6YAE5kVBM4MShqhA"
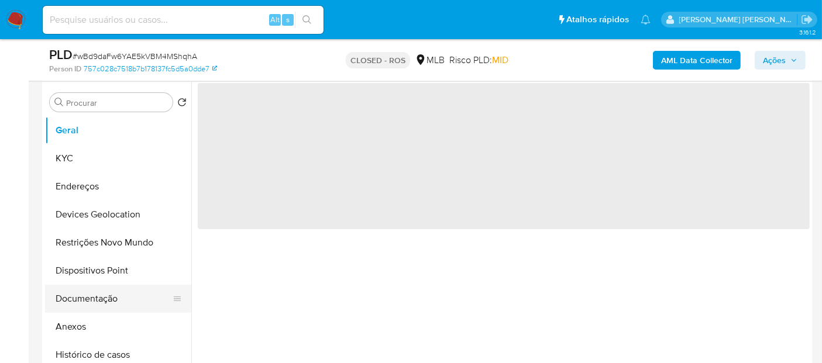
scroll to position [260, 0]
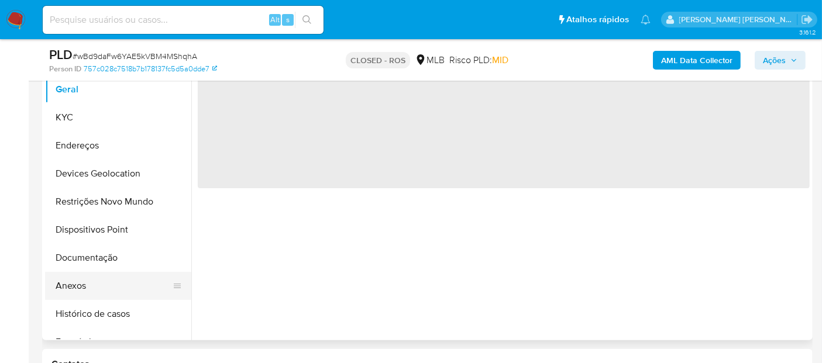
select select "10"
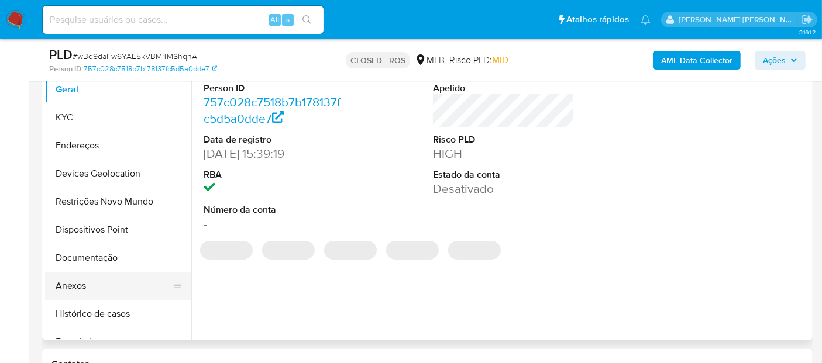
click at [69, 288] on button "Anexos" at bounding box center [113, 286] width 137 height 28
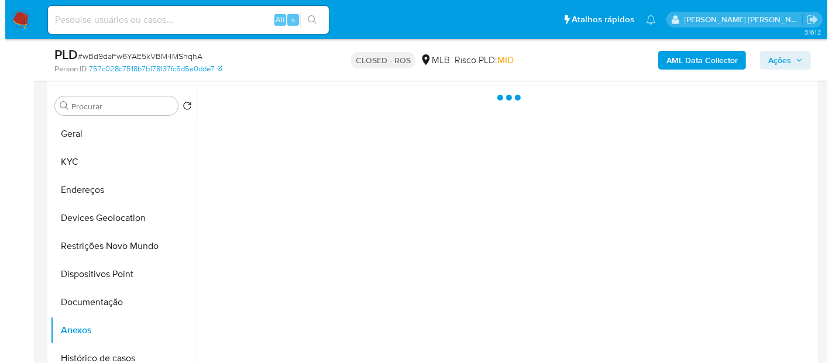
scroll to position [195, 0]
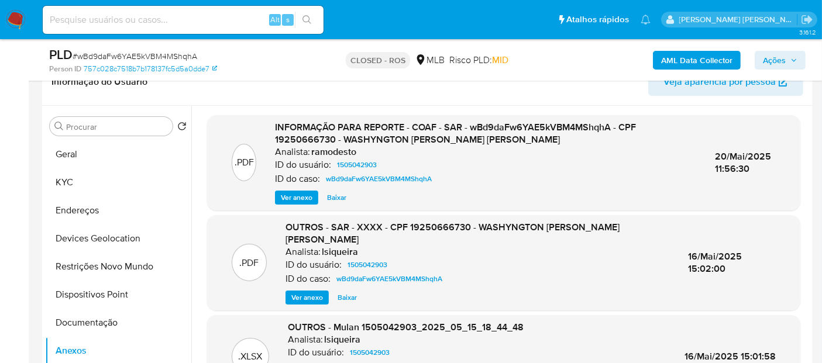
click at [289, 195] on span "Ver anexo" at bounding box center [297, 198] width 32 height 12
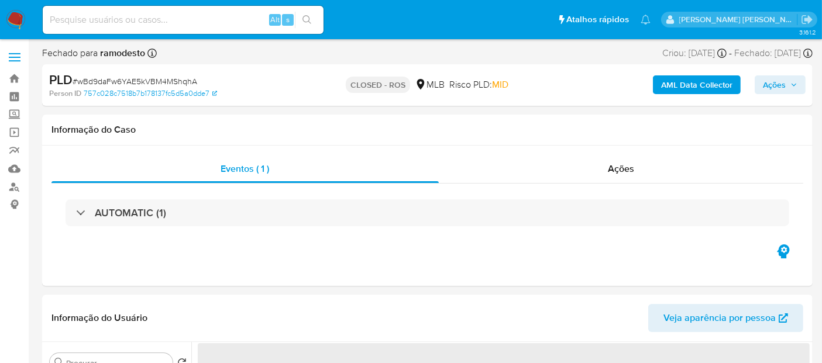
select select "10"
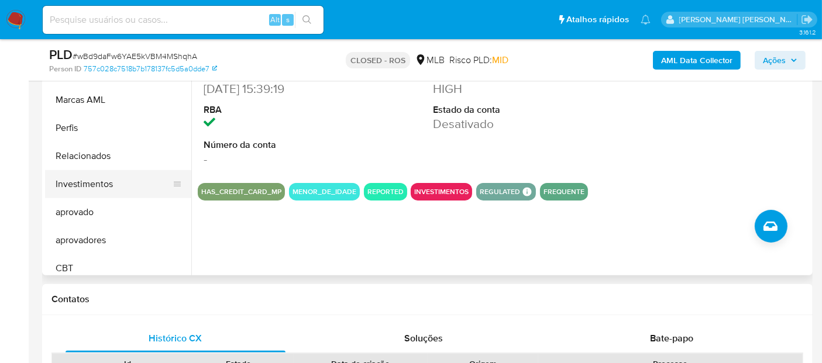
scroll to position [606, 0]
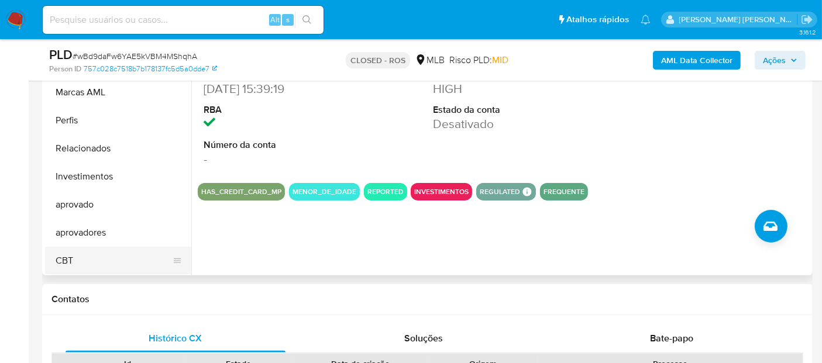
click at [101, 250] on button "CBT" at bounding box center [113, 261] width 137 height 28
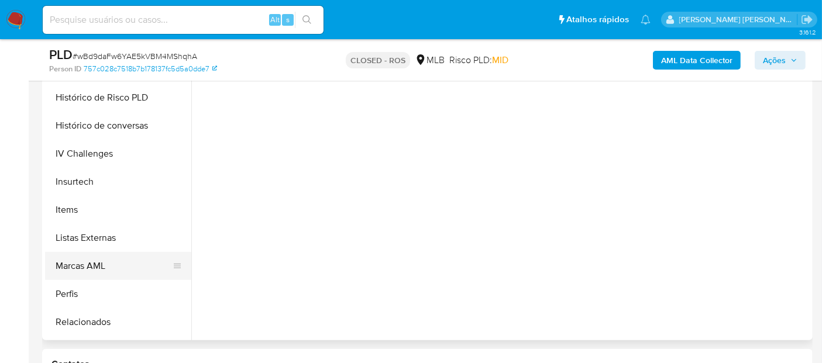
scroll to position [476, 0]
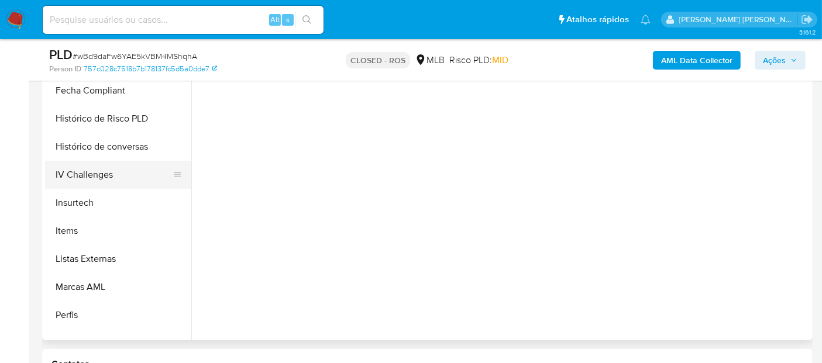
click at [120, 179] on button "IV Challenges" at bounding box center [113, 175] width 137 height 28
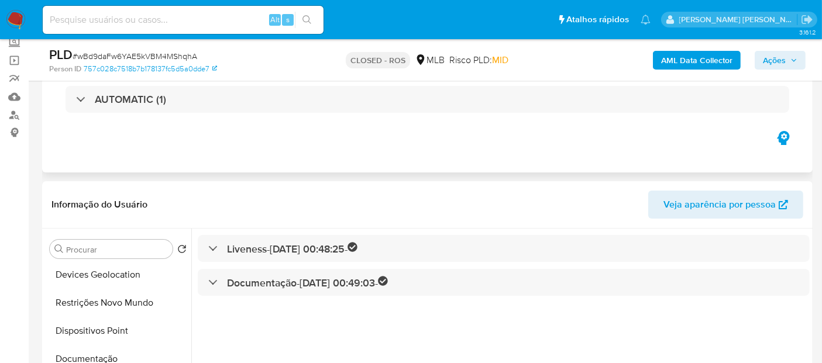
scroll to position [65, 0]
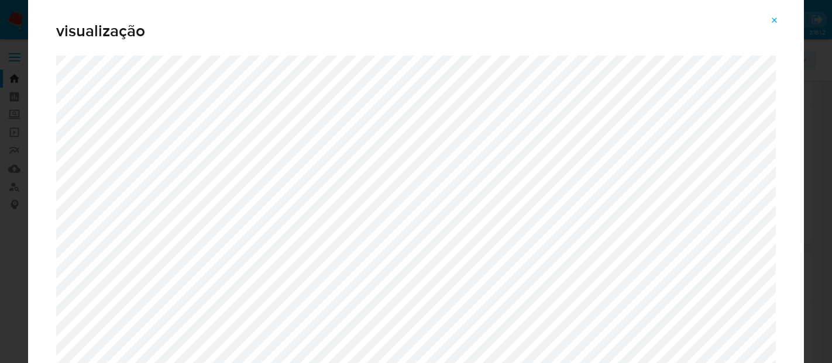
select select "10"
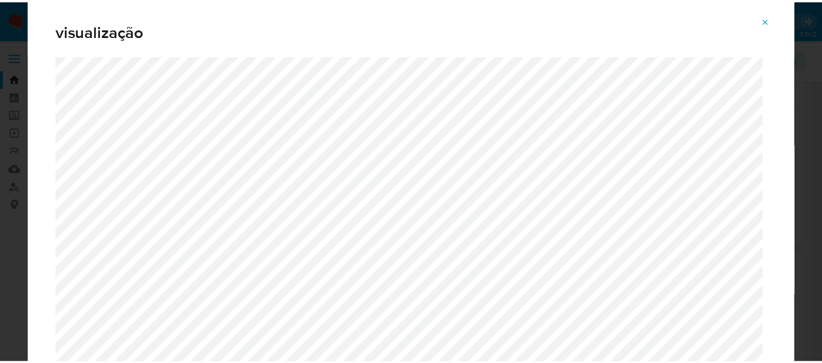
scroll to position [195, 0]
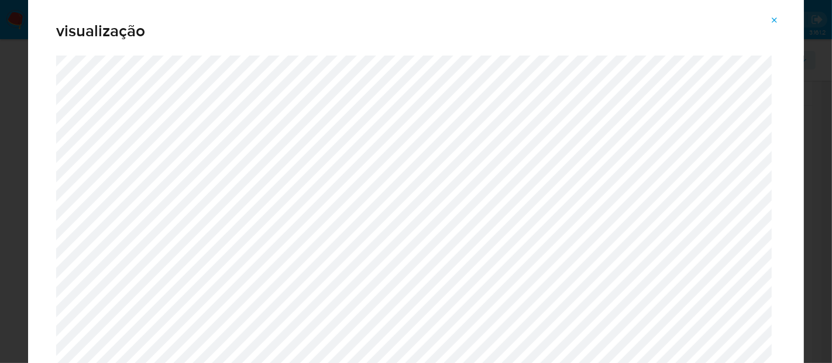
click at [775, 22] on icon "Attachment preview" at bounding box center [774, 20] width 9 height 9
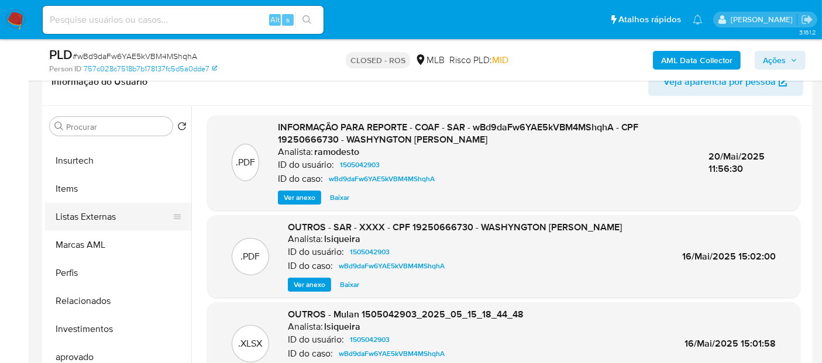
scroll to position [606, 0]
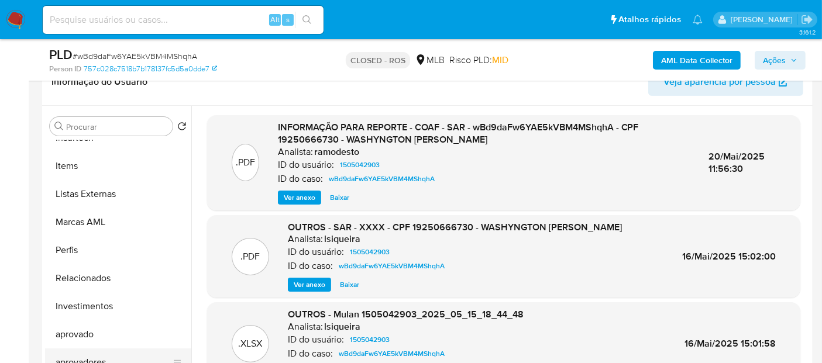
click at [110, 353] on button "aprovadores" at bounding box center [113, 363] width 137 height 28
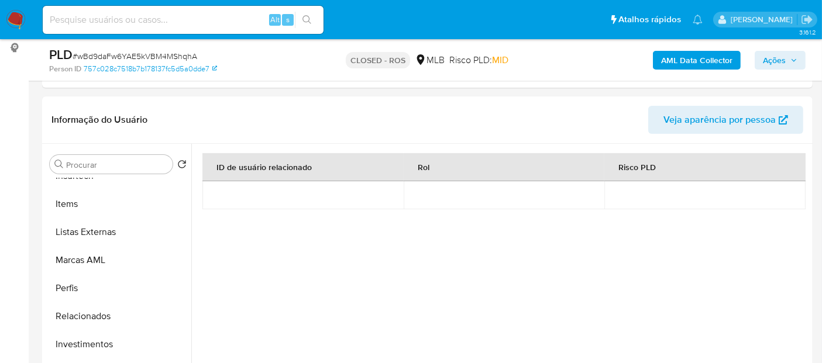
scroll to position [130, 0]
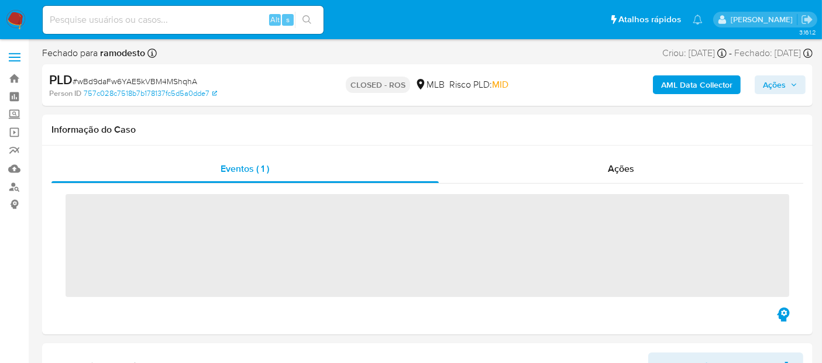
click at [17, 22] on img at bounding box center [16, 20] width 20 height 20
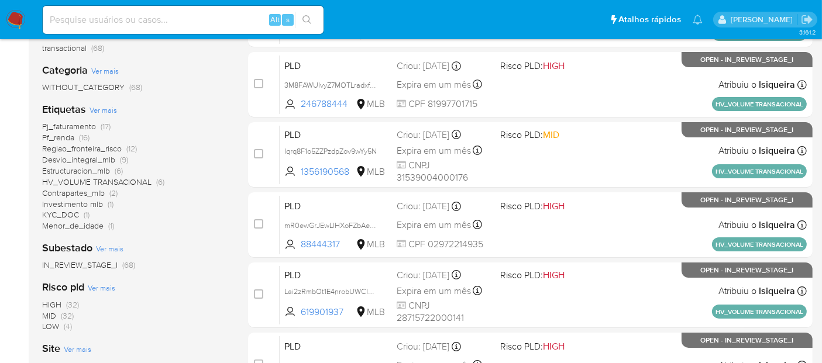
scroll to position [130, 0]
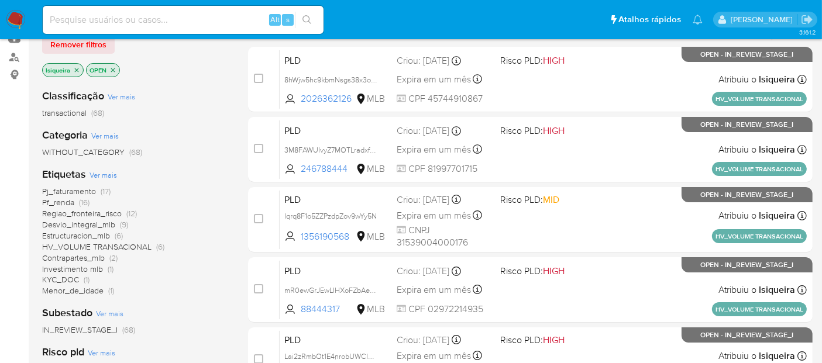
click at [74, 287] on span "Menor_de_idade" at bounding box center [72, 291] width 61 height 12
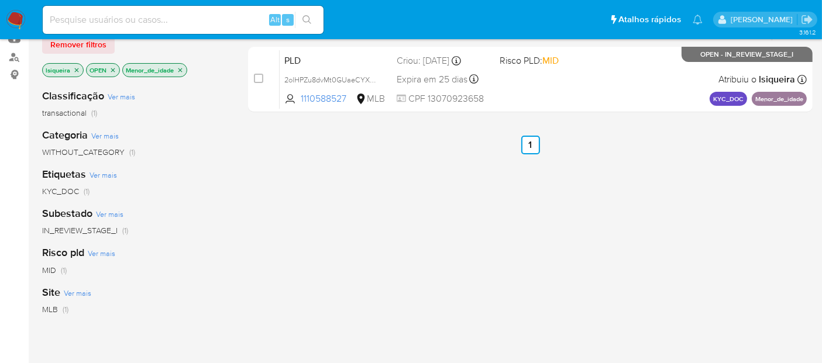
click at [75, 67] on icon "close-filter" at bounding box center [76, 70] width 7 height 7
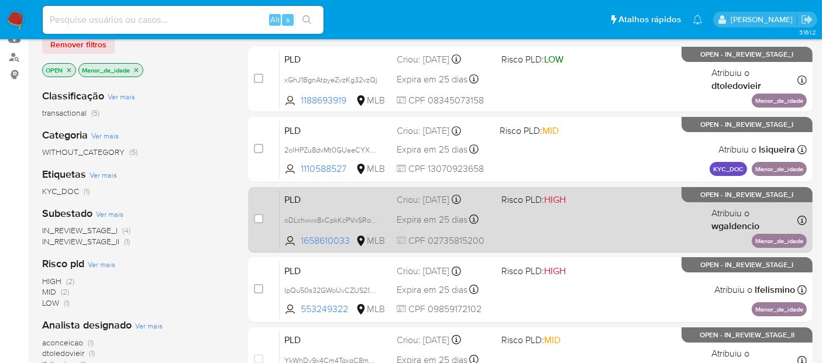
click at [570, 228] on div "PLD oDLchwvx8xCpkKcPVxSRoeio 1658610033 MLB Risco PLD: HIGH Criou: [DATE] Criou…" at bounding box center [543, 219] width 527 height 59
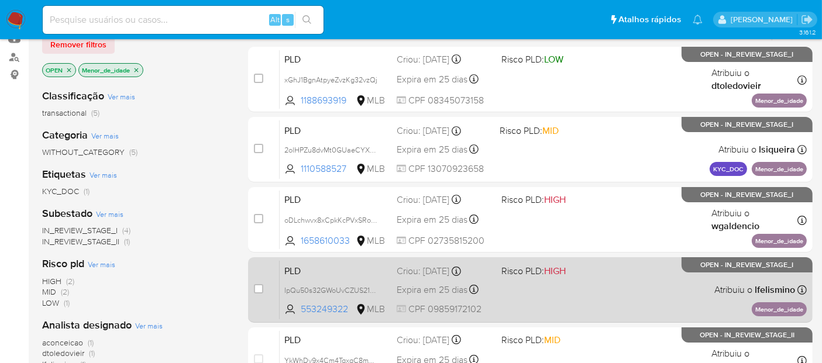
click at [568, 306] on div "PLD IpQu50s32GWoUvCZUS21tBql 553249322 MLB Risco PLD: HIGH Criou: [DATE] Criou:…" at bounding box center [543, 289] width 527 height 59
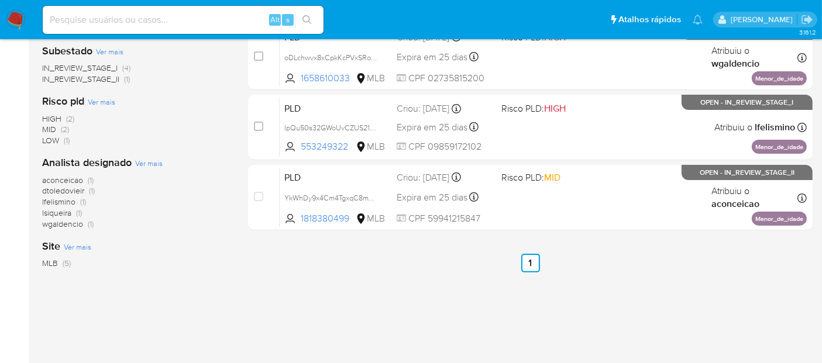
scroll to position [325, 0]
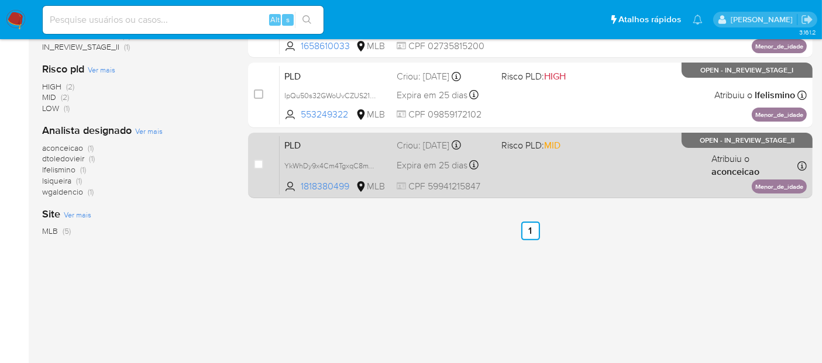
click at [590, 161] on div "PLD YkWhDy9x4Cm4TgxqC8mYxNAm 1818380499 MLB Risco PLD: MID Criou: [DATE] Criou:…" at bounding box center [543, 165] width 527 height 59
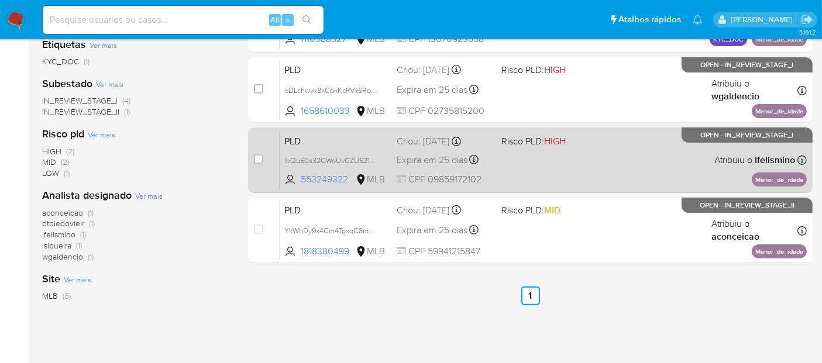
click at [513, 165] on div "PLD IpQu50s32GWoUvCZUS21tBql 553249322 MLB Risco PLD: HIGH Criou: [DATE] Criou:…" at bounding box center [543, 159] width 527 height 59
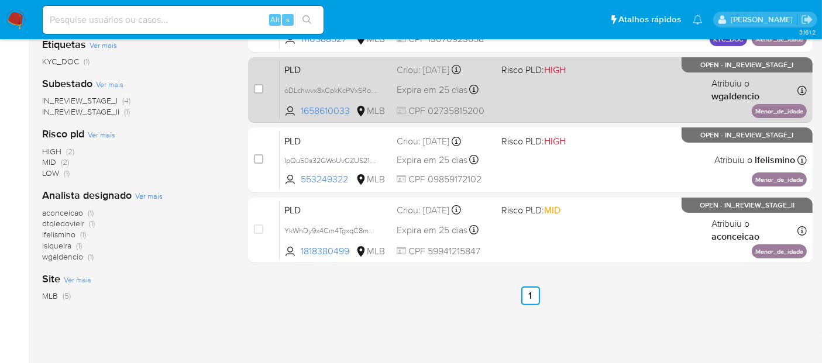
click at [542, 96] on div "PLD oDLchwvx8xCpkKcPVxSRoeio 1658610033 MLB Risco PLD: HIGH Criou: [DATE] Criou…" at bounding box center [543, 89] width 527 height 59
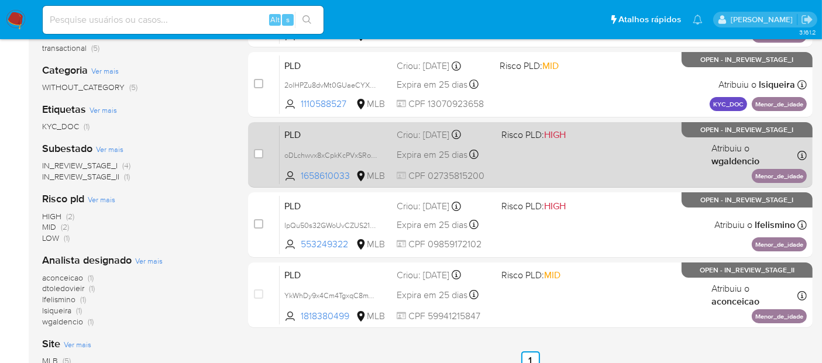
scroll to position [130, 0]
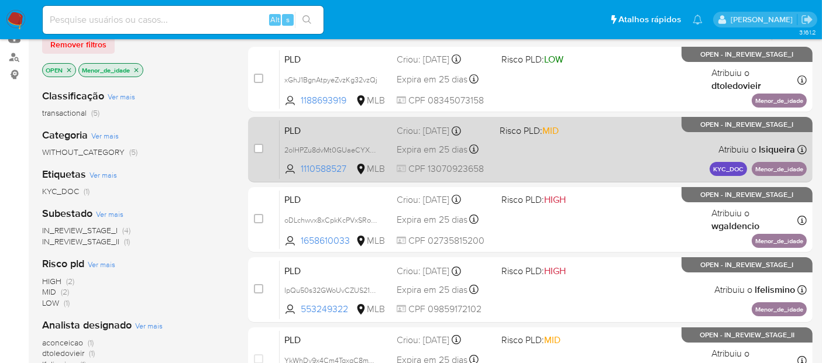
click at [599, 157] on div "PLD 2olHPZu8dvMt0GUaeCYXD8K5 1110588527 MLB Risco PLD: MID Criou: [DATE] Criou:…" at bounding box center [543, 149] width 527 height 59
click at [568, 146] on div "PLD 2olHPZu8dvMt0GUaeCYXD8K5 1110588527 MLB Risco PLD: MID Criou: [DATE] Criou:…" at bounding box center [543, 149] width 527 height 59
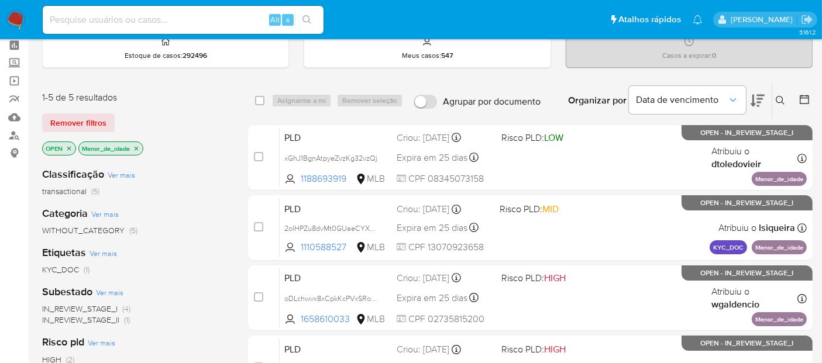
scroll to position [28, 0]
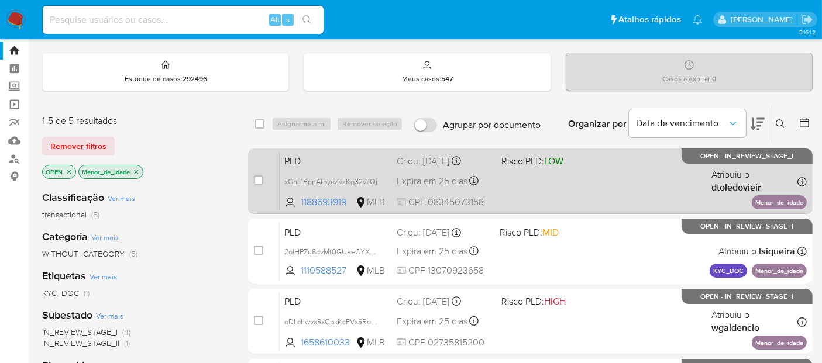
click at [624, 197] on div "PLD xGhJ1BgnAtpyeZvzKg32vzQj 1188693919 MLB Risco PLD: LOW Criou: 12/09/2025 Cr…" at bounding box center [543, 181] width 527 height 59
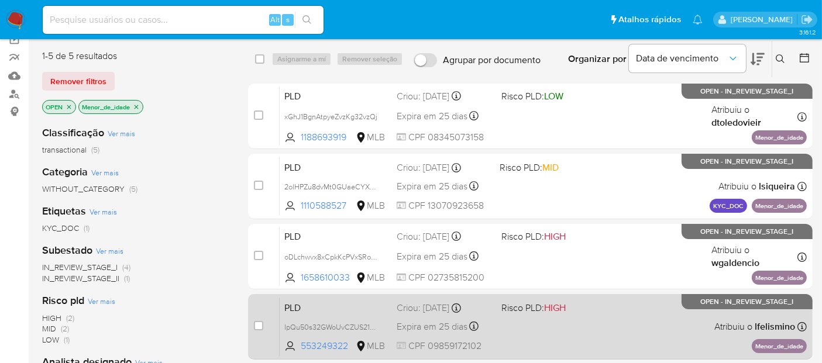
scroll to position [158, 0]
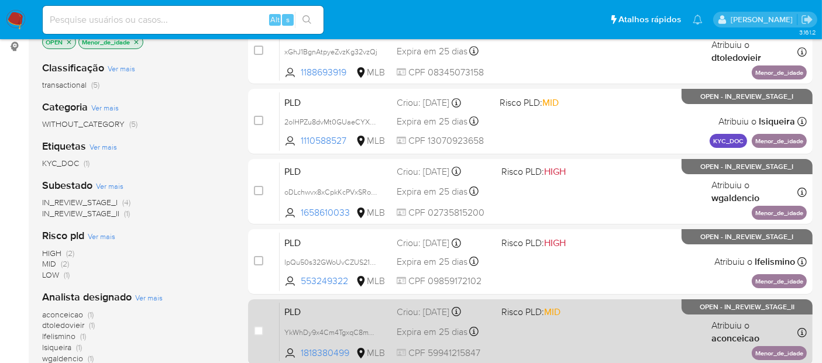
click at [551, 328] on div "PLD YkWhDy9x4Cm4TgxqC8mYxNAm 1818380499 MLB Risco PLD: MID Criou: 12/09/2025 Cr…" at bounding box center [543, 331] width 527 height 59
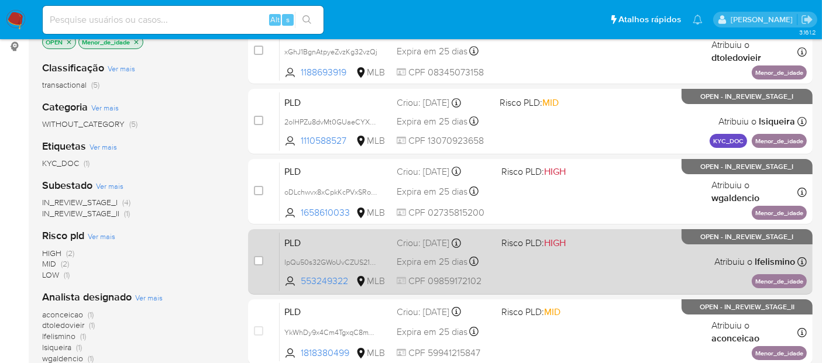
scroll to position [223, 0]
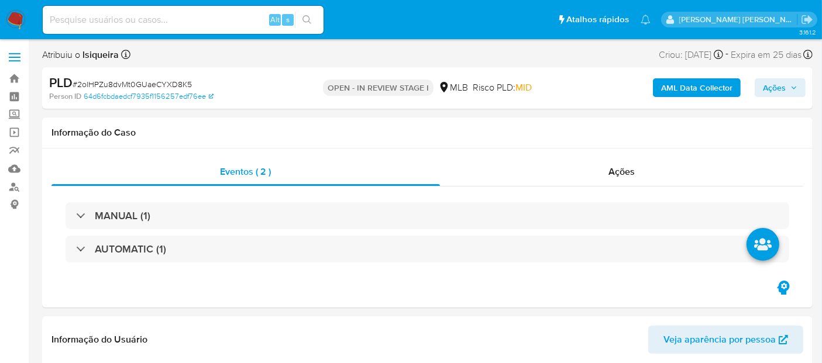
select select "10"
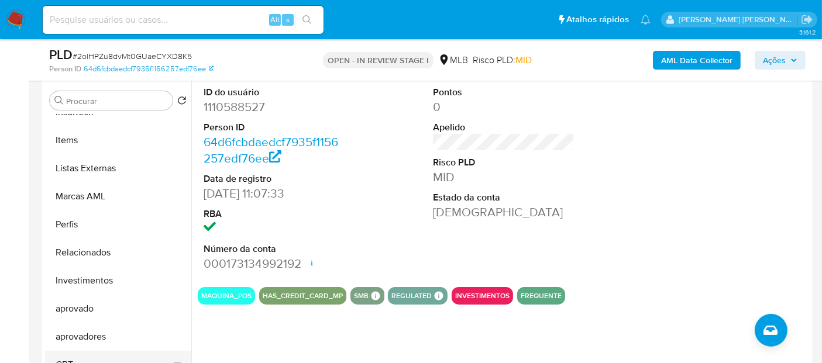
scroll to position [260, 0]
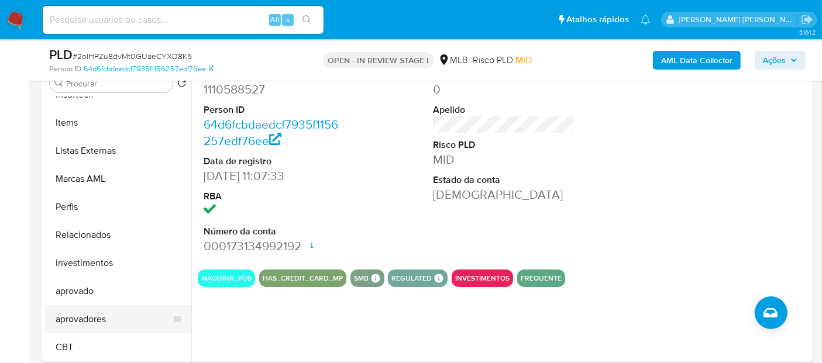
click at [110, 322] on button "aprovadores" at bounding box center [113, 319] width 137 height 28
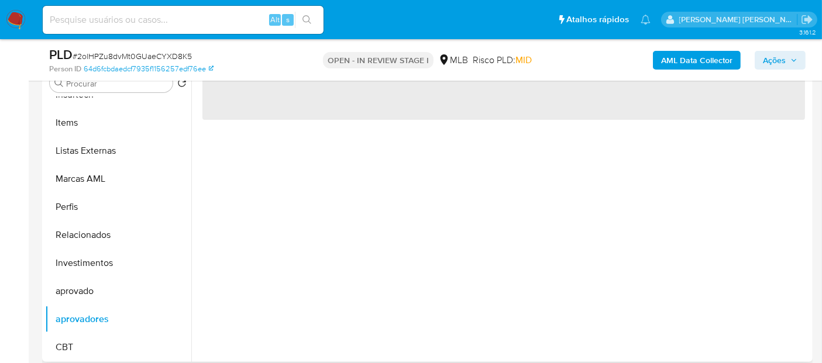
scroll to position [195, 0]
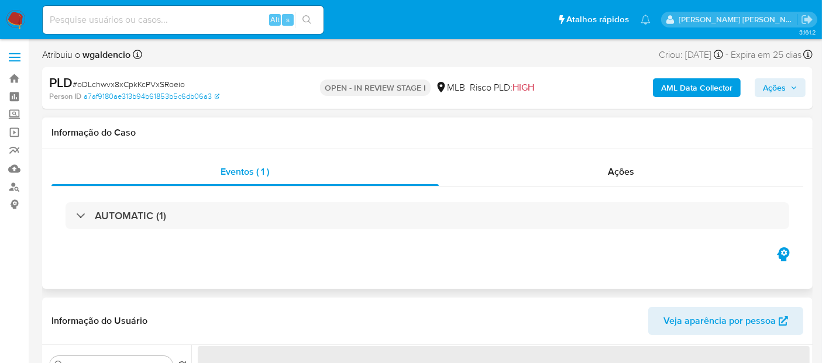
select select "10"
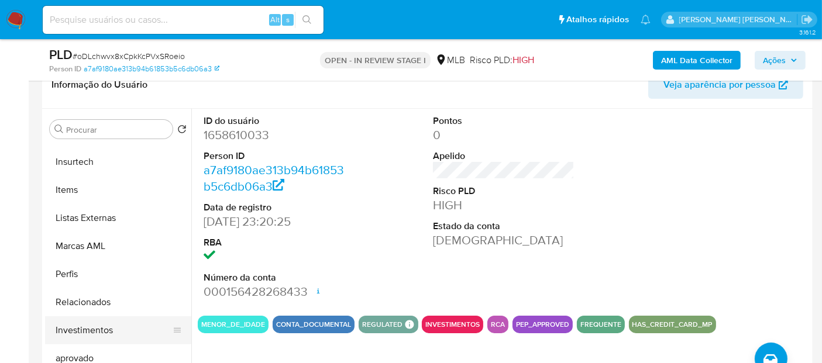
scroll to position [606, 0]
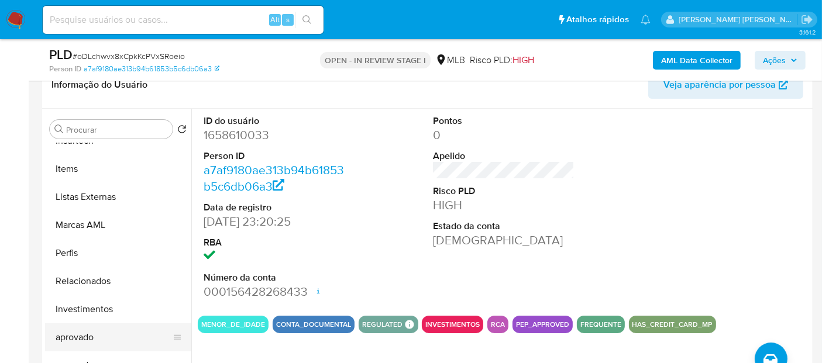
click at [106, 333] on button "aprovado" at bounding box center [113, 338] width 137 height 28
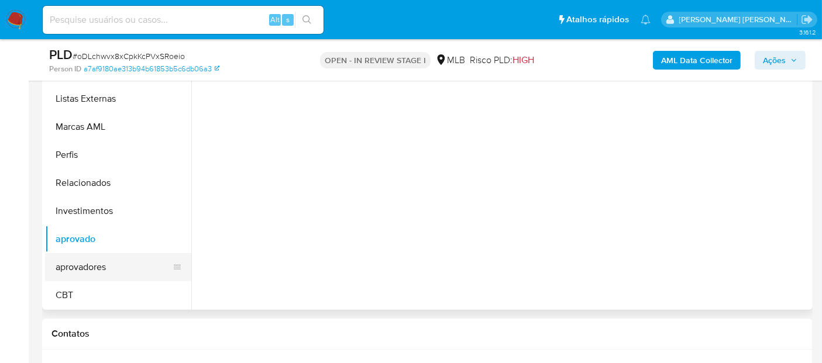
scroll to position [325, 0]
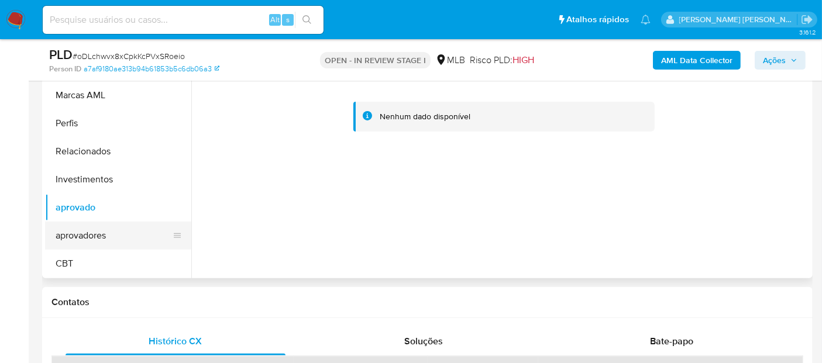
click at [116, 231] on button "aprovadores" at bounding box center [113, 236] width 137 height 28
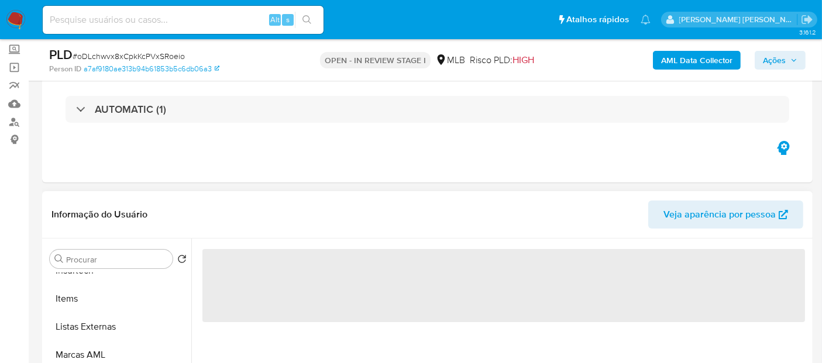
scroll to position [130, 0]
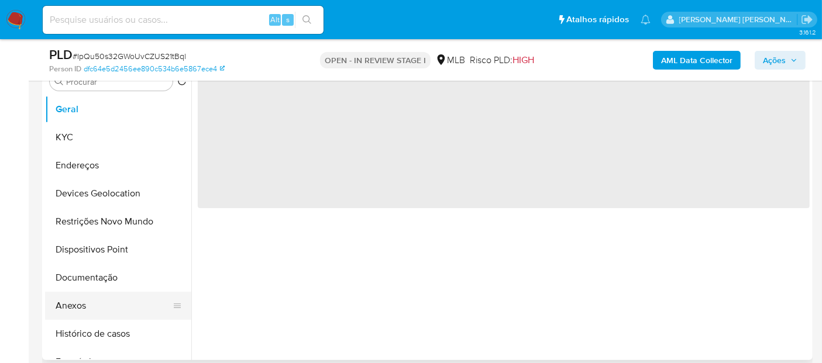
select select "10"
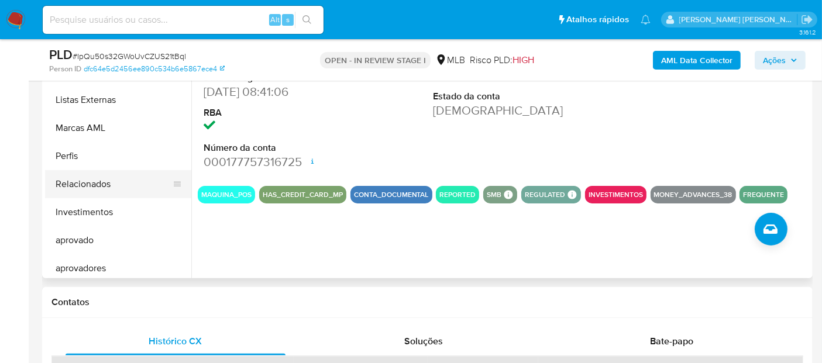
scroll to position [585, 0]
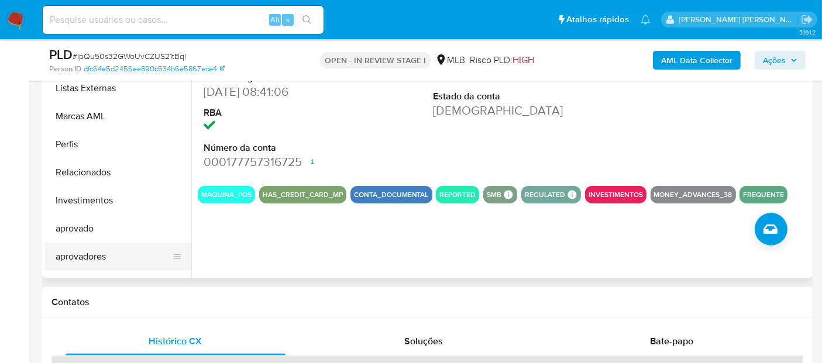
click at [100, 258] on button "aprovadores" at bounding box center [113, 257] width 137 height 28
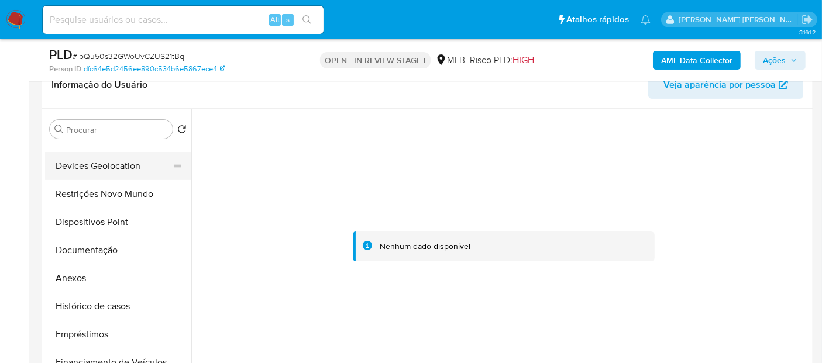
scroll to position [21, 0]
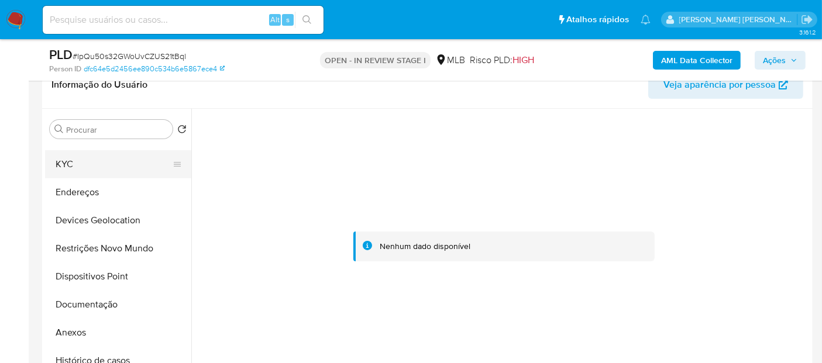
click at [112, 158] on button "KYC" at bounding box center [113, 164] width 137 height 28
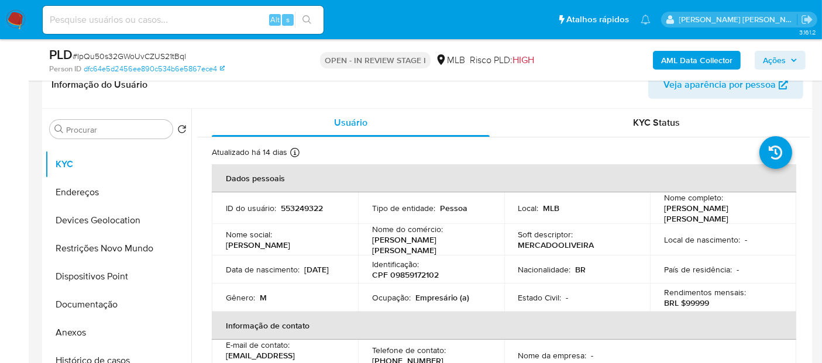
click at [412, 270] on p "CPF 09859172102" at bounding box center [405, 275] width 67 height 11
copy p "09859172102"
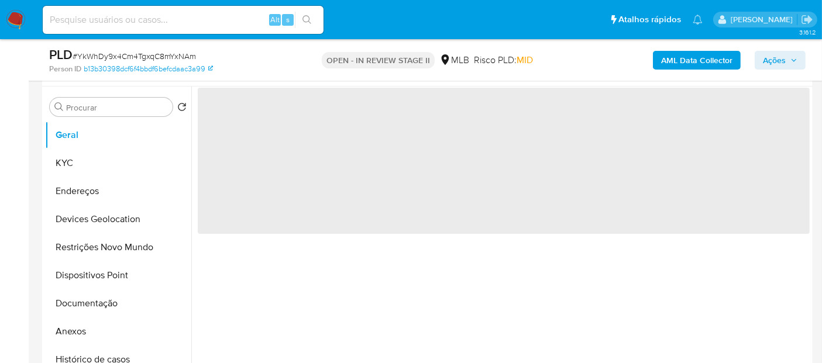
scroll to position [260, 0]
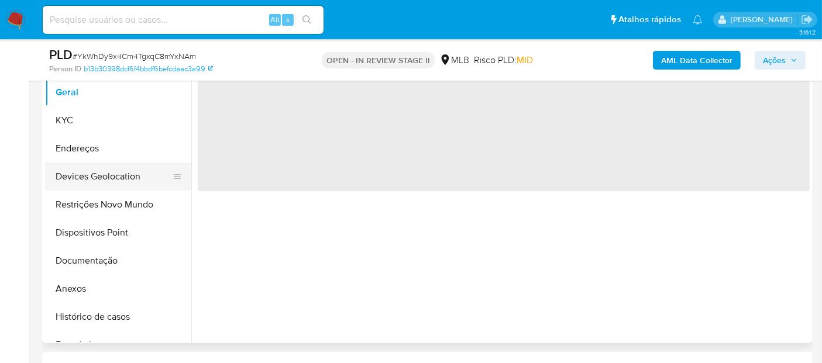
select select "10"
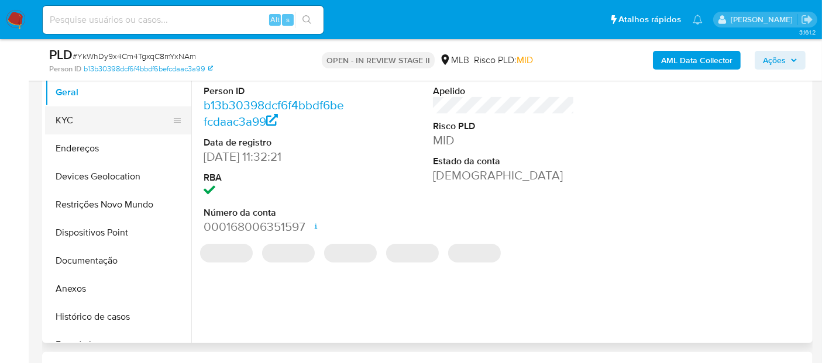
click at [97, 125] on button "KYC" at bounding box center [113, 120] width 137 height 28
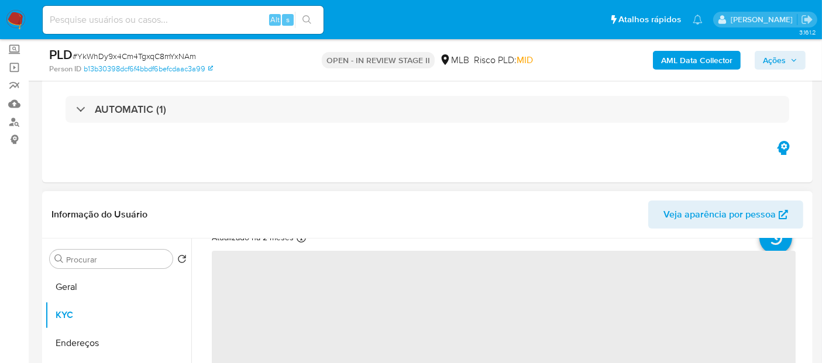
scroll to position [65, 0]
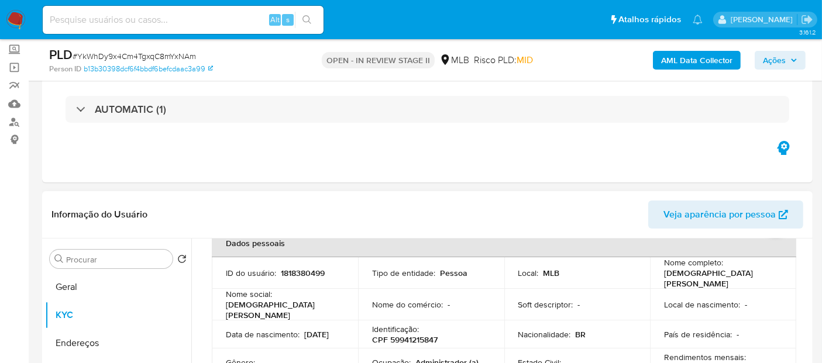
click at [418, 335] on p "CPF 59941215847" at bounding box center [405, 340] width 66 height 11
copy p "59941215847"
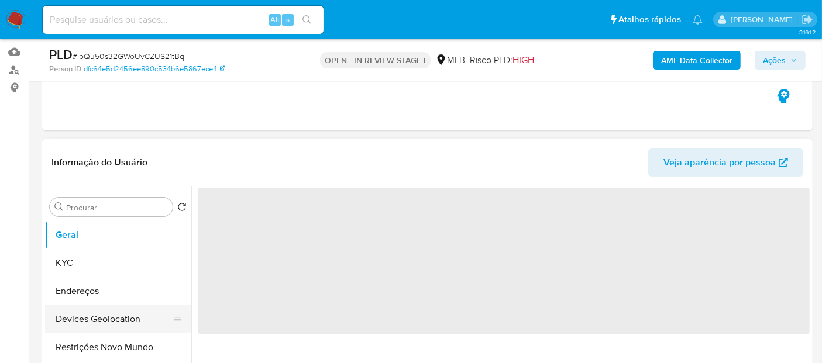
scroll to position [130, 0]
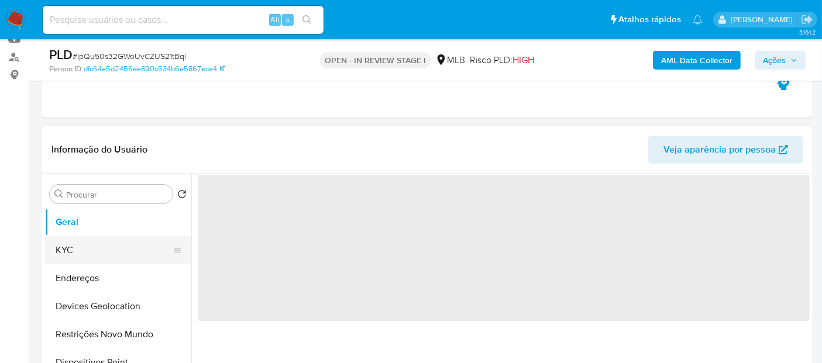
select select "10"
click at [64, 246] on button "KYC" at bounding box center [113, 250] width 137 height 28
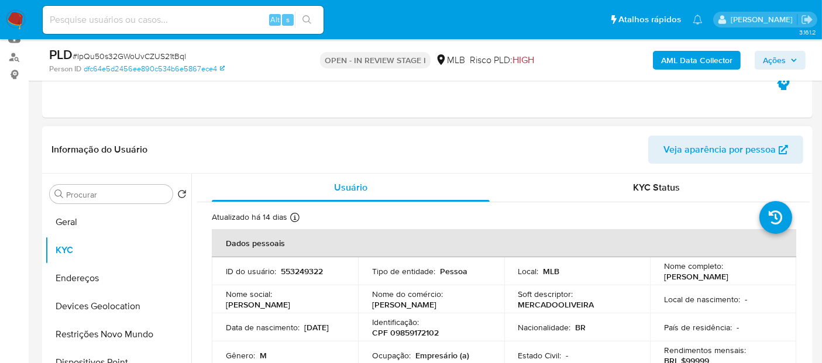
click at [424, 328] on p "CPF 09859172102" at bounding box center [405, 333] width 67 height 11
copy p "09859172102"
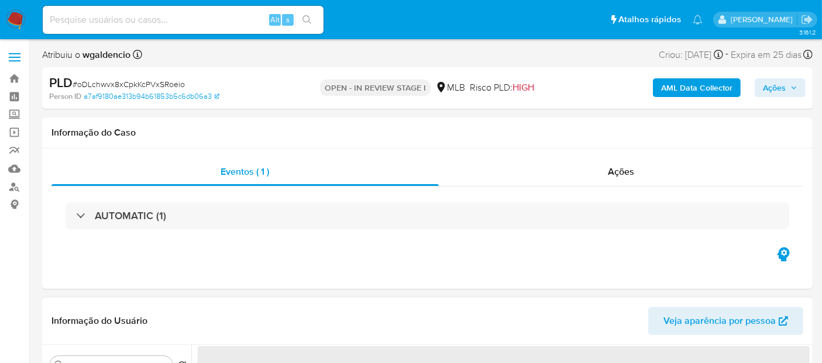
scroll to position [65, 0]
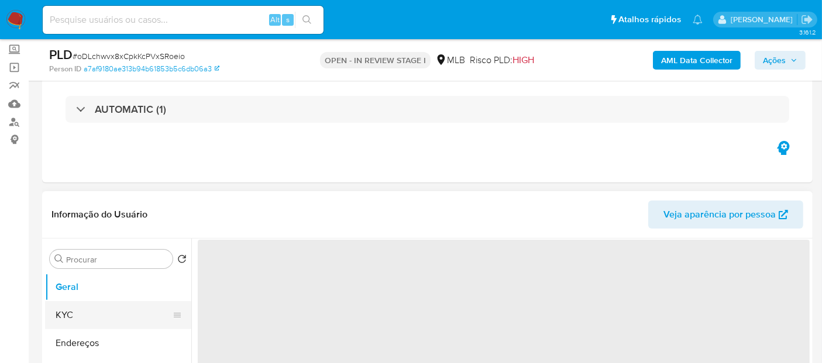
select select "10"
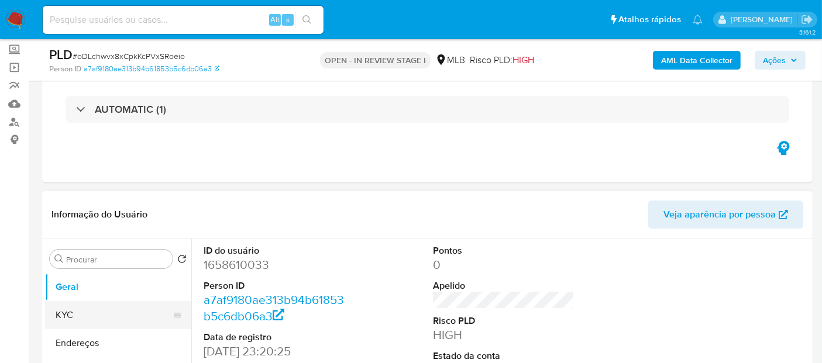
click at [97, 314] on button "KYC" at bounding box center [113, 315] width 137 height 28
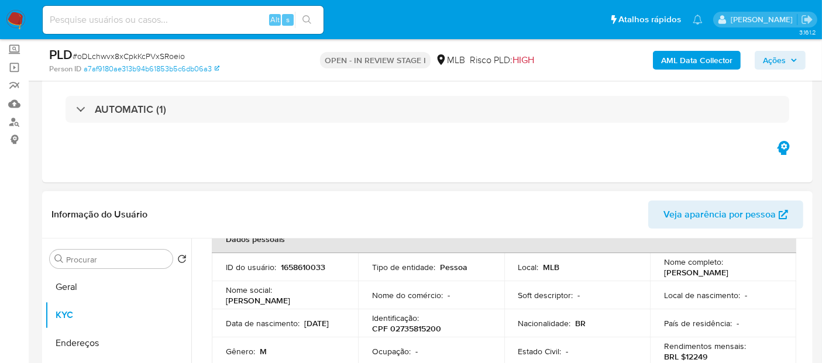
scroll to position [130, 0]
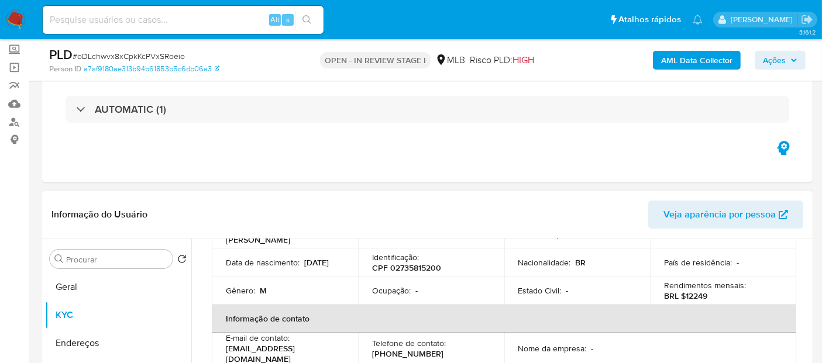
click at [420, 267] on p "CPF 02735815200" at bounding box center [406, 268] width 69 height 11
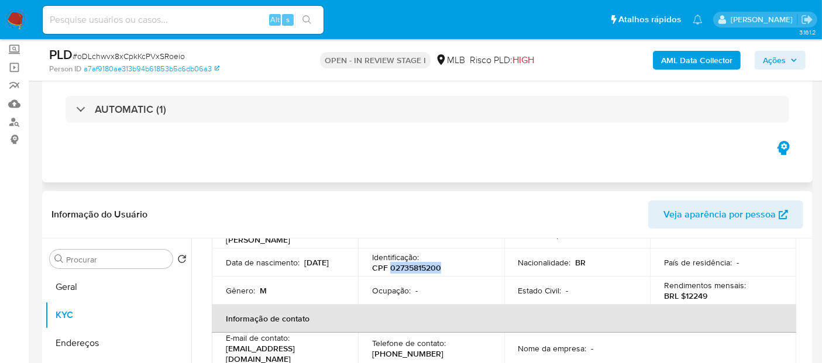
copy p "02735815200"
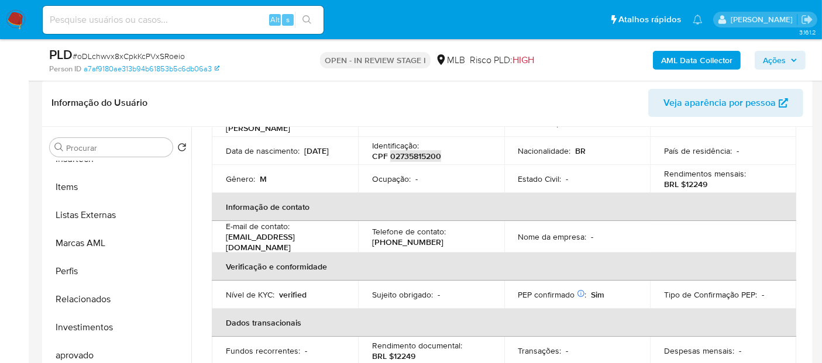
scroll to position [260, 0]
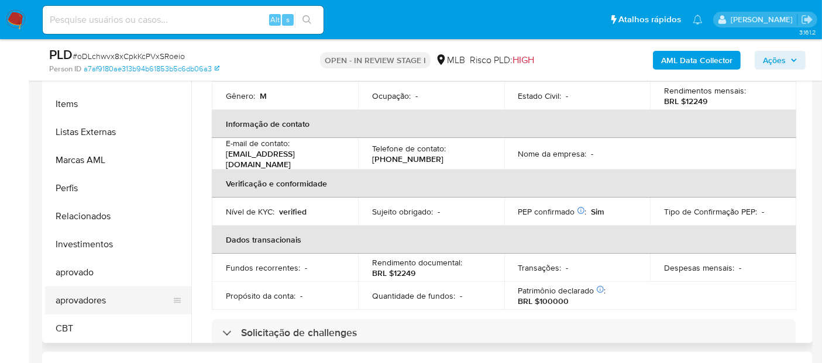
click at [102, 301] on button "aprovadores" at bounding box center [113, 301] width 137 height 28
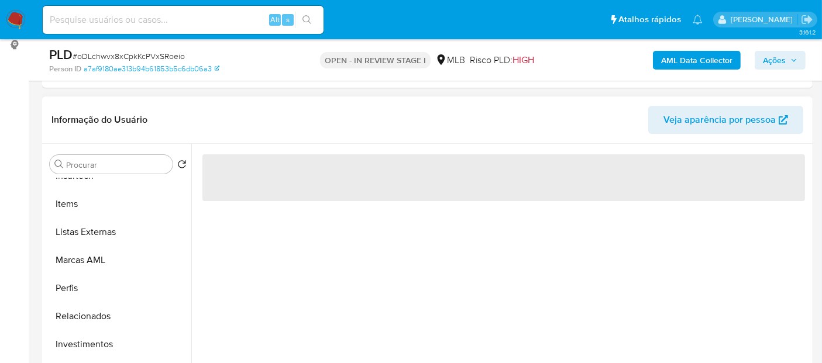
scroll to position [130, 0]
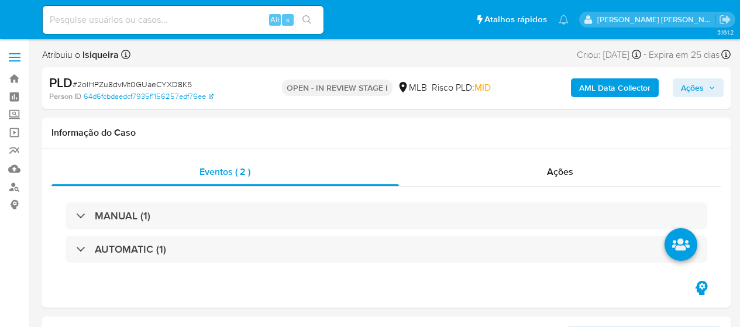
select select "10"
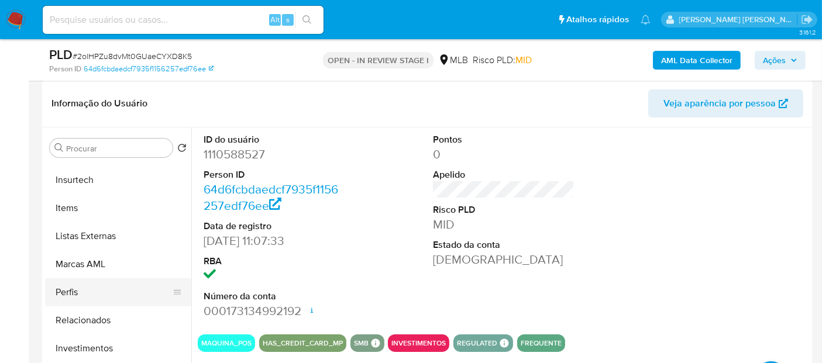
scroll to position [606, 0]
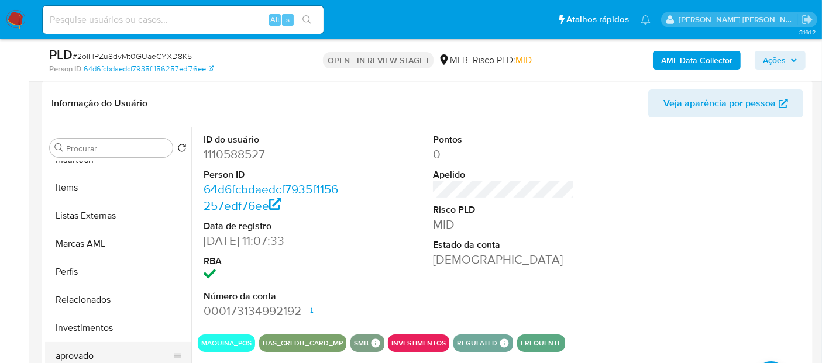
click at [77, 326] on button "aprovado" at bounding box center [113, 356] width 137 height 28
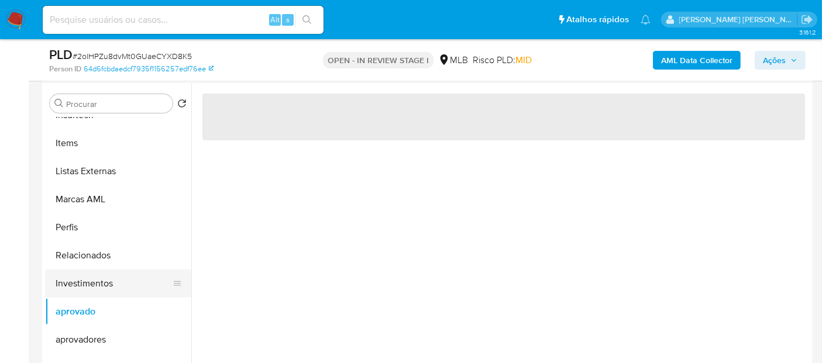
scroll to position [455, 0]
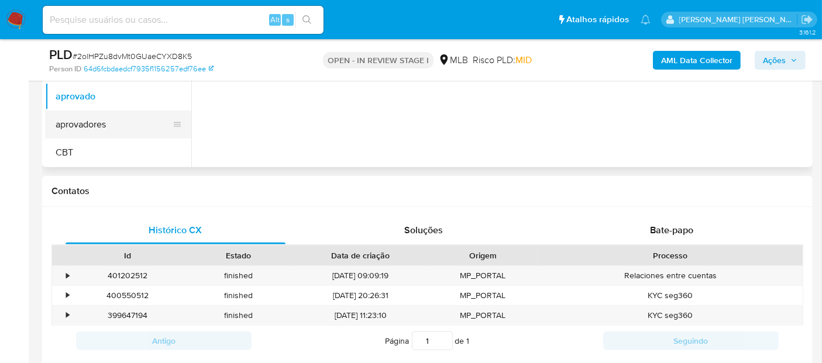
click at [112, 111] on button "aprovadores" at bounding box center [113, 125] width 137 height 28
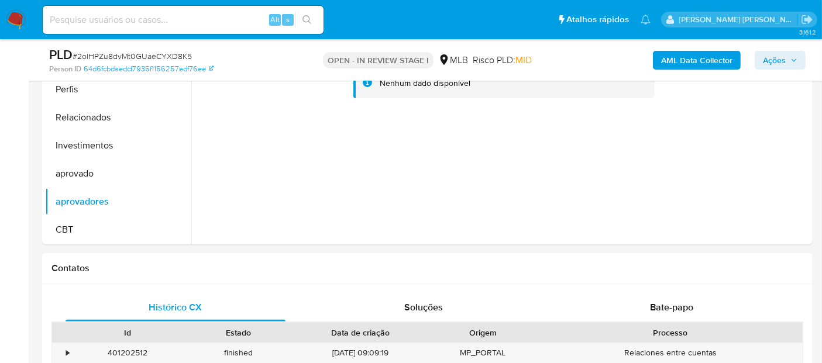
scroll to position [390, 0]
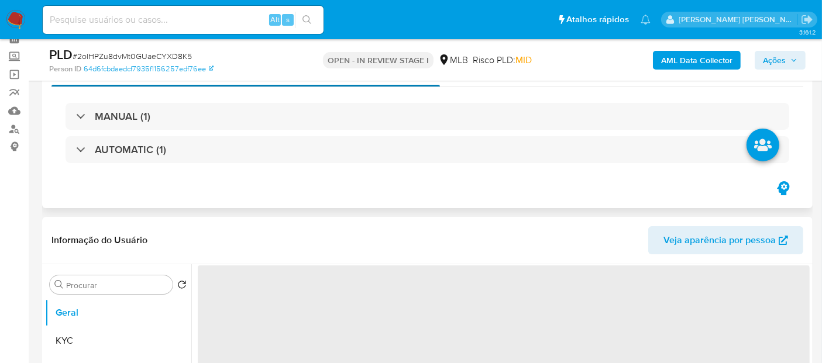
scroll to position [260, 0]
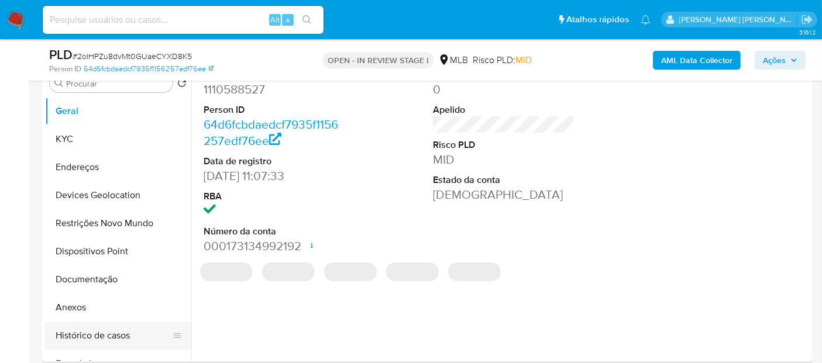
select select "10"
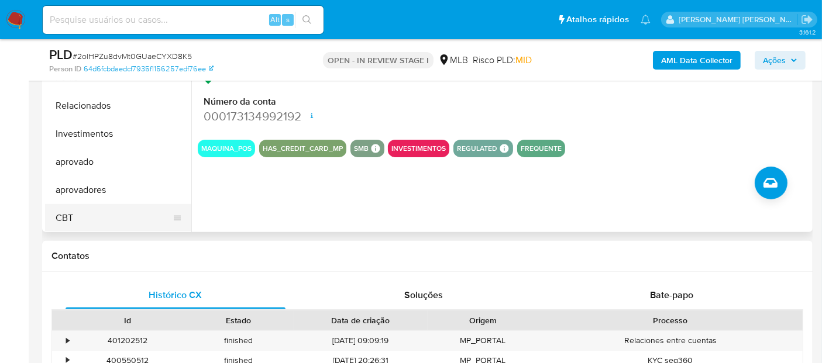
scroll to position [606, 0]
click at [110, 191] on button "aprovadores" at bounding box center [113, 190] width 137 height 28
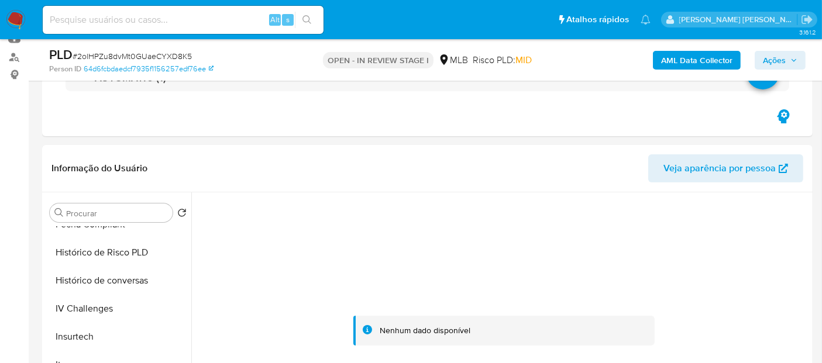
scroll to position [476, 0]
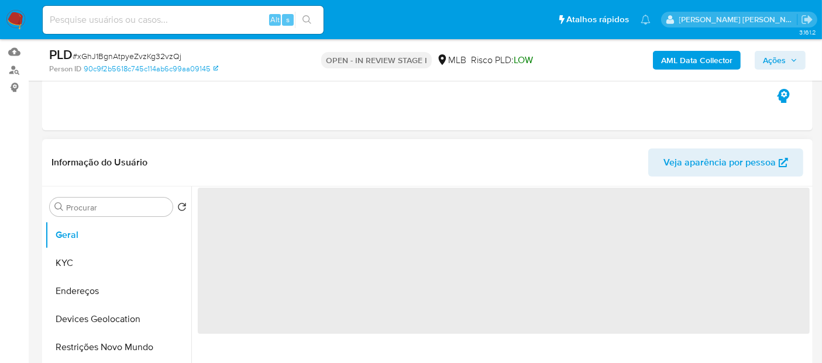
scroll to position [195, 0]
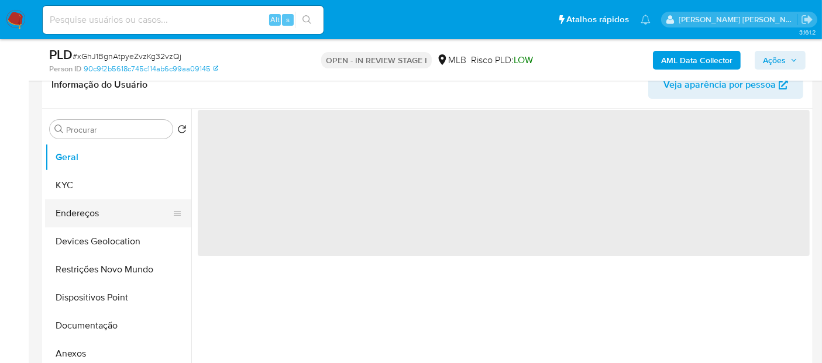
select select "10"
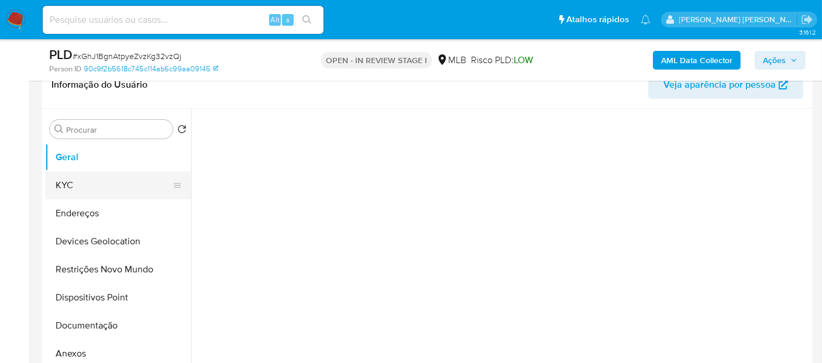
click at [78, 184] on button "KYC" at bounding box center [113, 185] width 137 height 28
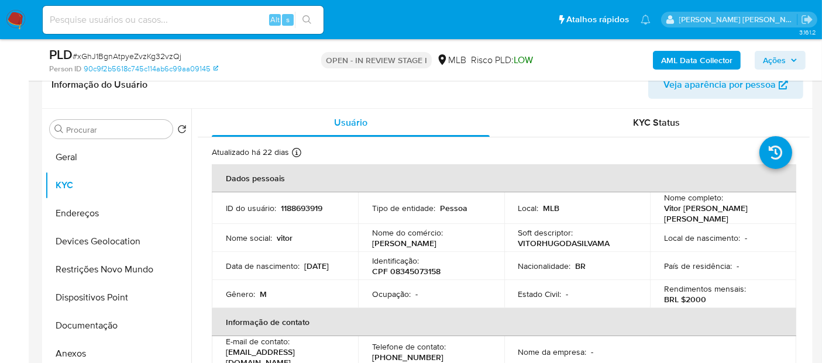
click at [408, 266] on p "CPF 08345073158" at bounding box center [406, 271] width 68 height 11
copy p "08345073158"
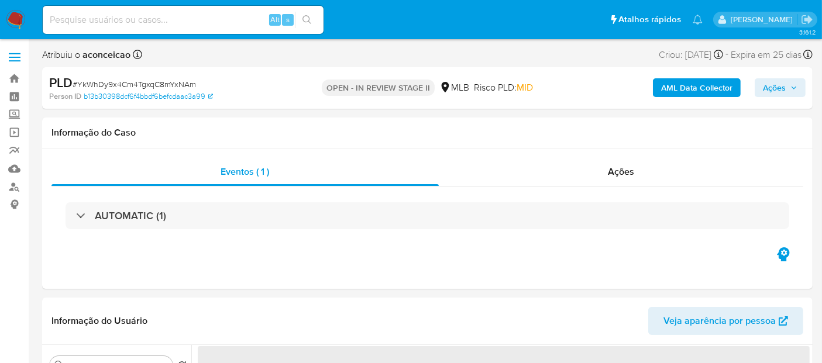
select select "10"
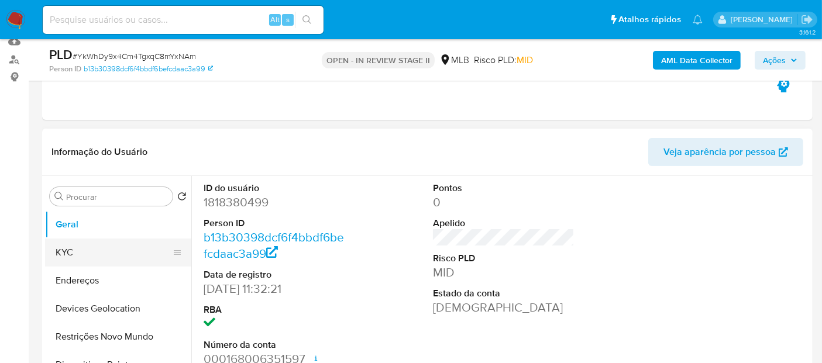
scroll to position [130, 0]
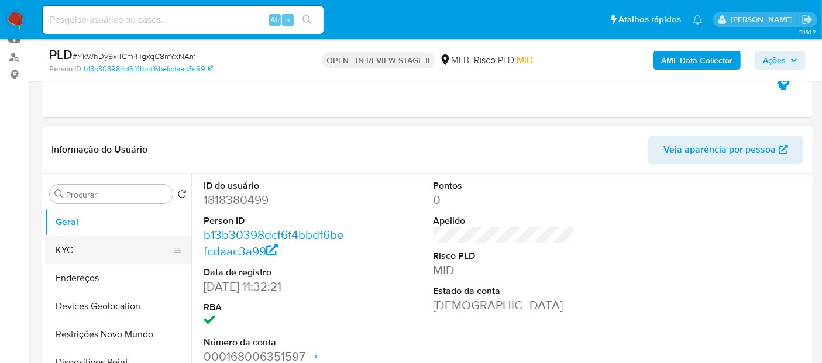
click at [85, 246] on button "KYC" at bounding box center [113, 250] width 137 height 28
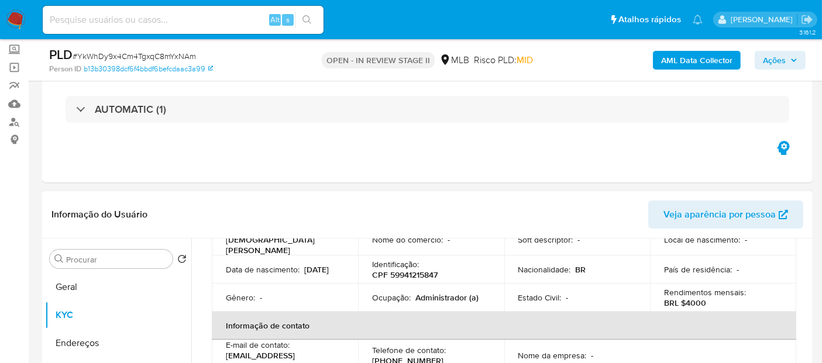
click at [410, 274] on td "Identificação : CPF 59941215847" at bounding box center [431, 270] width 146 height 28
click at [413, 270] on p "CPF 59941215847" at bounding box center [405, 275] width 66 height 11
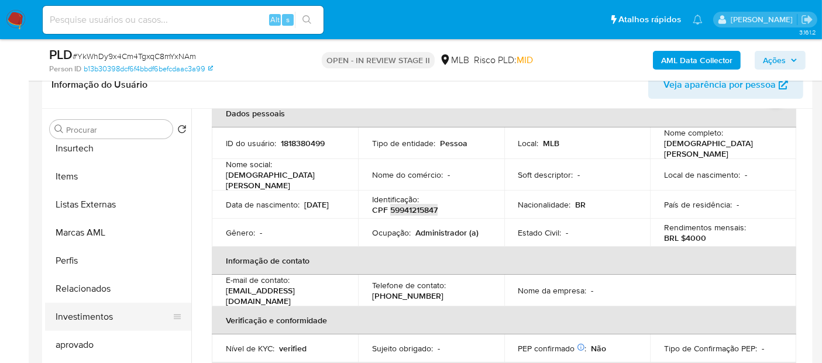
scroll to position [606, 0]
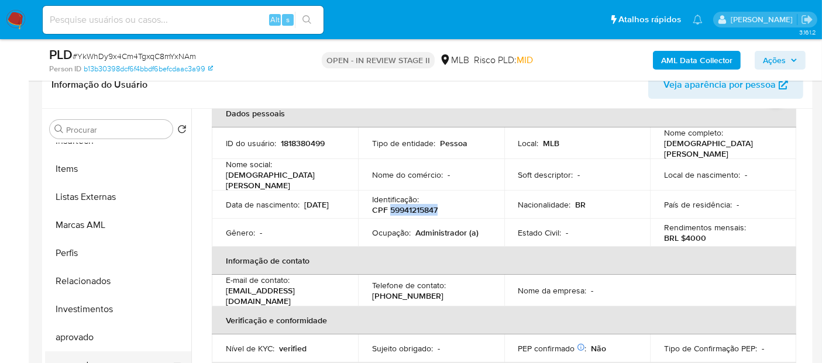
click at [109, 356] on button "aprovadores" at bounding box center [113, 366] width 137 height 28
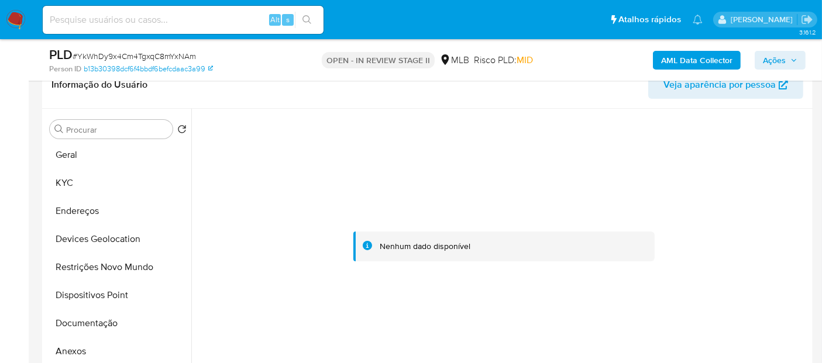
scroll to position [0, 0]
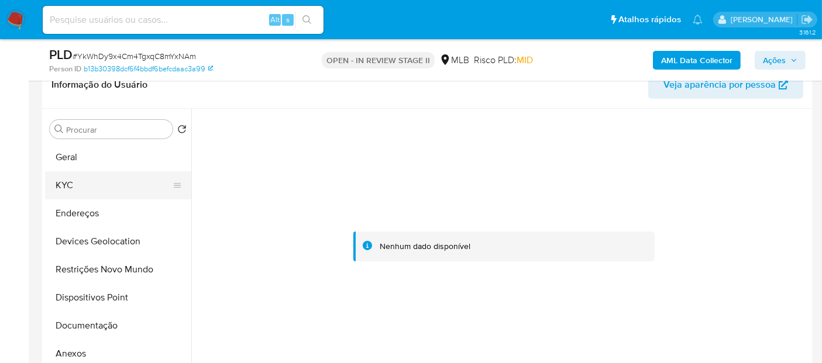
click at [93, 187] on button "KYC" at bounding box center [113, 185] width 137 height 28
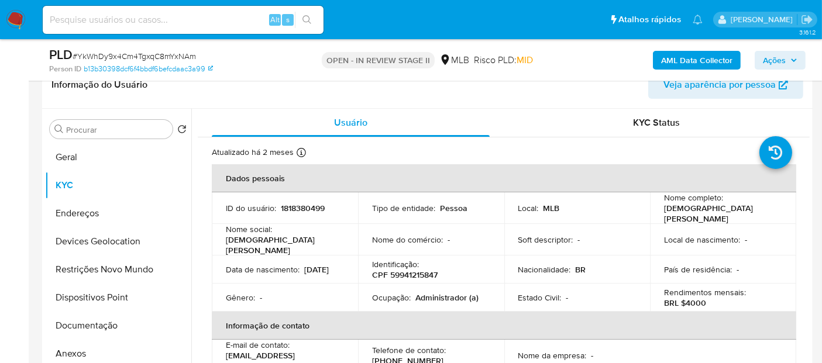
drag, startPoint x: 279, startPoint y: 267, endPoint x: 221, endPoint y: 264, distance: 58.6
click at [221, 264] on td "Data de nascimento : [DEMOGRAPHIC_DATA]" at bounding box center [285, 270] width 146 height 28
copy p "[DATE]"
